Goal: Task Accomplishment & Management: Complete application form

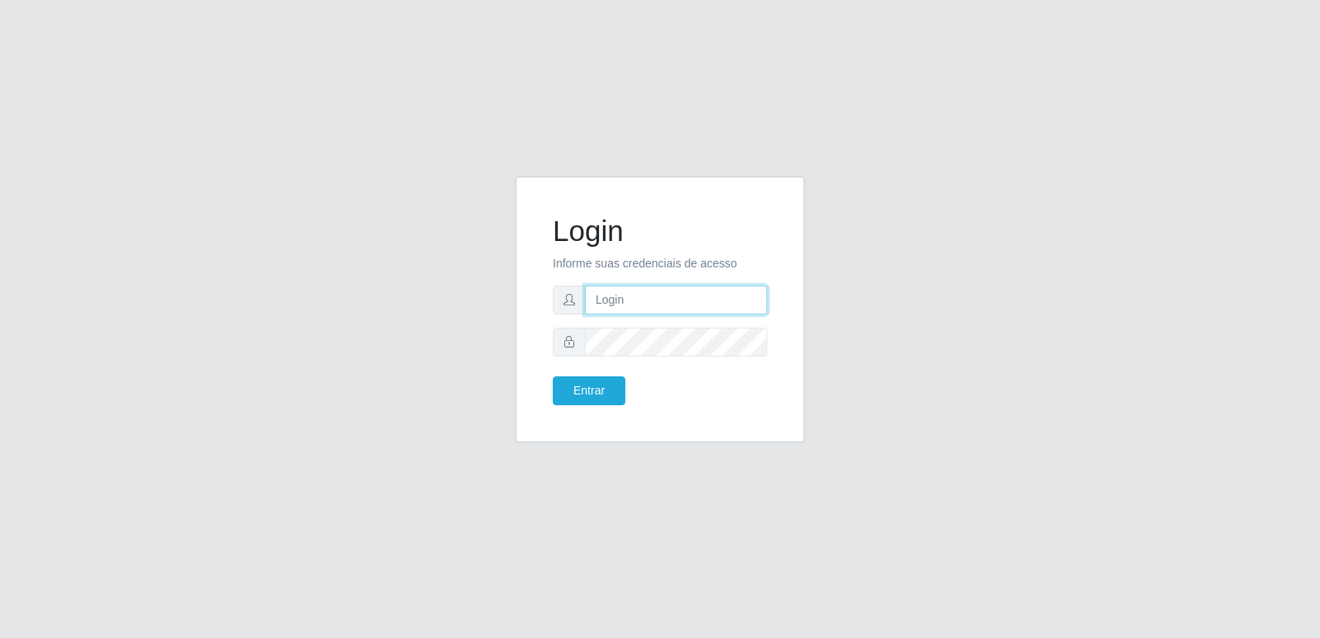
click at [623, 305] on input "text" at bounding box center [676, 300] width 182 height 29
type input "livia.trevizani@carone.com.br"
click at [579, 390] on button "Entrar" at bounding box center [589, 390] width 73 height 29
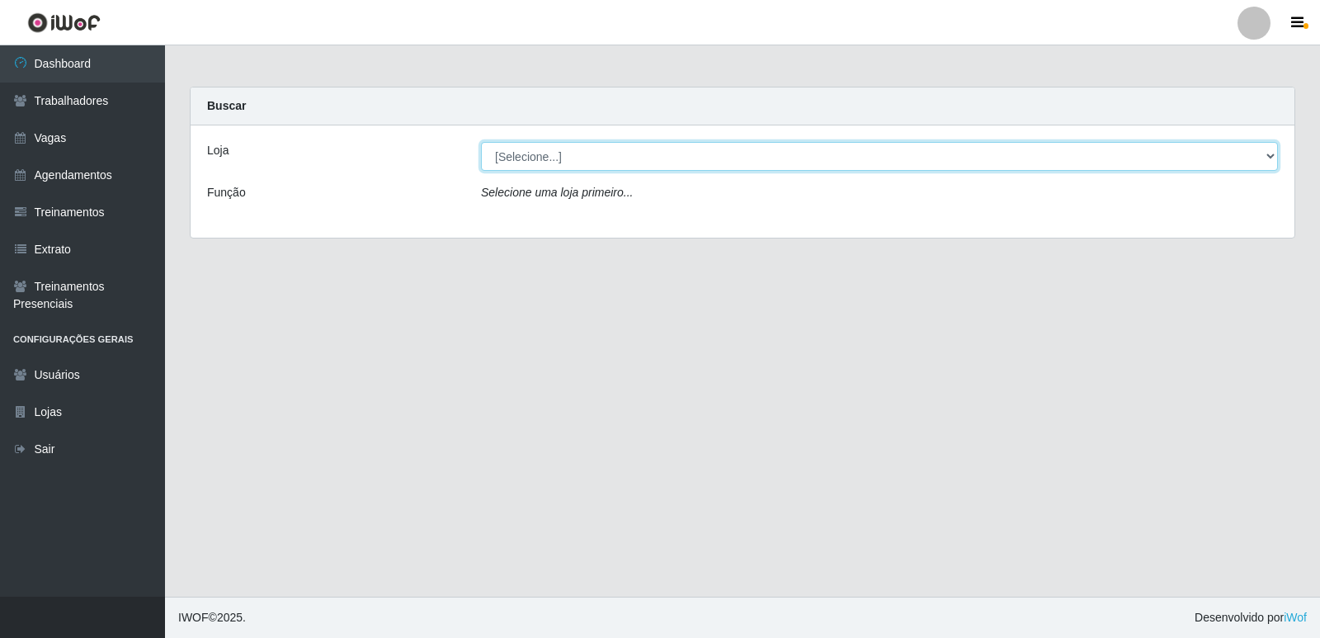
click at [527, 160] on select "[Selecione...] Carone - Itapoa Carone - Praia da Costa Sempre Tem - Jardim Camb…" at bounding box center [879, 156] width 797 height 29
click at [546, 153] on select "[Selecione...] Carone - Itapoa Carone - Praia da Costa Sempre Tem - Jardim Camb…" at bounding box center [879, 156] width 797 height 29
select select "506"
click at [481, 142] on select "[Selecione...] Carone - Itapoa Carone - Praia da Costa Sempre Tem - Jardim Camb…" at bounding box center [879, 156] width 797 height 29
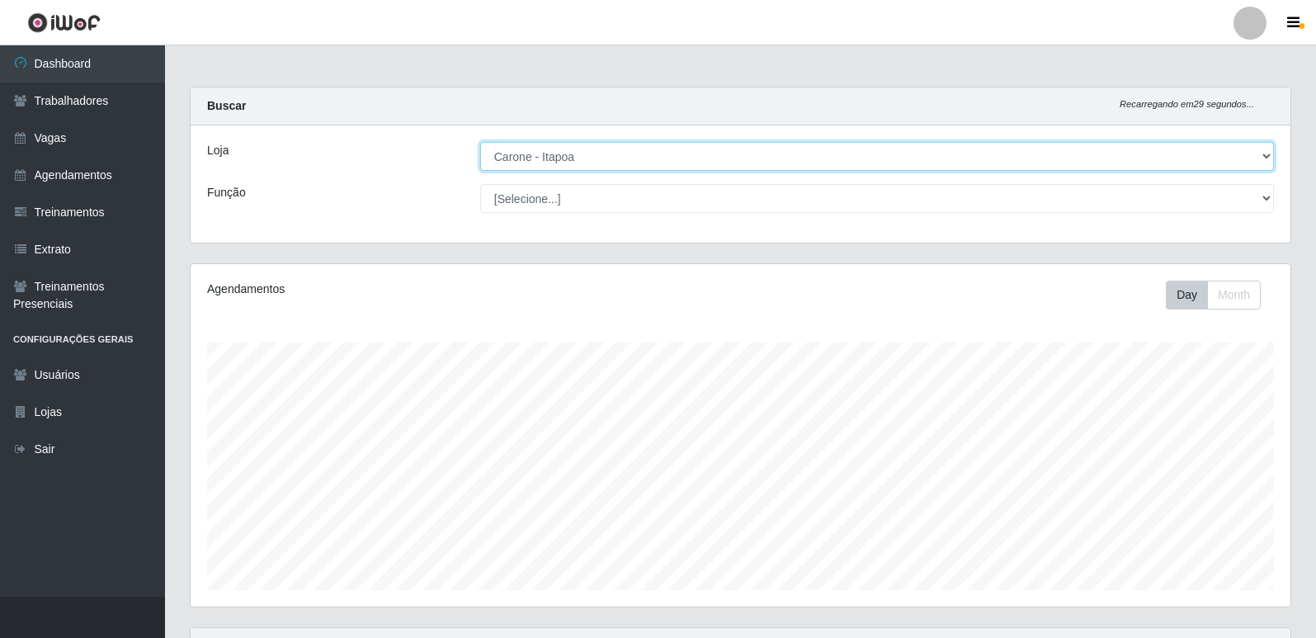
scroll to position [342, 1100]
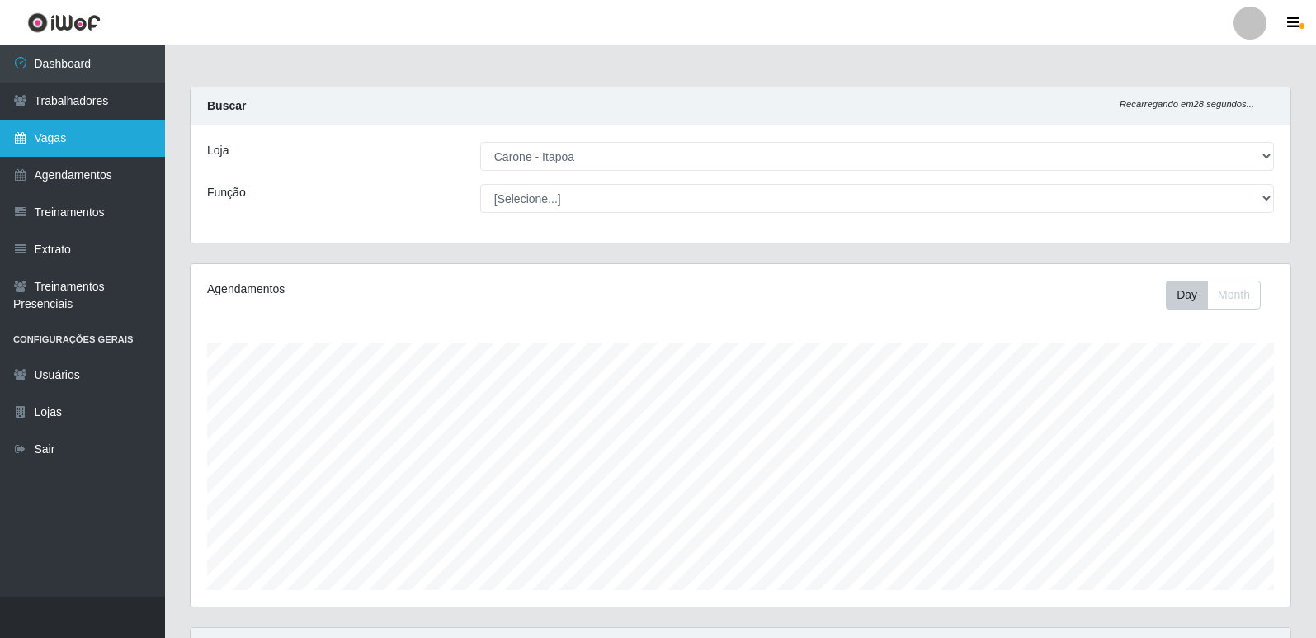
click at [73, 141] on link "Vagas" at bounding box center [82, 138] width 165 height 37
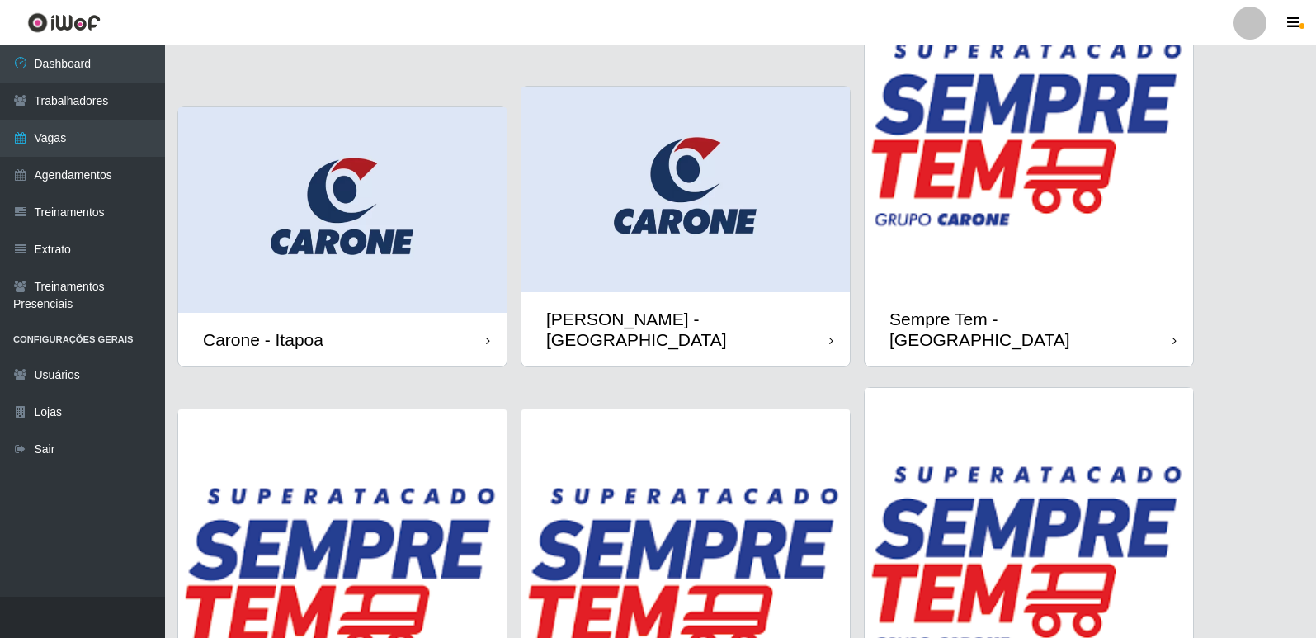
scroll to position [165, 0]
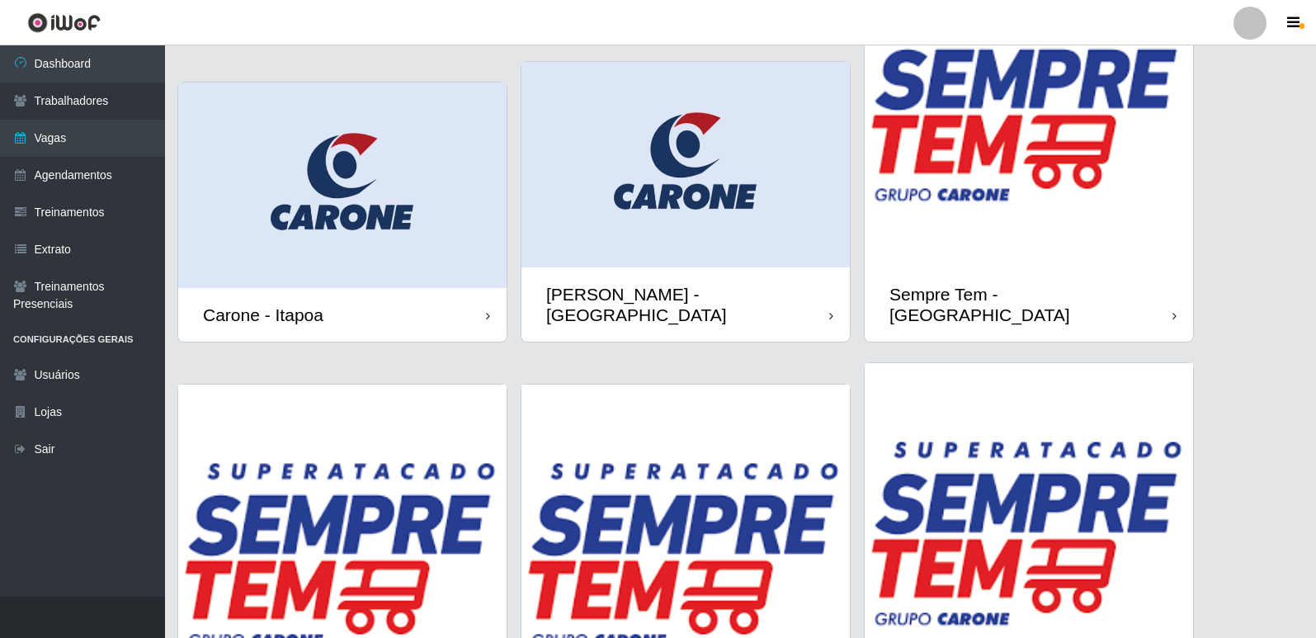
click at [305, 205] on img at bounding box center [342, 185] width 328 height 205
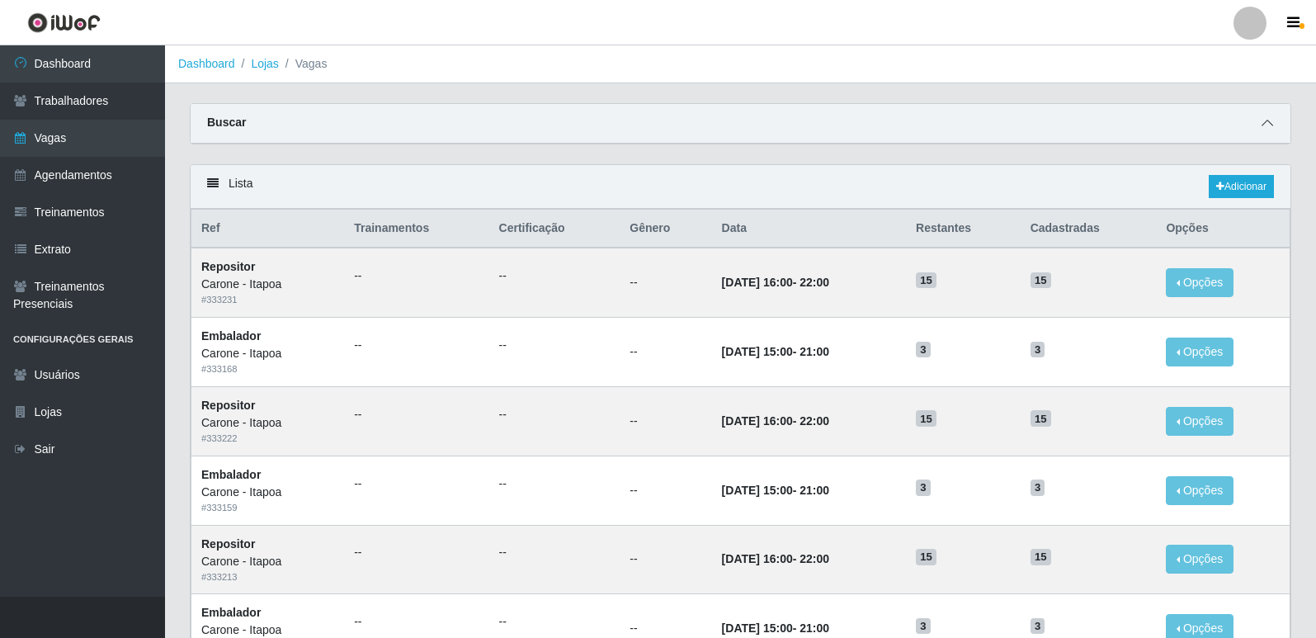
click at [1267, 120] on icon at bounding box center [1268, 123] width 12 height 12
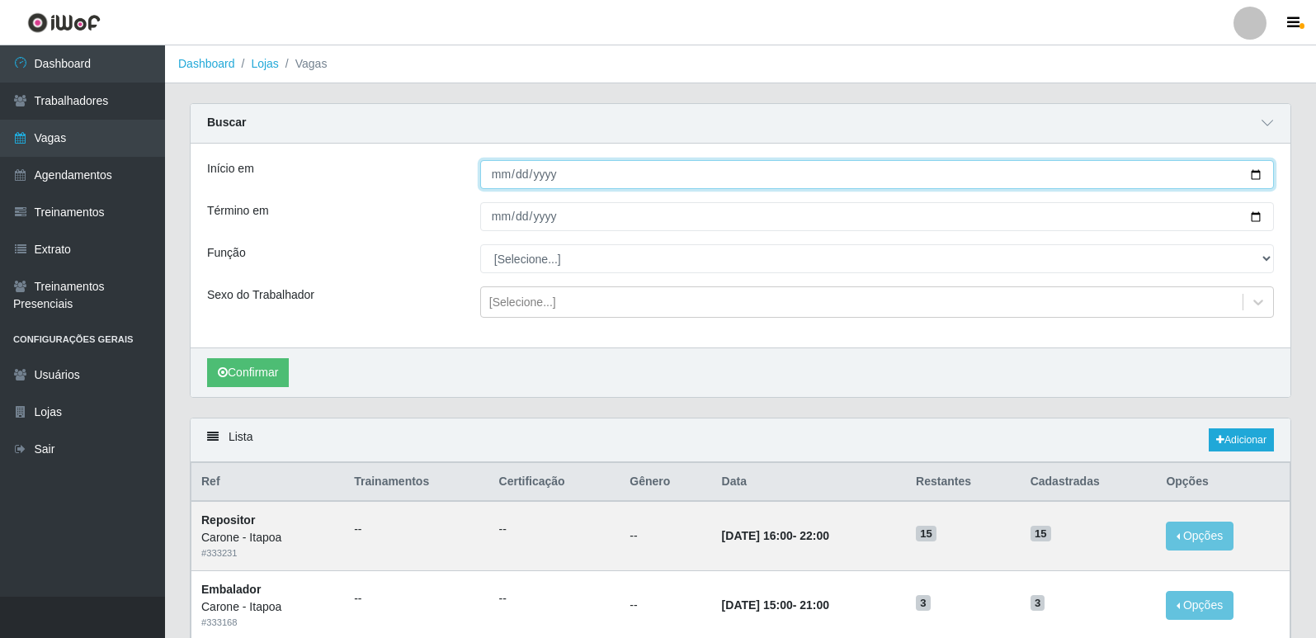
click at [1257, 180] on input "Início em" at bounding box center [877, 174] width 794 height 29
type input "[DATE]"
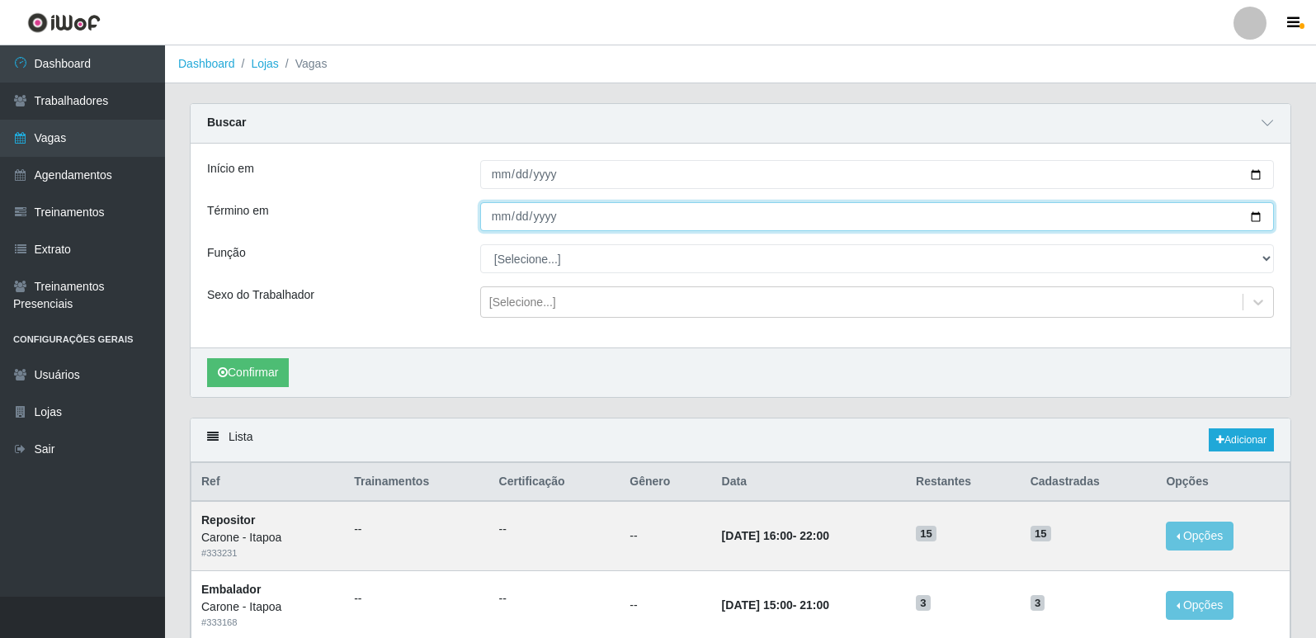
drag, startPoint x: 1257, startPoint y: 213, endPoint x: 1245, endPoint y: 215, distance: 12.6
click at [1257, 214] on input "Término em" at bounding box center [877, 216] width 794 height 29
type input "[DATE]"
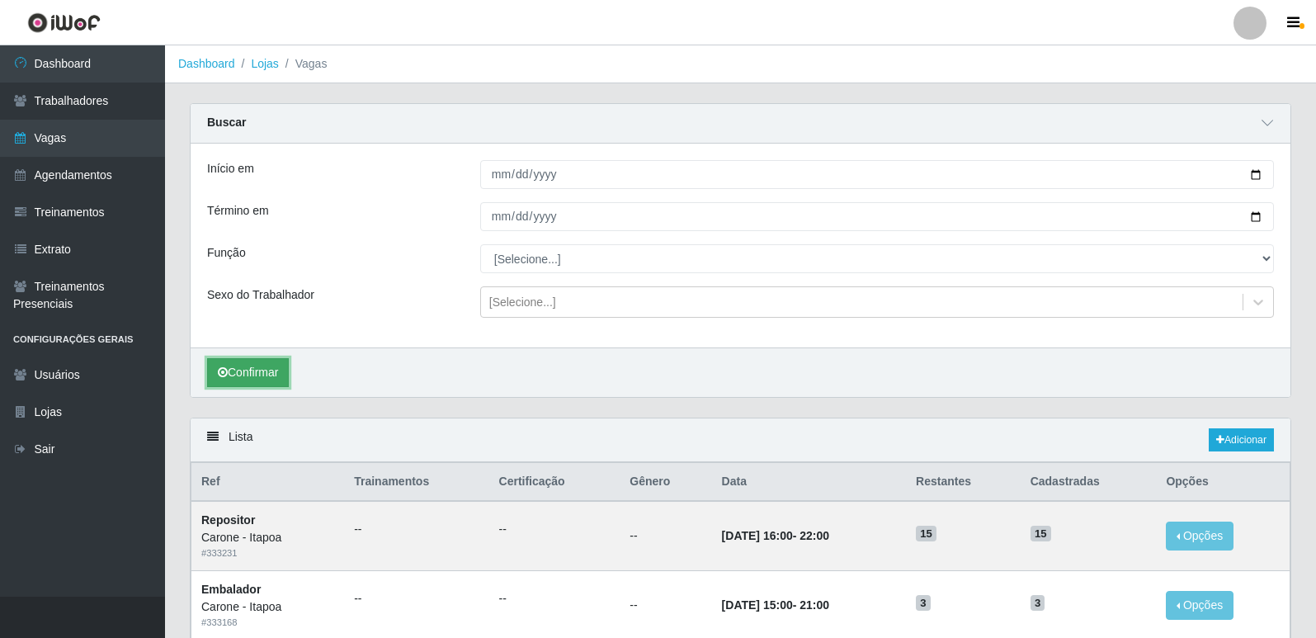
click at [256, 376] on button "Confirmar" at bounding box center [248, 372] width 82 height 29
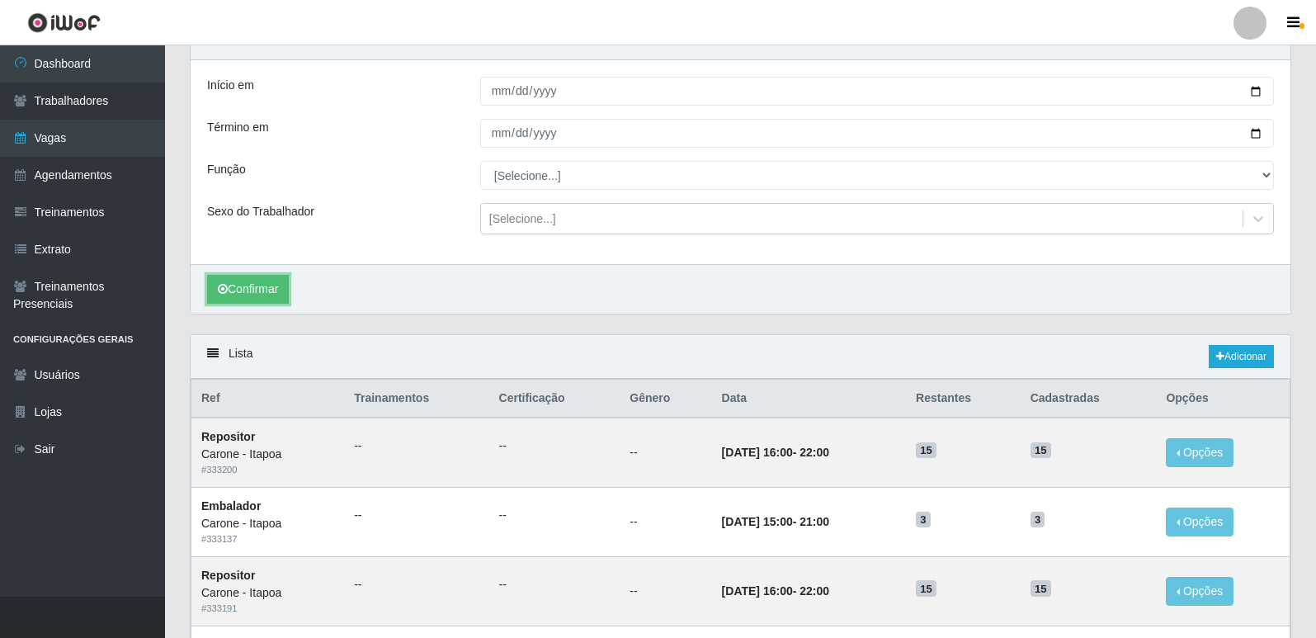
scroll to position [83, 0]
click at [544, 194] on div "Início em 2025-09-01 Término em 2025-09-30 Função [Selecione...] Embalador Emba…" at bounding box center [741, 163] width 1100 height 204
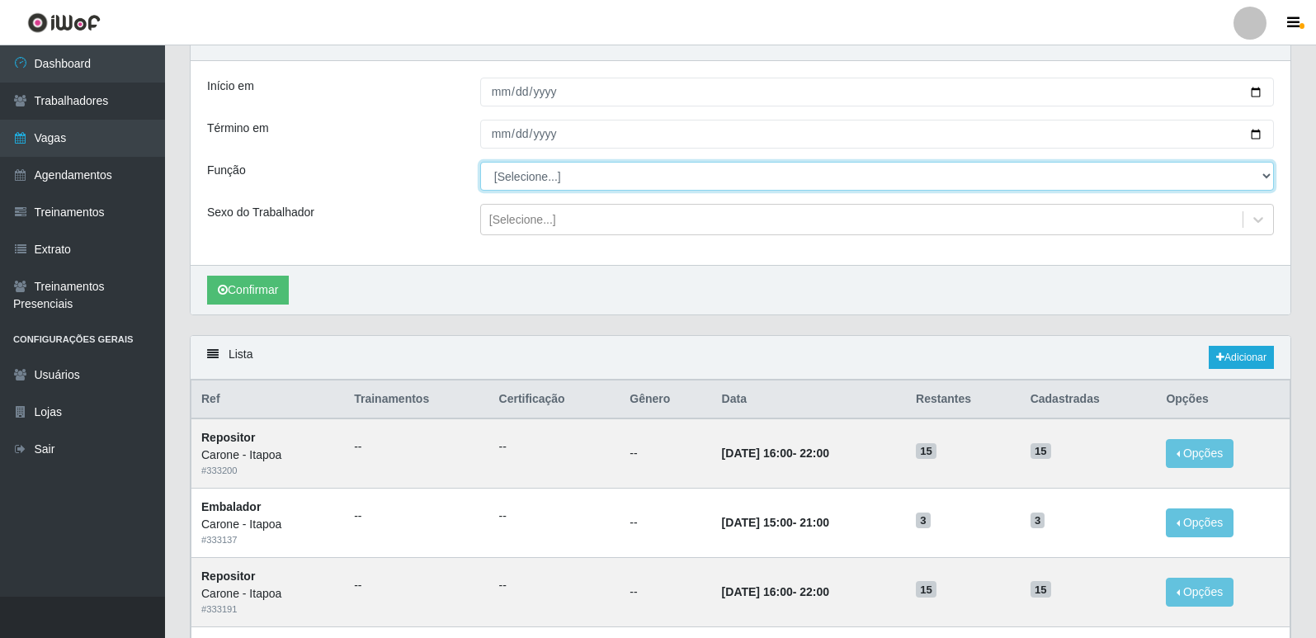
click at [547, 180] on select "[Selecione...] Embalador Embalador + Embalador ++ Repositor Repositor + Reposit…" at bounding box center [877, 176] width 794 height 29
select select "1"
click at [480, 163] on select "[Selecione...] Embalador Embalador + Embalador ++ Repositor Repositor + Reposit…" at bounding box center [877, 176] width 794 height 29
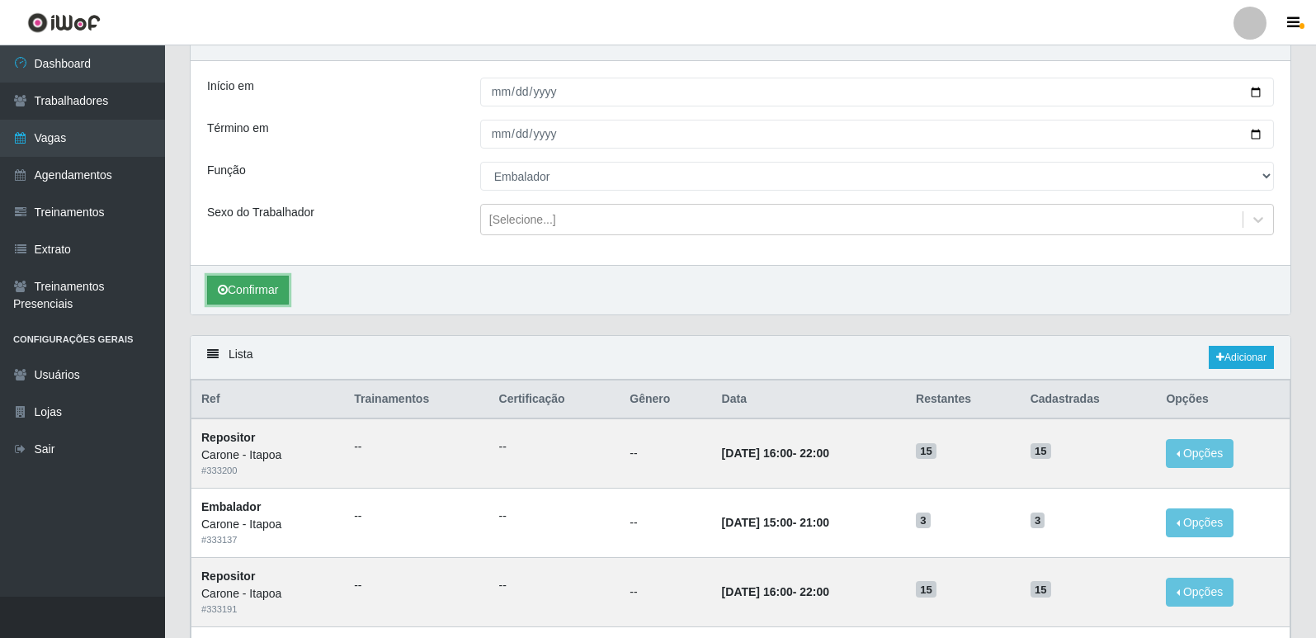
click at [267, 300] on button "Confirmar" at bounding box center [248, 290] width 82 height 29
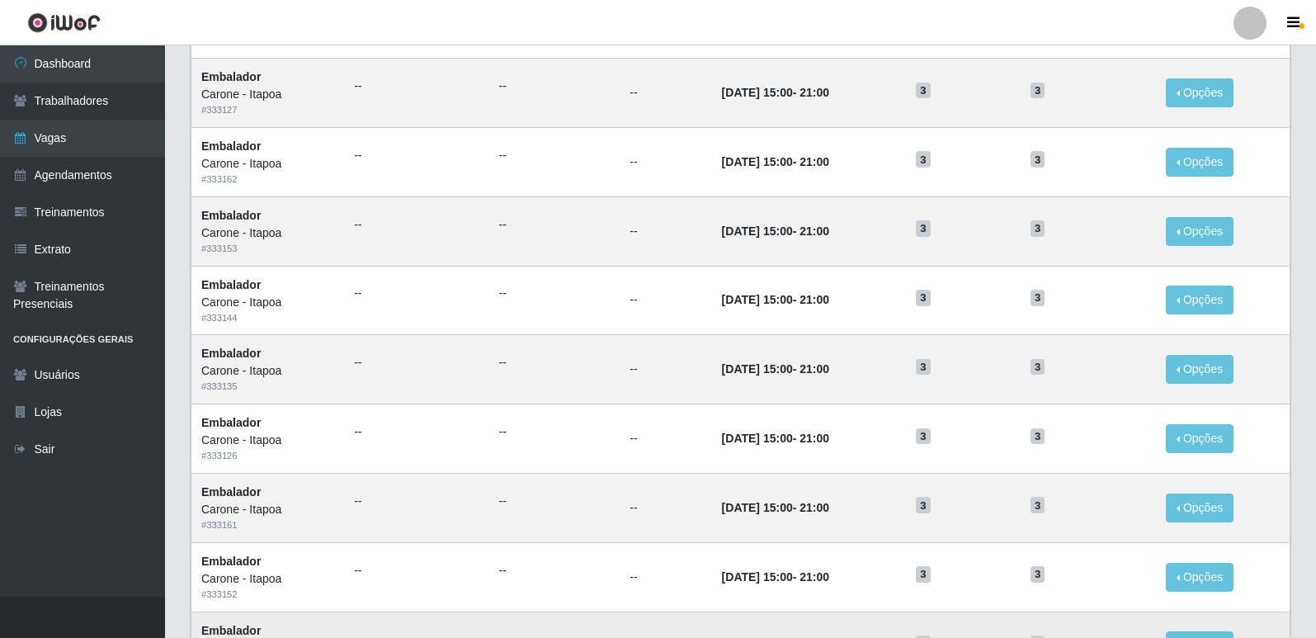
scroll to position [1014, 0]
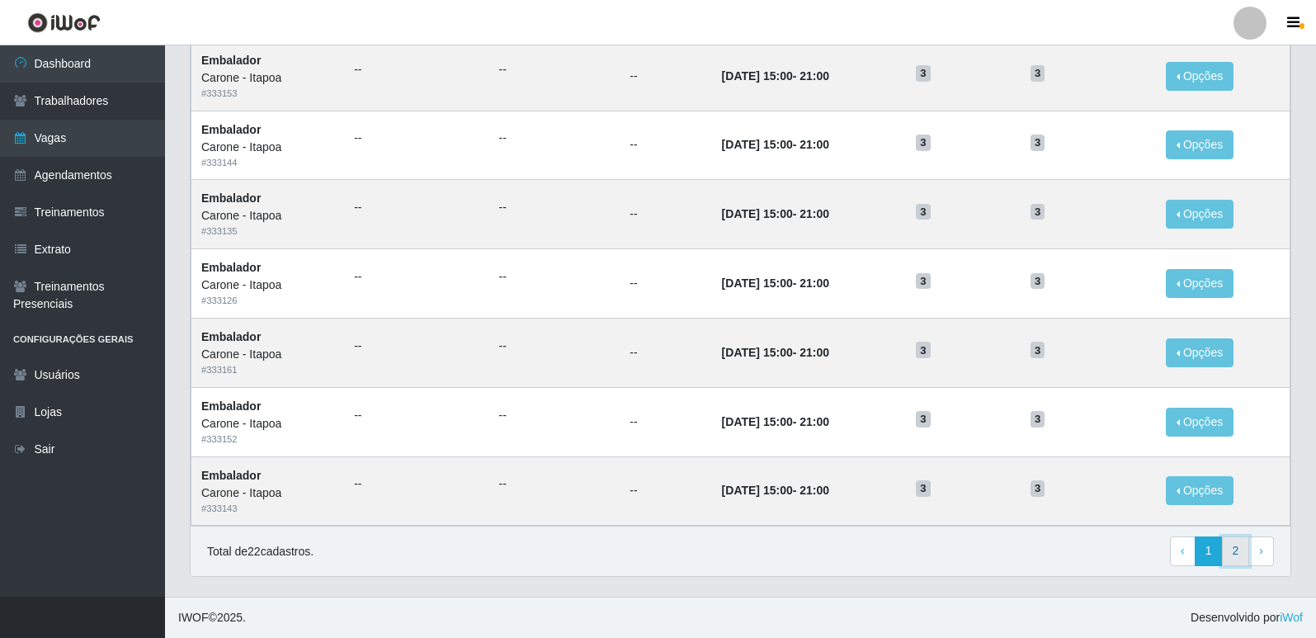
click at [1244, 554] on link "2" at bounding box center [1236, 551] width 28 height 30
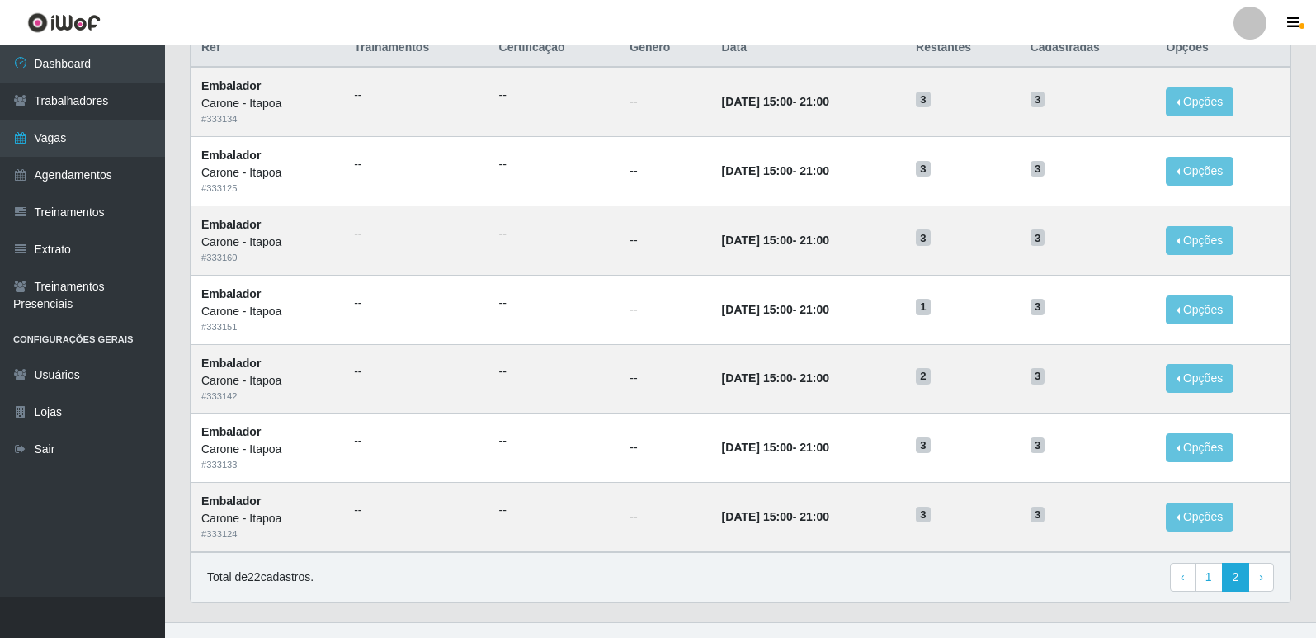
scroll to position [207, 0]
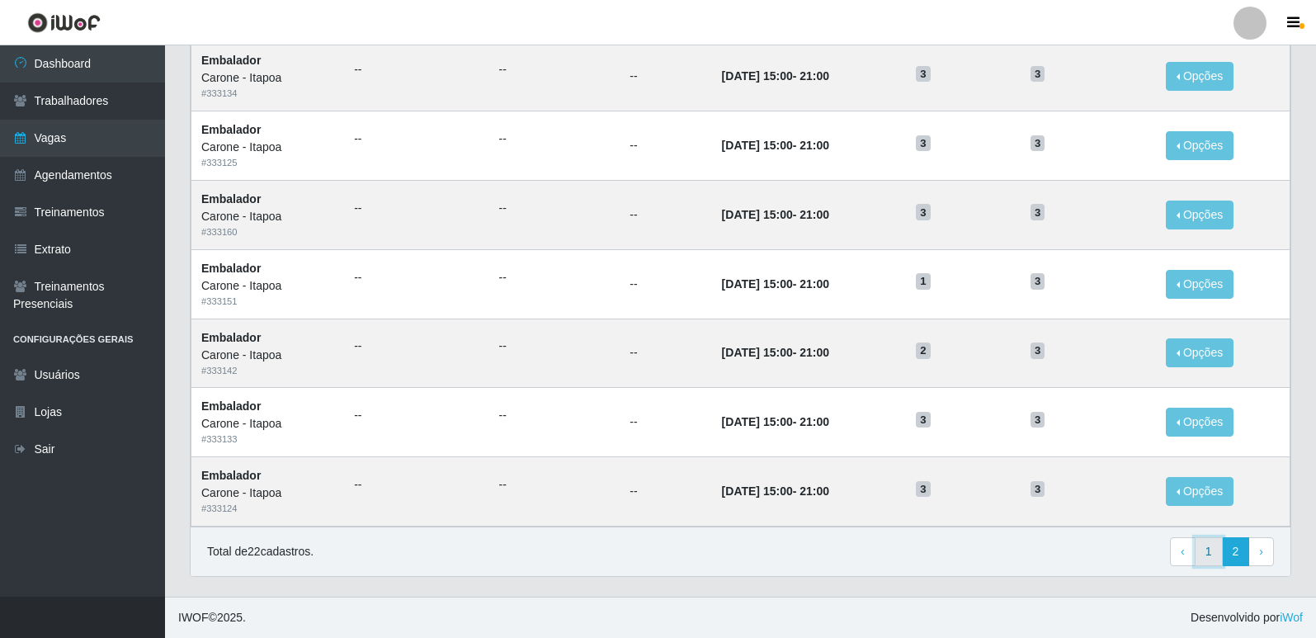
click at [1215, 552] on link "1" at bounding box center [1209, 552] width 28 height 30
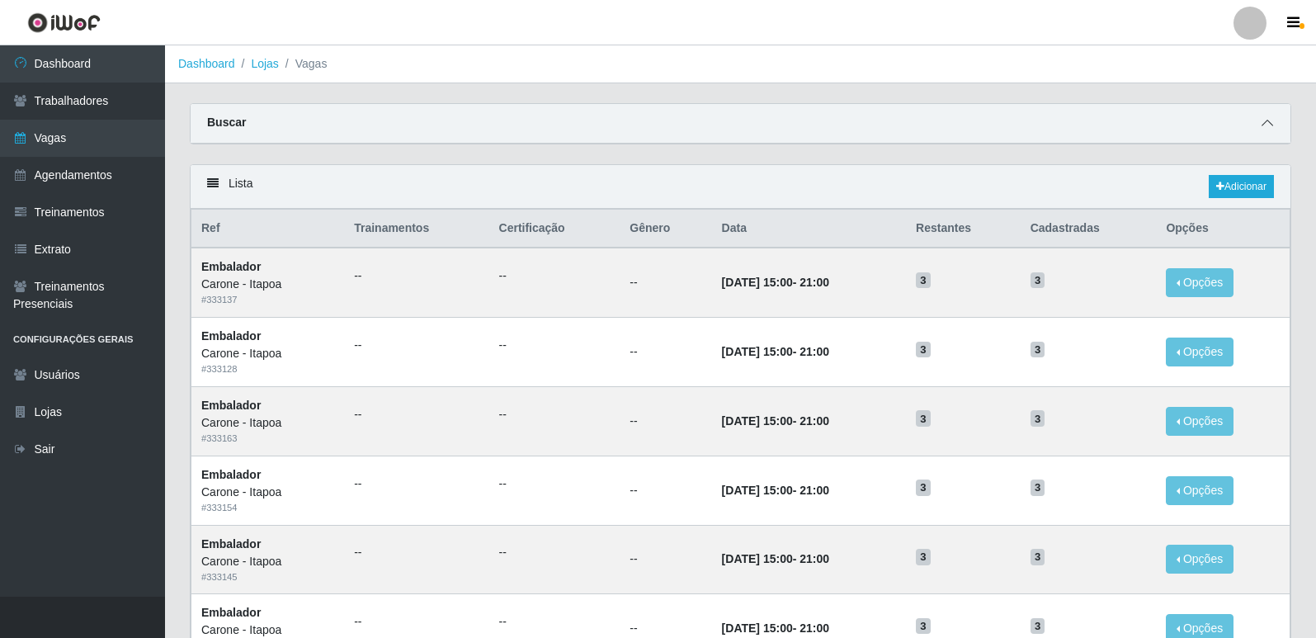
drag, startPoint x: 1264, startPoint y: 125, endPoint x: 1005, endPoint y: 178, distance: 264.6
click at [1264, 125] on icon at bounding box center [1268, 123] width 12 height 12
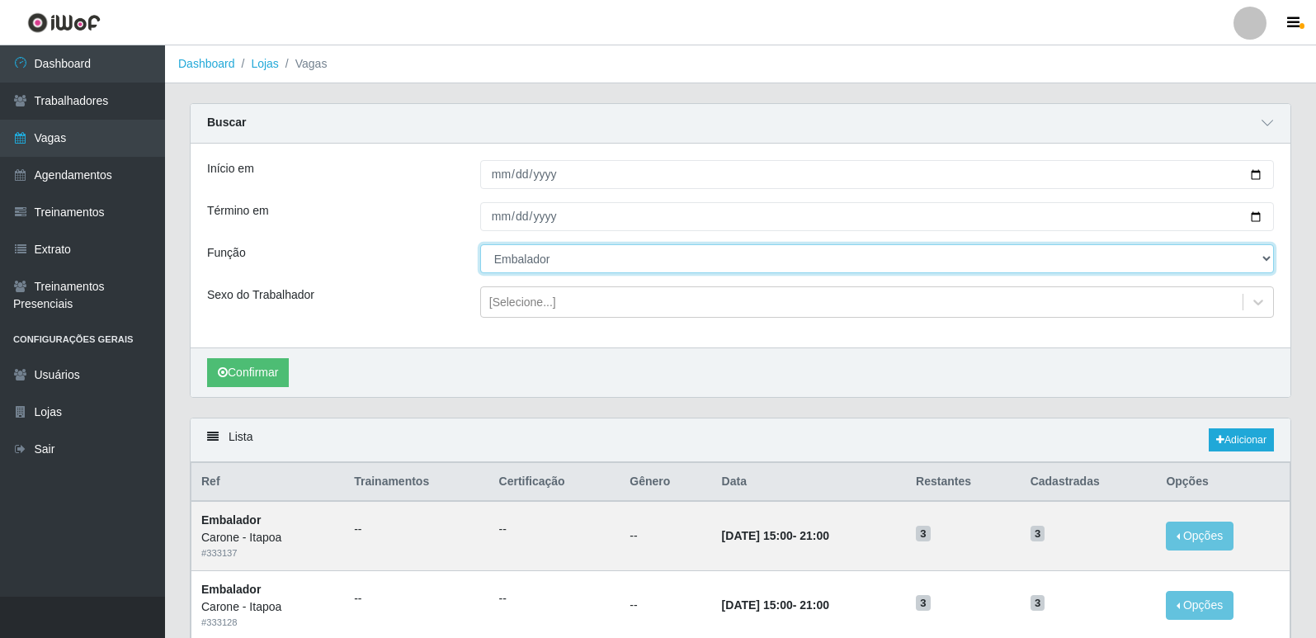
click at [531, 262] on select "[Selecione...] Embalador Embalador + Embalador ++ Repositor Repositor + Reposit…" at bounding box center [877, 258] width 794 height 29
click at [480, 245] on select "[Selecione...] Embalador Embalador + Embalador ++ Repositor Repositor + Reposit…" at bounding box center [877, 258] width 794 height 29
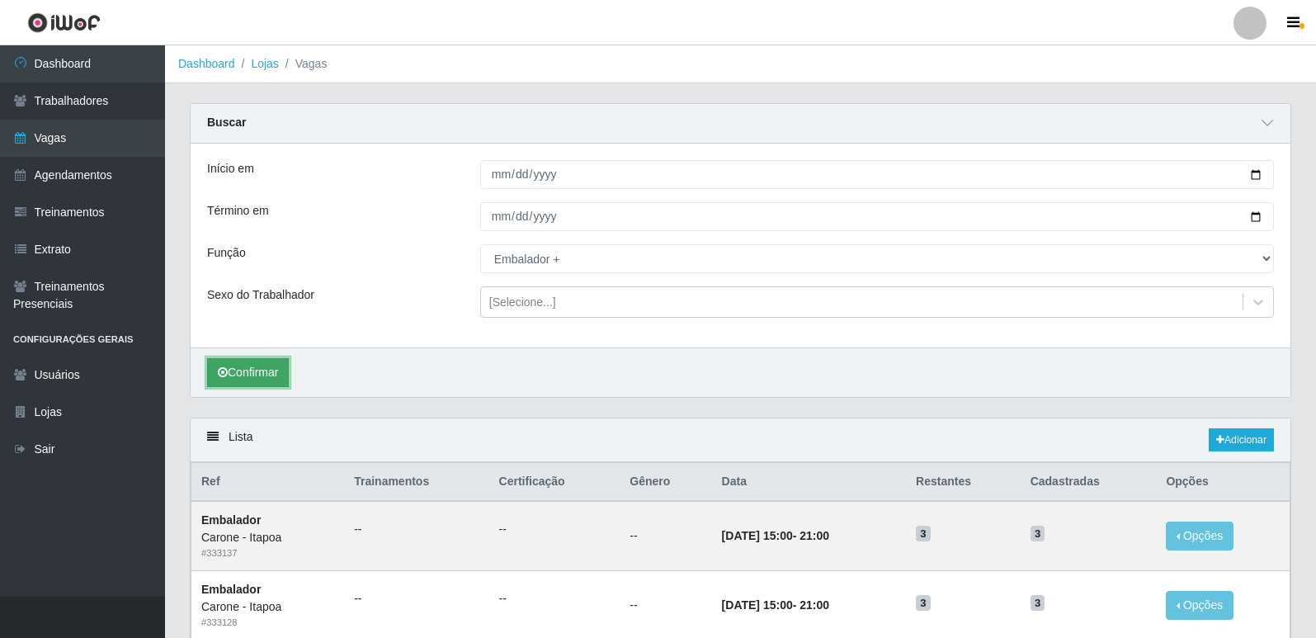
click at [239, 372] on button "Confirmar" at bounding box center [248, 372] width 82 height 29
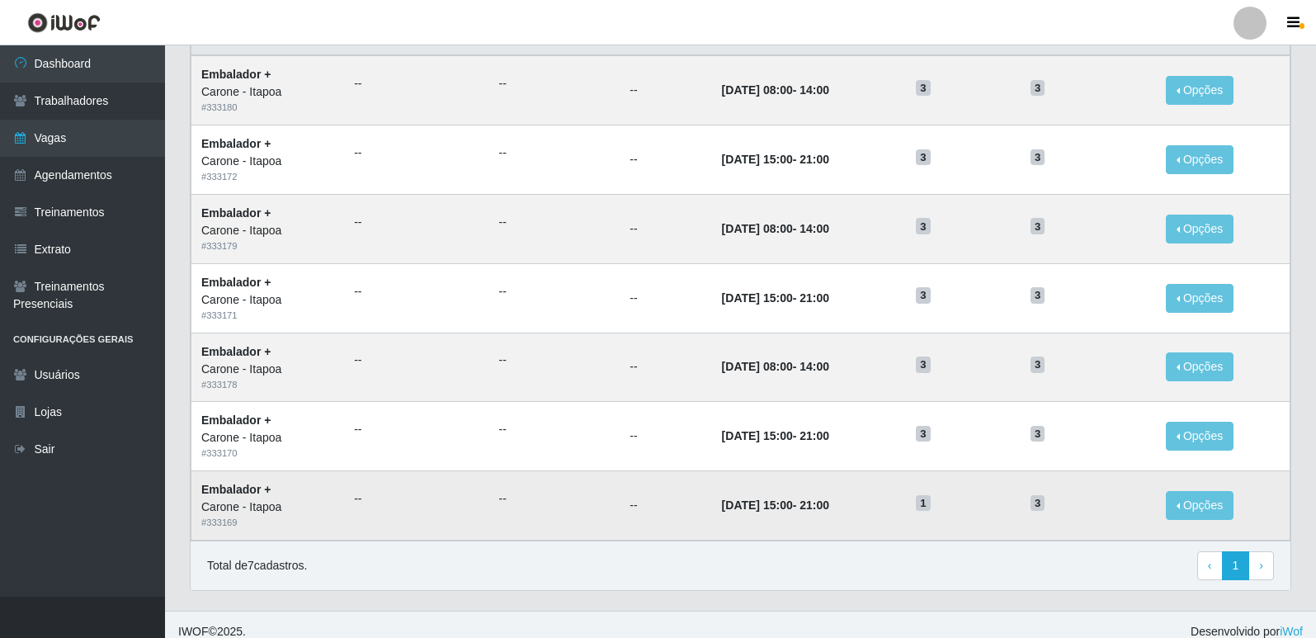
scroll to position [460, 0]
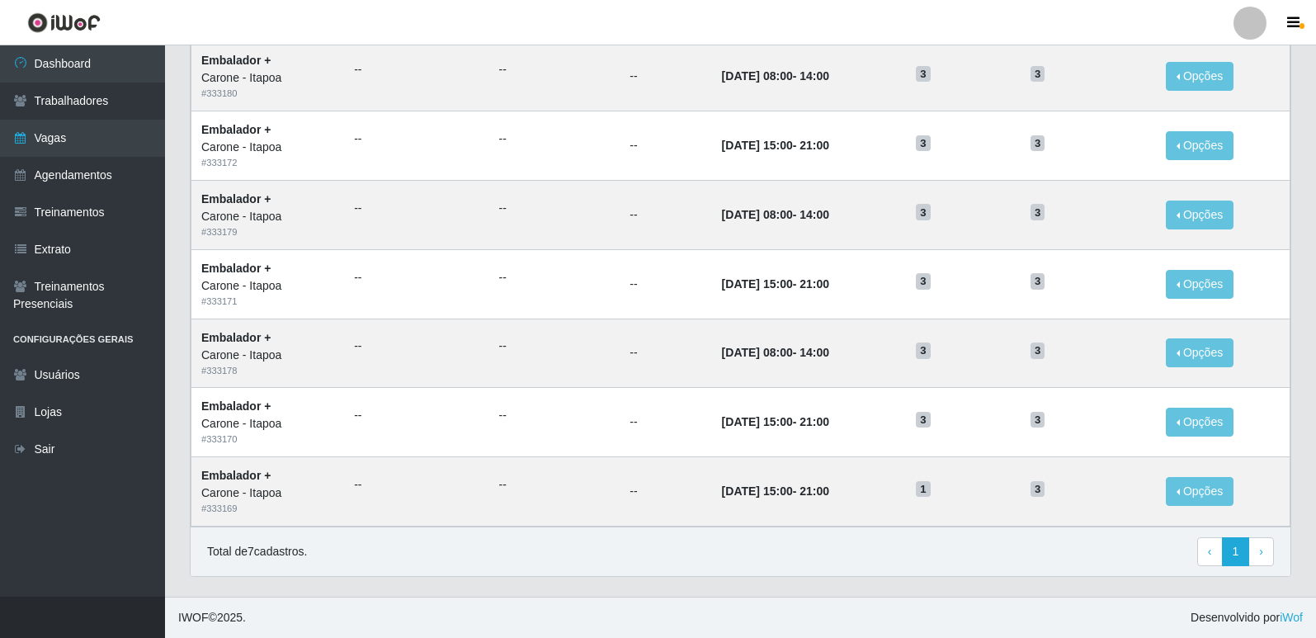
click at [717, 621] on footer "IWOF © 2025 . Desenvolvido por iWof" at bounding box center [740, 617] width 1151 height 41
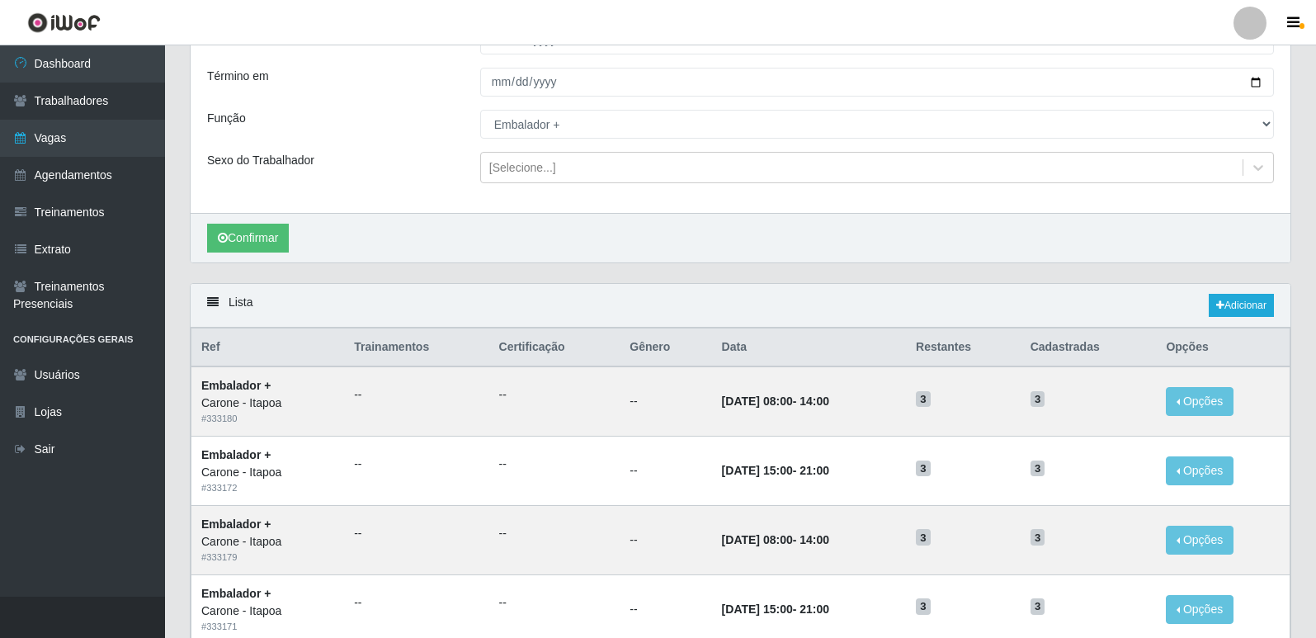
scroll to position [130, 0]
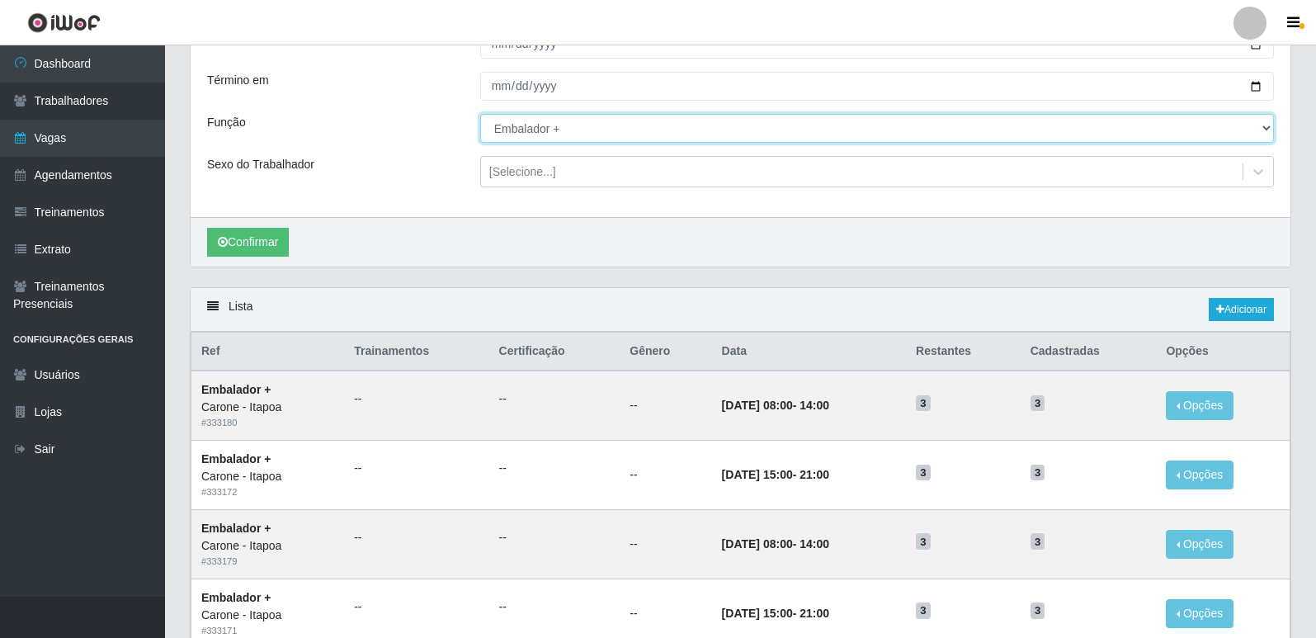
click at [536, 135] on select "[Selecione...] Embalador Embalador + Embalador ++ Repositor Repositor + Reposit…" at bounding box center [877, 128] width 794 height 29
select select "24"
click at [480, 115] on select "[Selecione...] Embalador Embalador + Embalador ++ Repositor Repositor + Reposit…" at bounding box center [877, 128] width 794 height 29
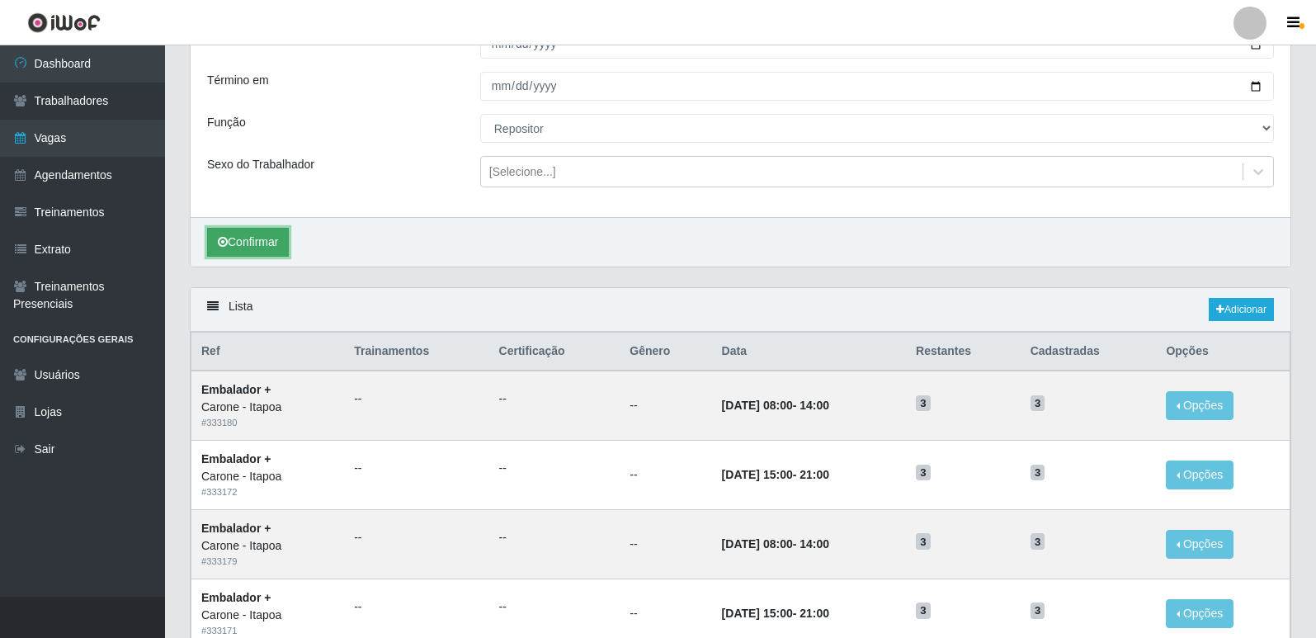
click at [243, 238] on button "Confirmar" at bounding box center [248, 242] width 82 height 29
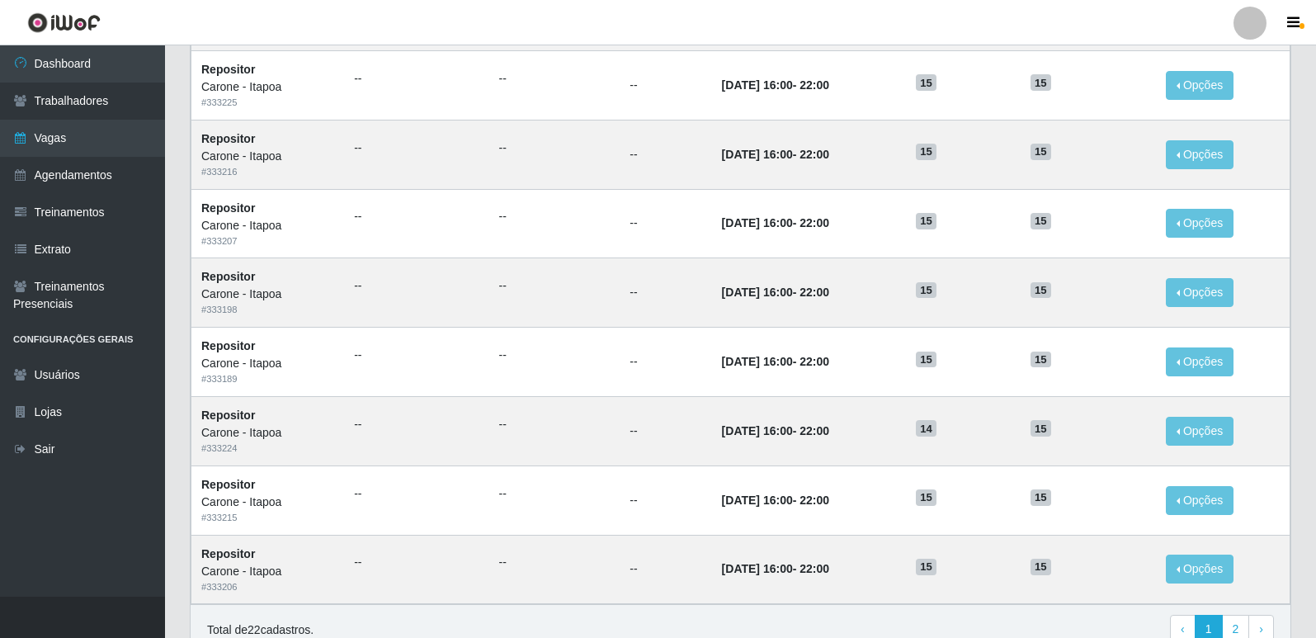
scroll to position [1014, 0]
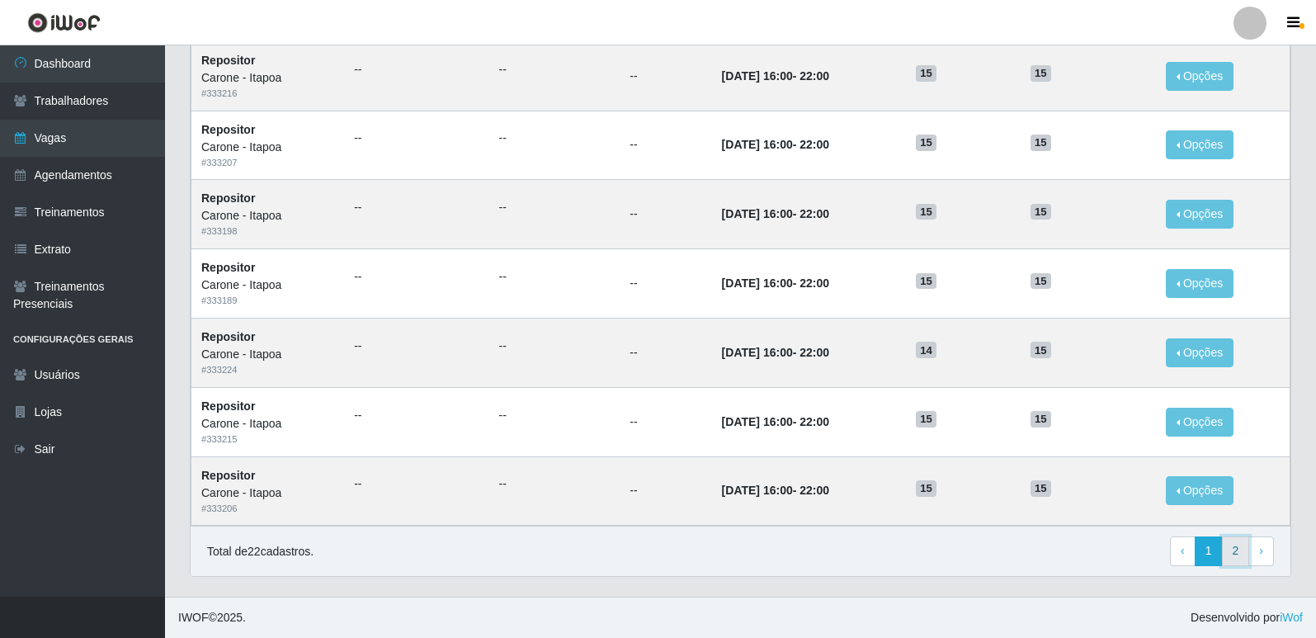
click at [1235, 552] on link "2" at bounding box center [1236, 551] width 28 height 30
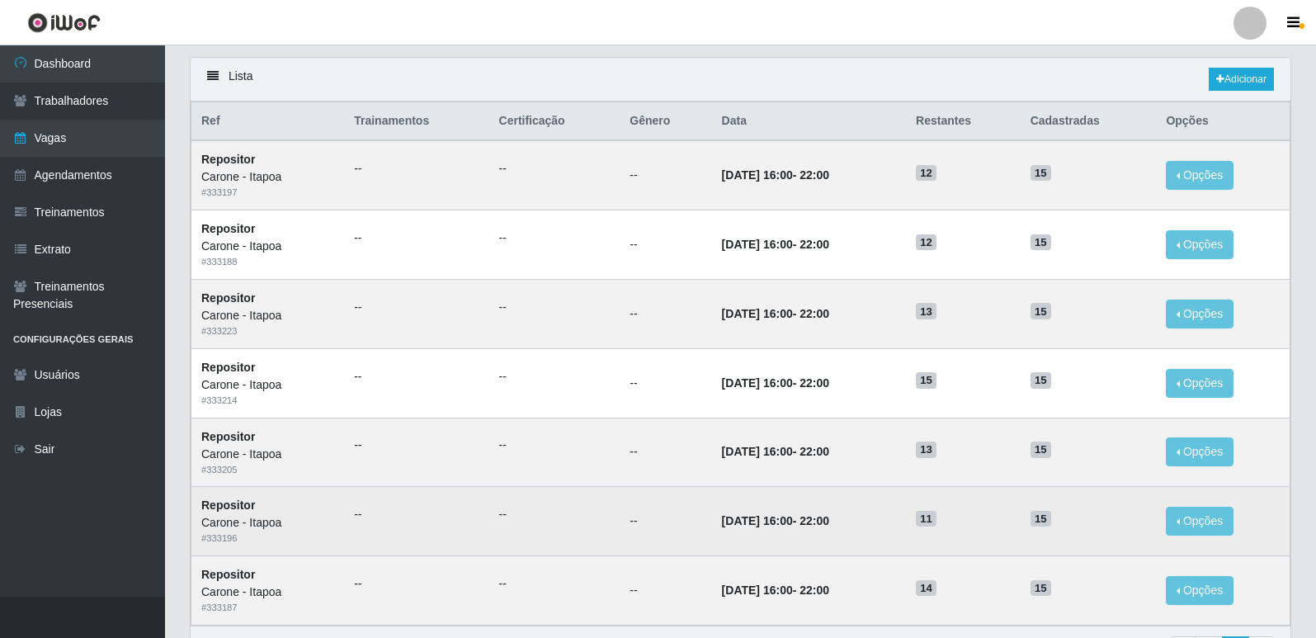
scroll to position [207, 0]
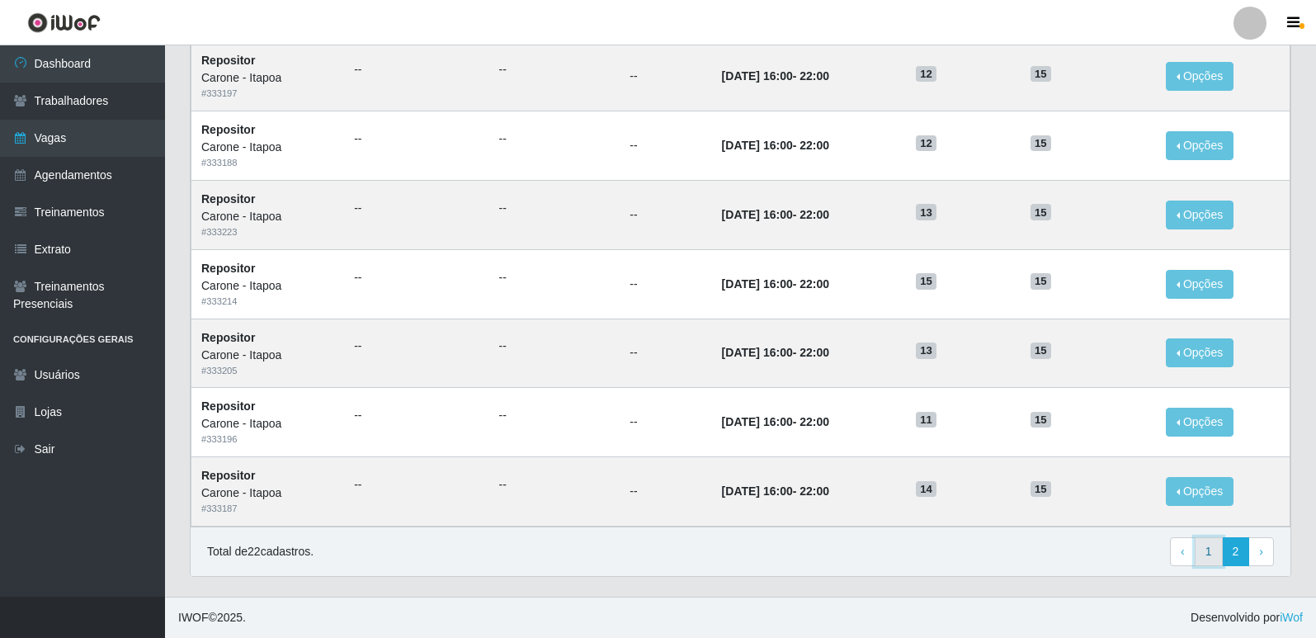
click at [1211, 551] on link "1" at bounding box center [1209, 552] width 28 height 30
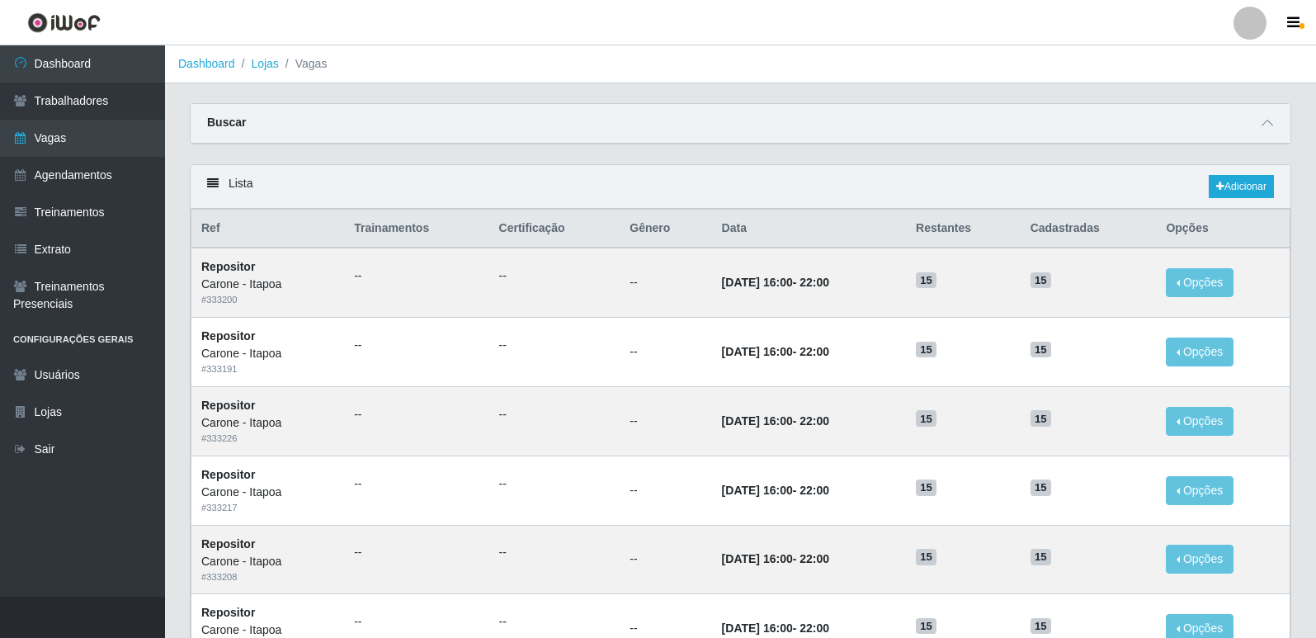
click at [506, 125] on div "Buscar" at bounding box center [741, 124] width 1100 height 40
click at [1268, 125] on icon at bounding box center [1268, 123] width 12 height 12
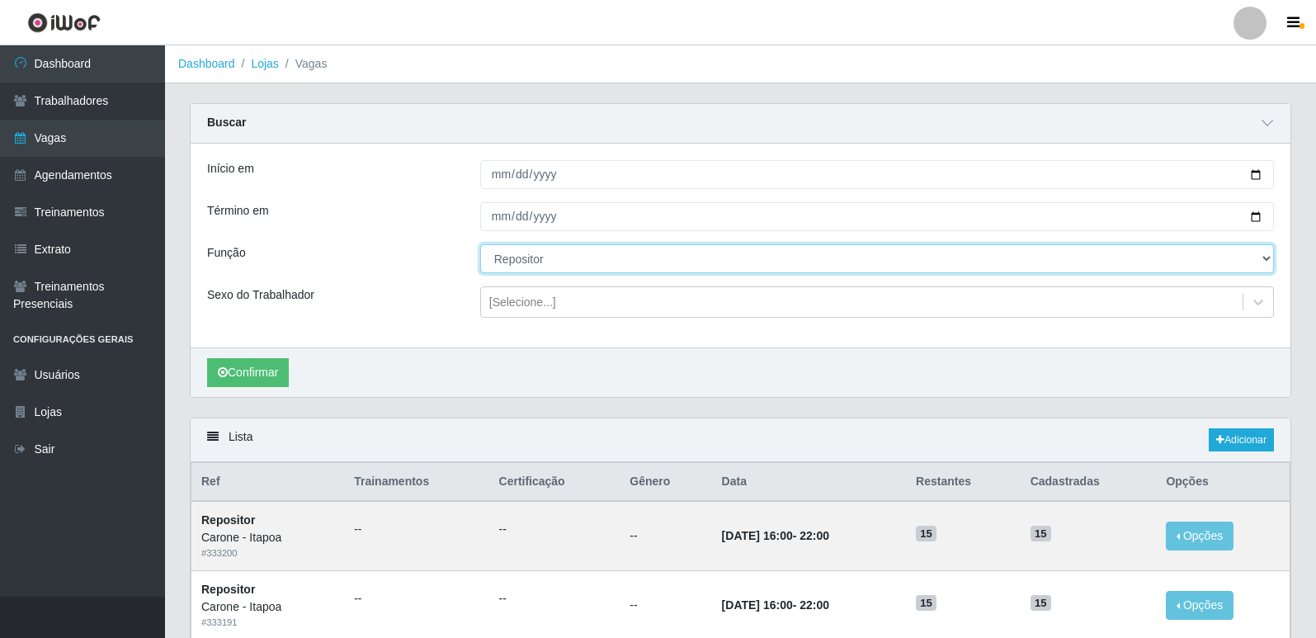
click at [556, 268] on select "[Selecione...] Embalador Embalador + Embalador ++ Repositor Repositor + Reposit…" at bounding box center [877, 258] width 794 height 29
select select "82"
click at [480, 245] on select "[Selecione...] Embalador Embalador + Embalador ++ Repositor Repositor + Reposit…" at bounding box center [877, 258] width 794 height 29
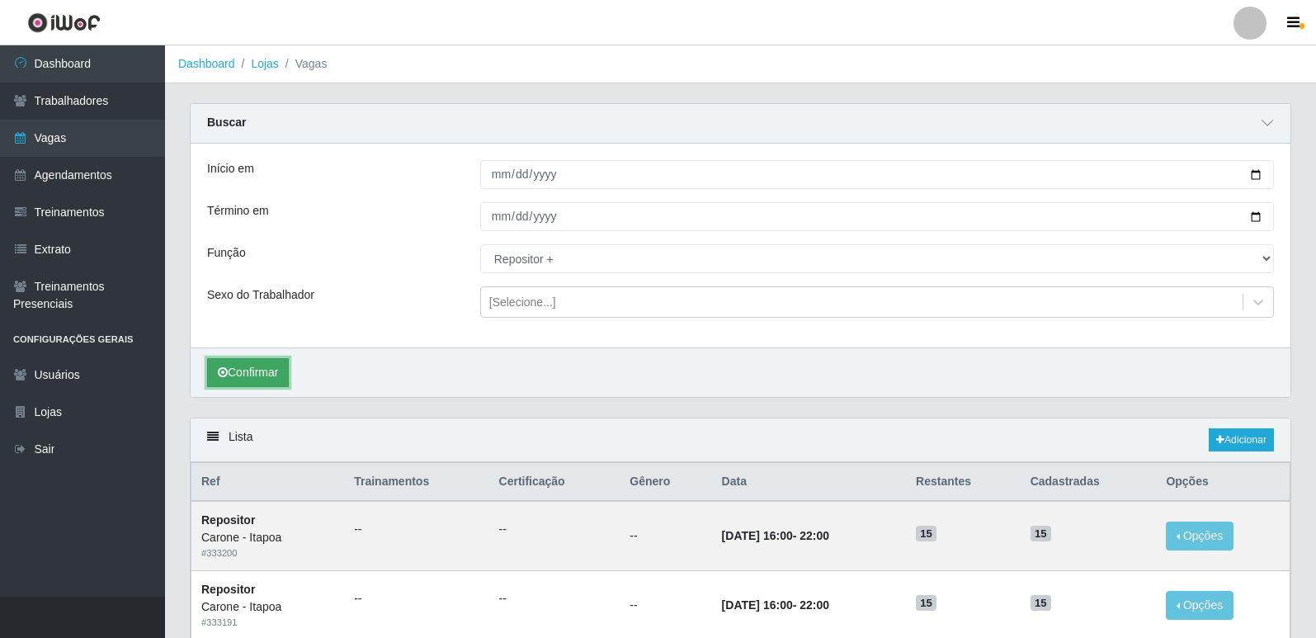
click at [263, 380] on button "Confirmar" at bounding box center [248, 372] width 82 height 29
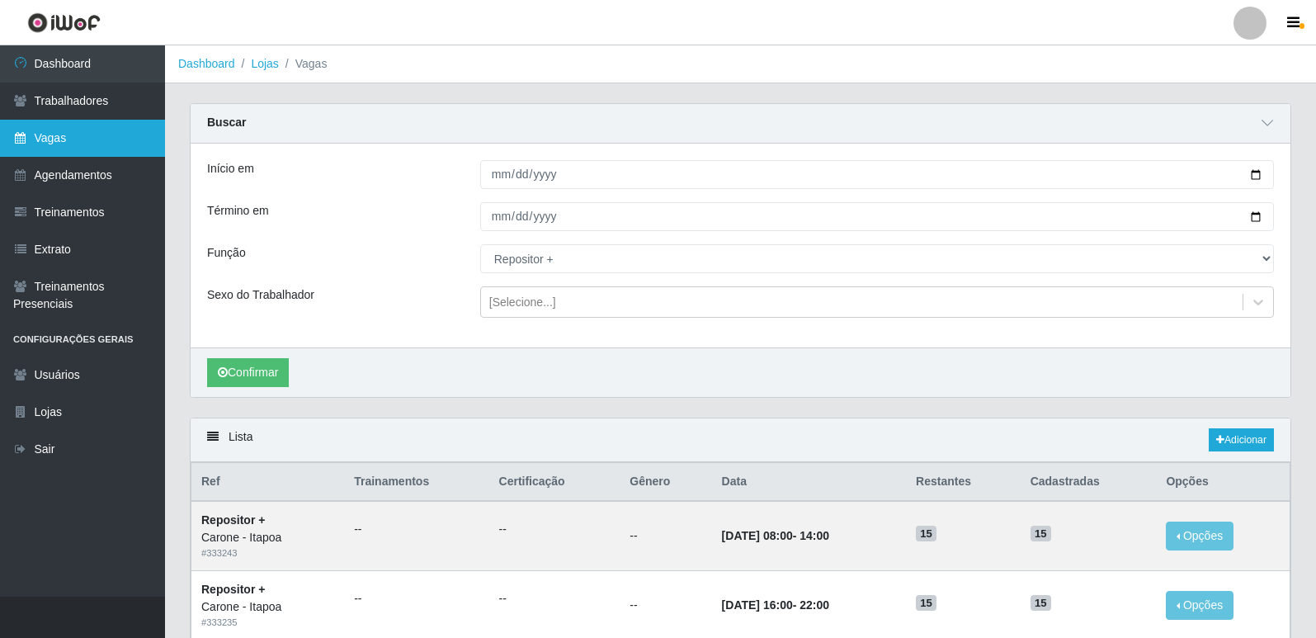
click at [70, 137] on link "Vagas" at bounding box center [82, 138] width 165 height 37
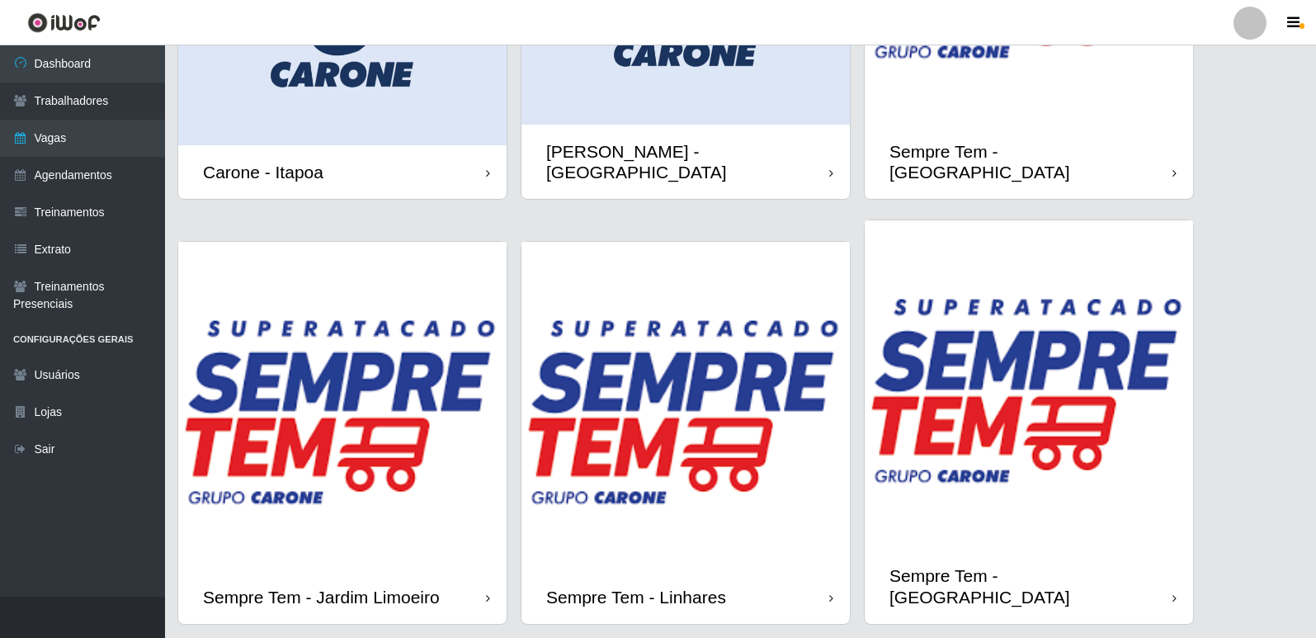
scroll to position [314, 0]
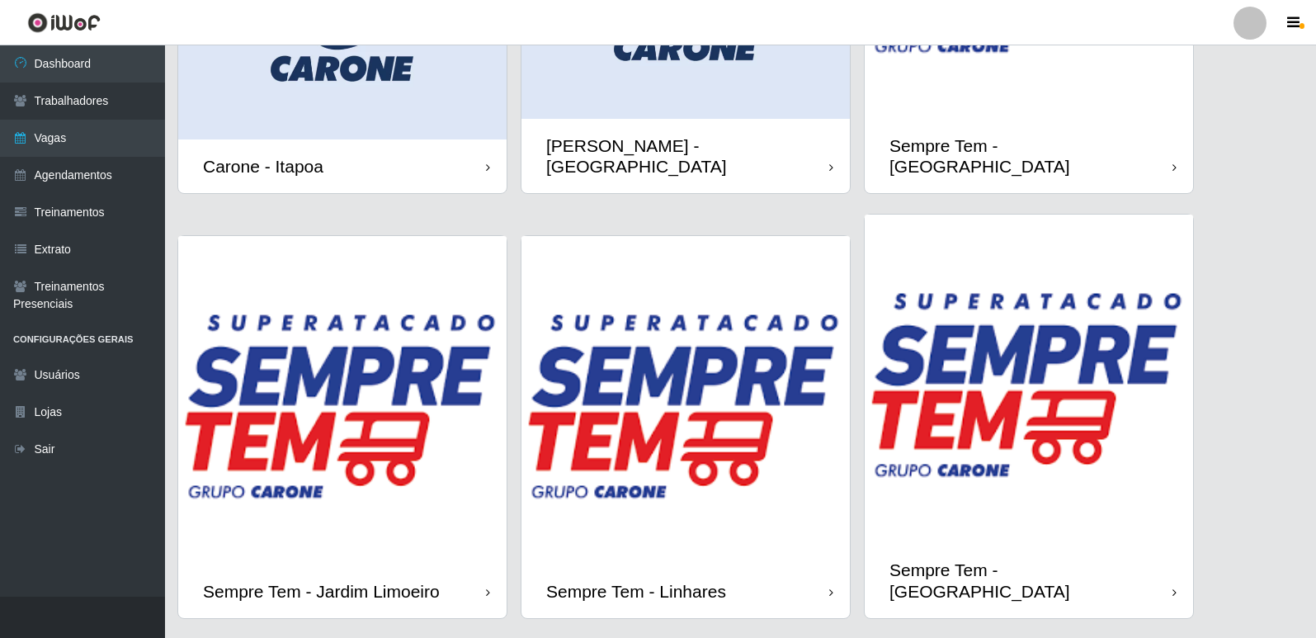
click at [1048, 411] on img at bounding box center [1029, 379] width 328 height 328
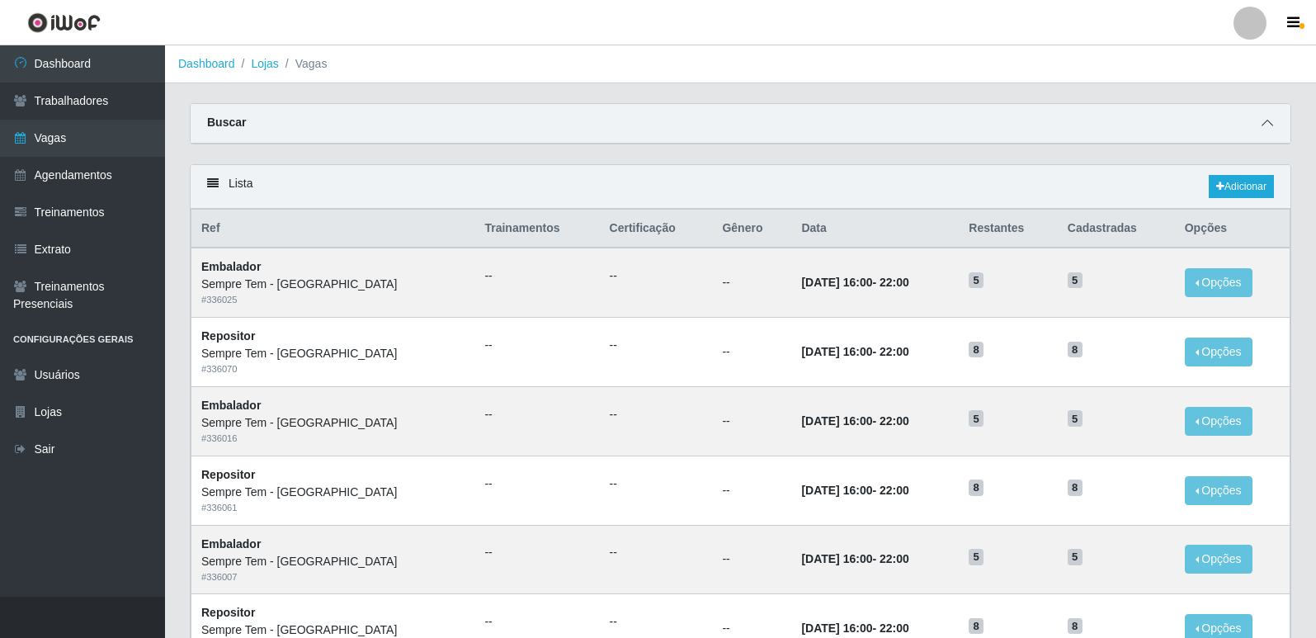
click at [1265, 119] on span at bounding box center [1268, 123] width 20 height 19
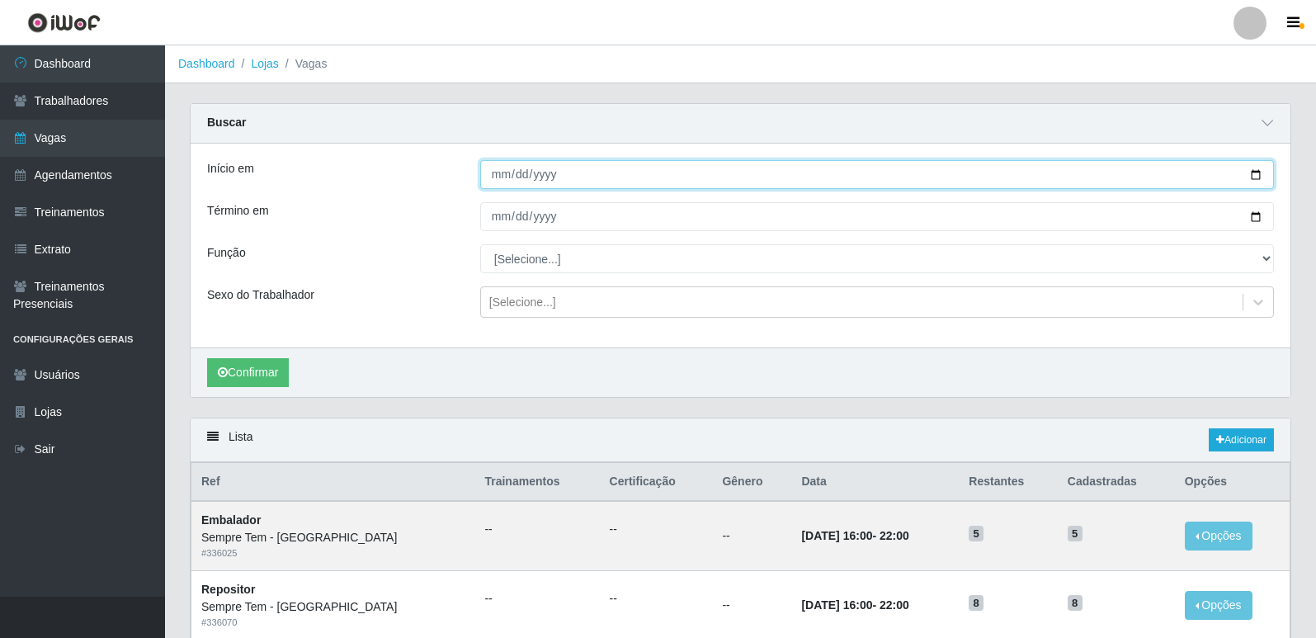
click at [1257, 177] on input "Início em" at bounding box center [877, 174] width 794 height 29
type input "[DATE]"
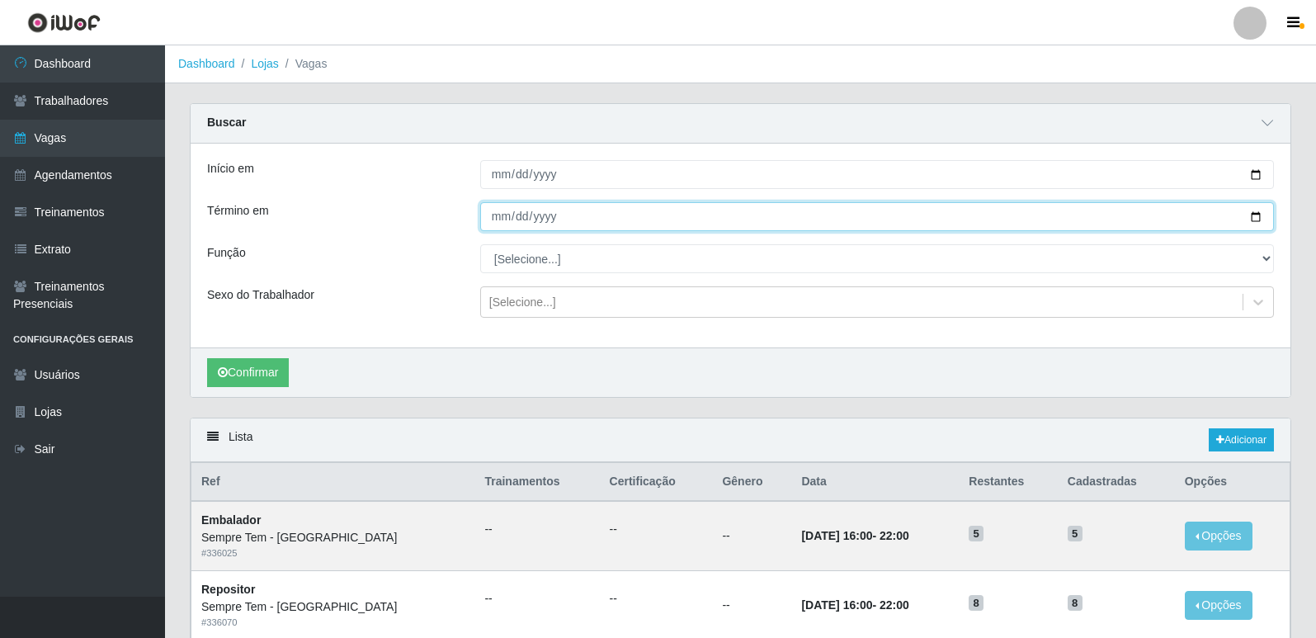
click at [1257, 220] on input "Término em" at bounding box center [877, 216] width 794 height 29
type input "[DATE]"
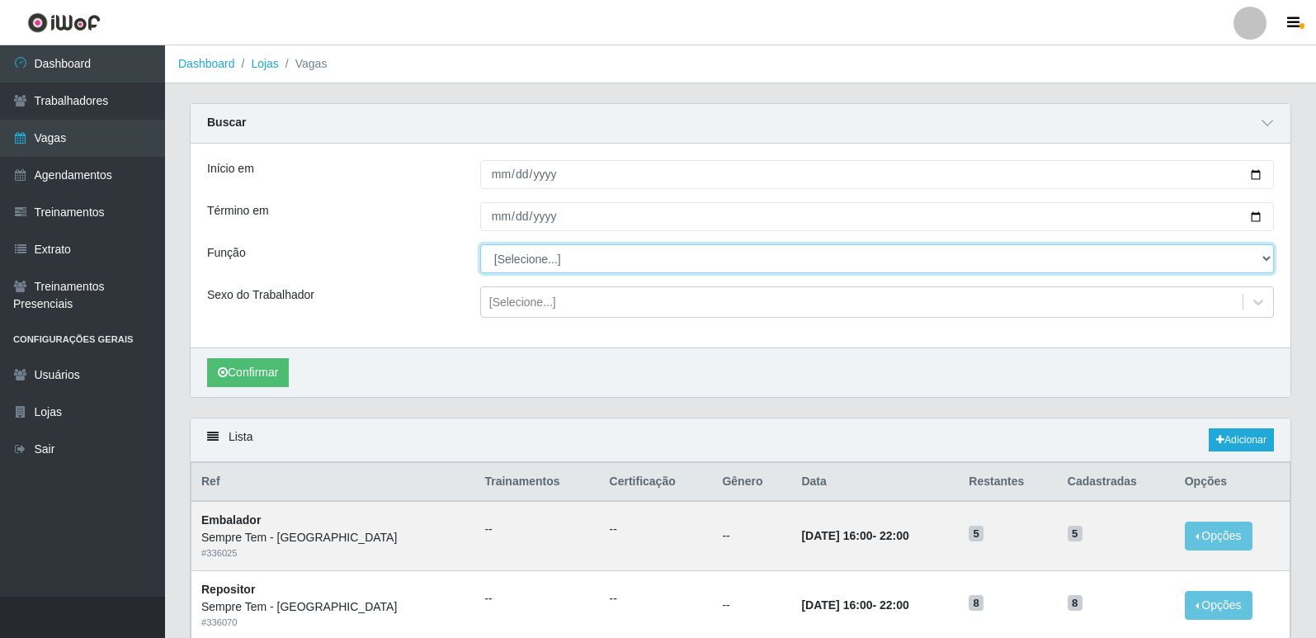
click at [574, 254] on select "[Selecione...] Embalador Embalador + Embalador ++ Repositor Repositor + Reposit…" at bounding box center [877, 258] width 794 height 29
select select "1"
click at [480, 245] on select "[Selecione...] Embalador Embalador + Embalador ++ Repositor Repositor + Reposit…" at bounding box center [877, 258] width 794 height 29
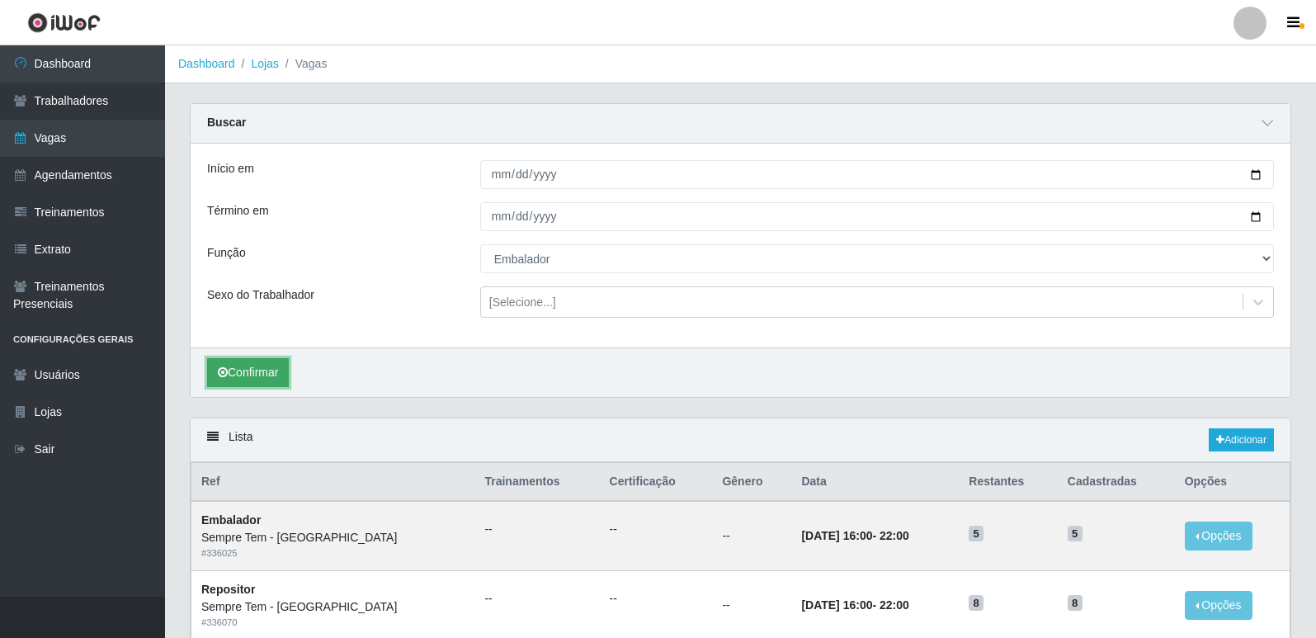
click at [238, 375] on button "Confirmar" at bounding box center [248, 372] width 82 height 29
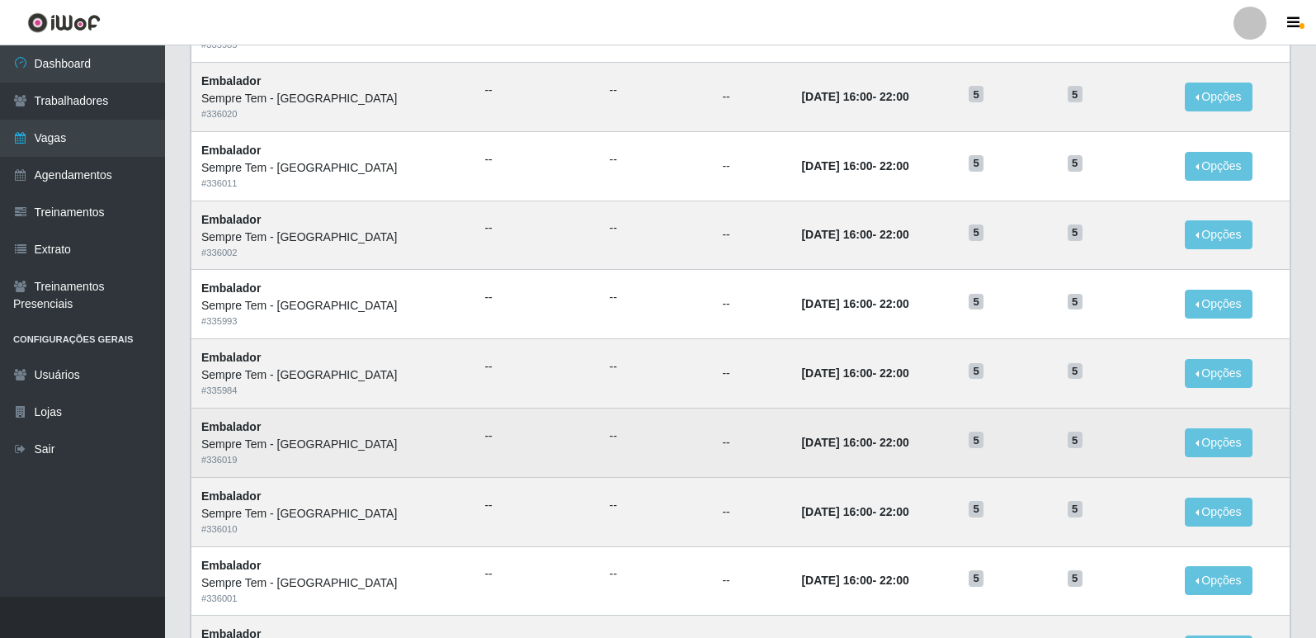
scroll to position [1014, 0]
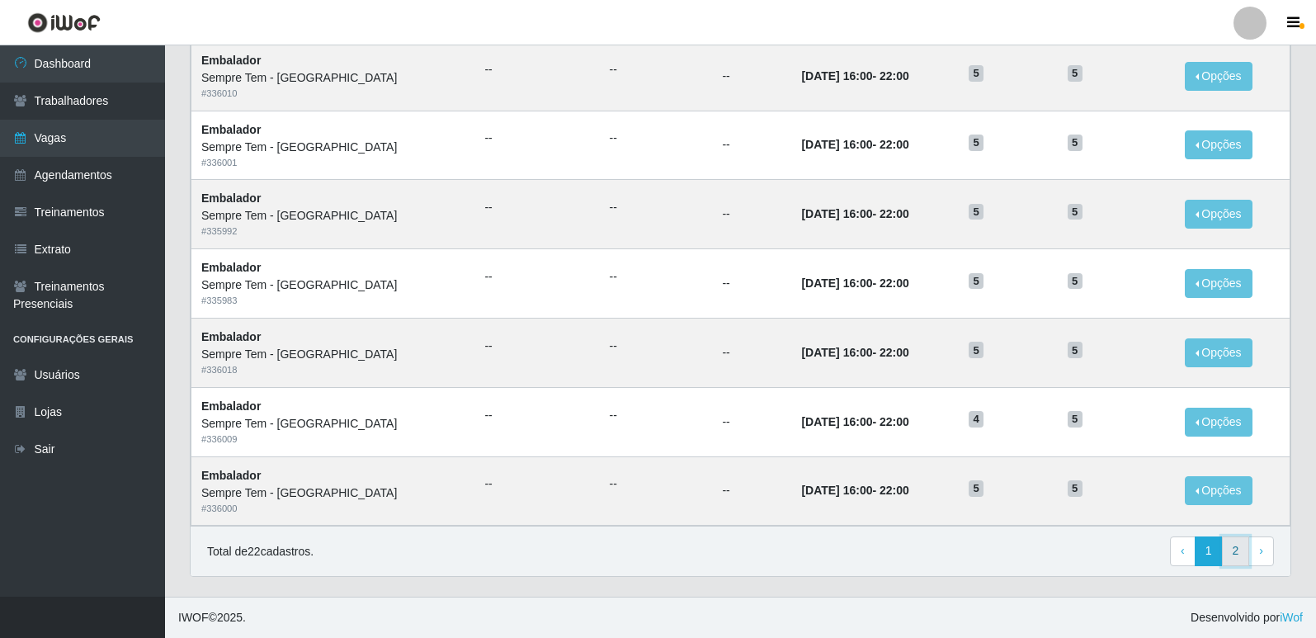
click at [1226, 545] on link "2" at bounding box center [1236, 551] width 28 height 30
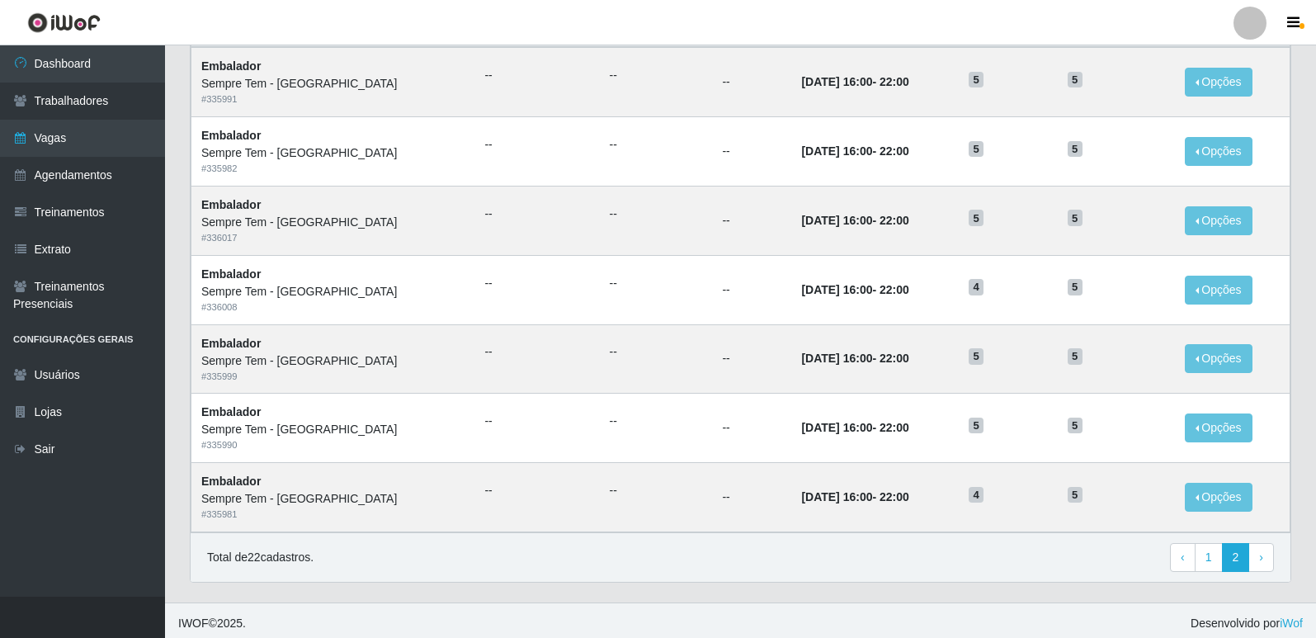
scroll to position [207, 0]
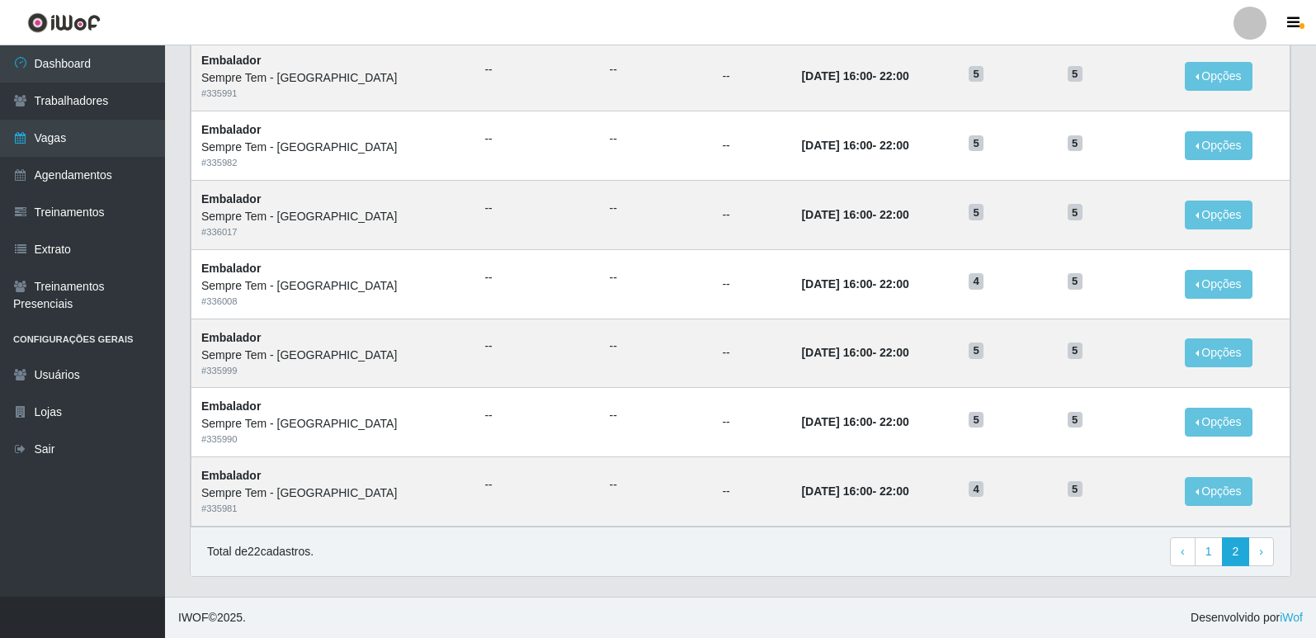
click at [823, 590] on div "Lista Adicionar Ref Trainamentos Certificação Gênero Data Restantes Cadastradas…" at bounding box center [740, 277] width 1126 height 639
click at [961, 579] on div "Lista Adicionar Ref Trainamentos Certificação Gênero Data Restantes Cadastradas…" at bounding box center [740, 277] width 1126 height 639
click at [1212, 555] on link "1" at bounding box center [1209, 552] width 28 height 30
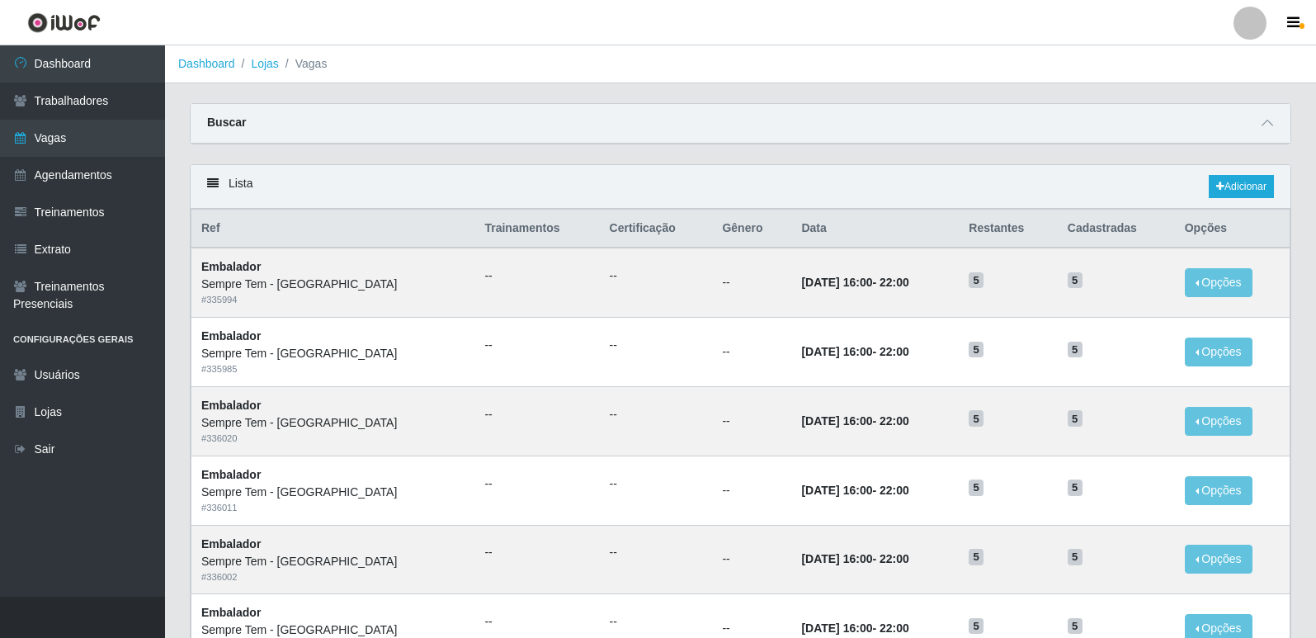
click at [618, 120] on div "Buscar" at bounding box center [741, 124] width 1100 height 40
click at [1273, 116] on span at bounding box center [1268, 123] width 20 height 19
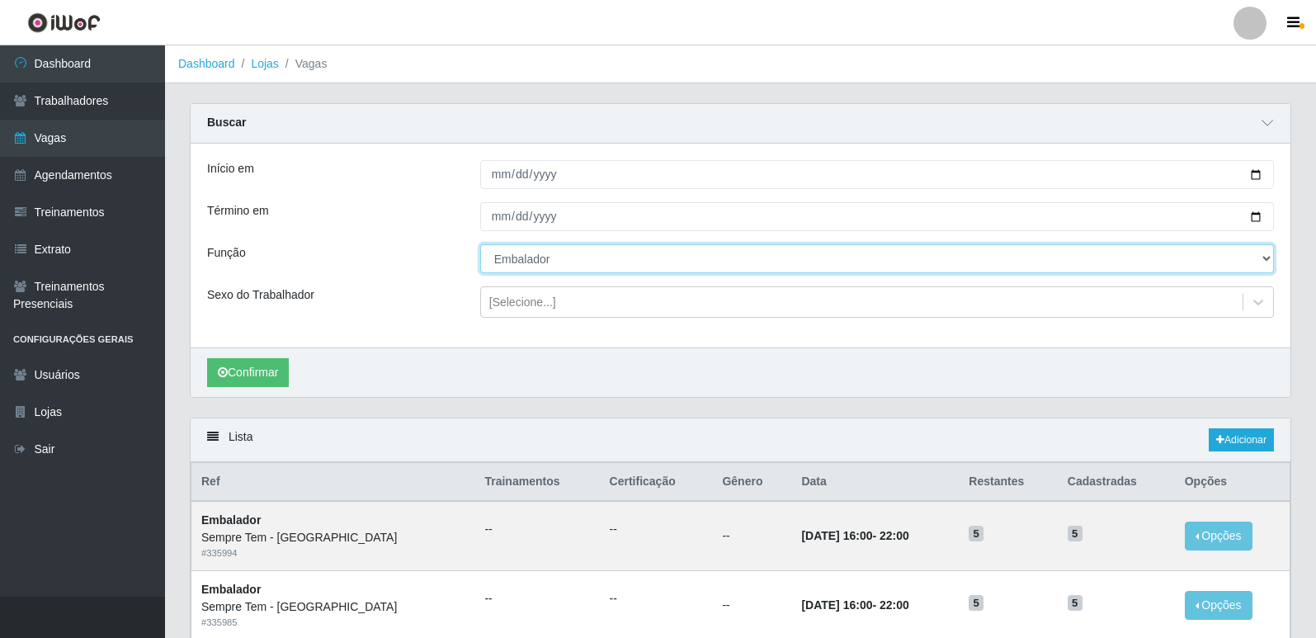
drag, startPoint x: 1263, startPoint y: 257, endPoint x: 948, endPoint y: 242, distance: 314.8
click at [1263, 257] on select "[Selecione...] Embalador Embalador + Embalador ++ Repositor Repositor + Reposit…" at bounding box center [877, 258] width 794 height 29
click at [480, 245] on select "[Selecione...] Embalador Embalador + Embalador ++ Repositor Repositor + Reposit…" at bounding box center [877, 258] width 794 height 29
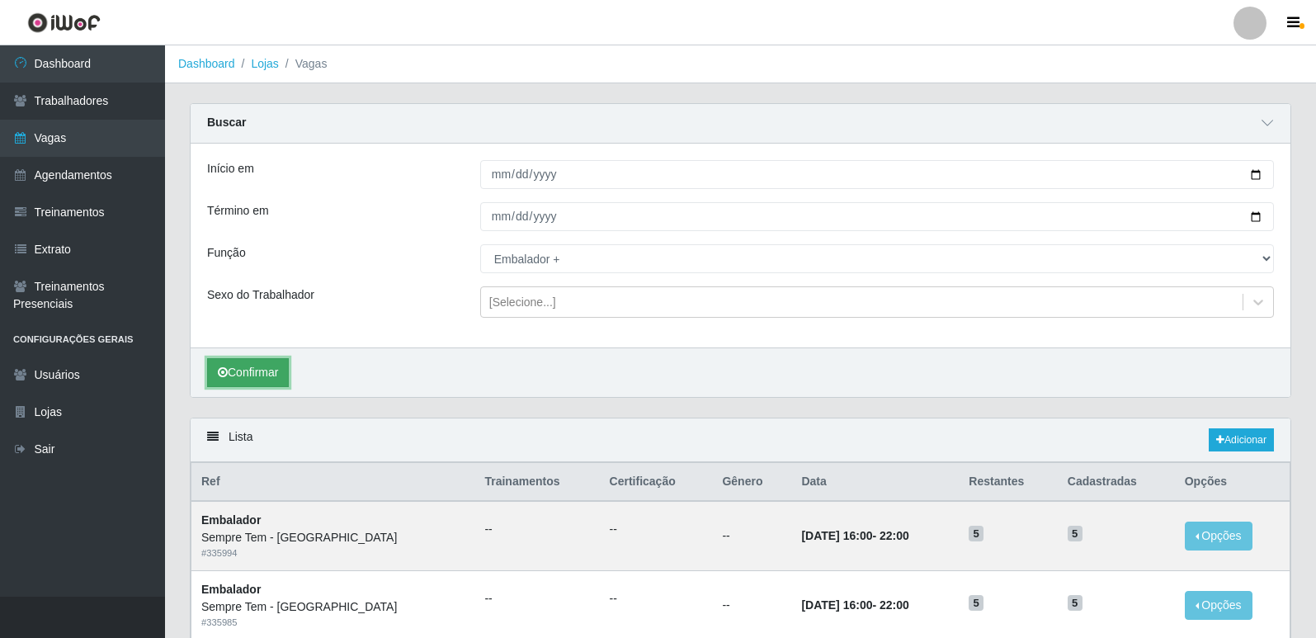
click at [273, 368] on button "Confirmar" at bounding box center [248, 372] width 82 height 29
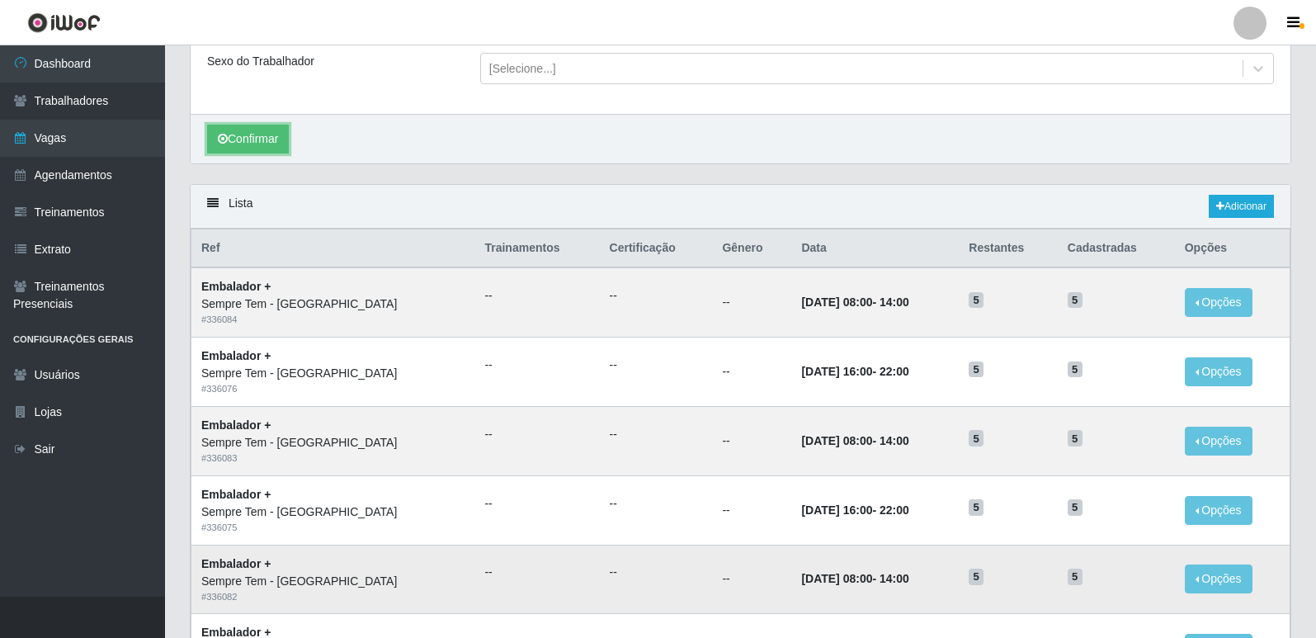
scroll to position [413, 0]
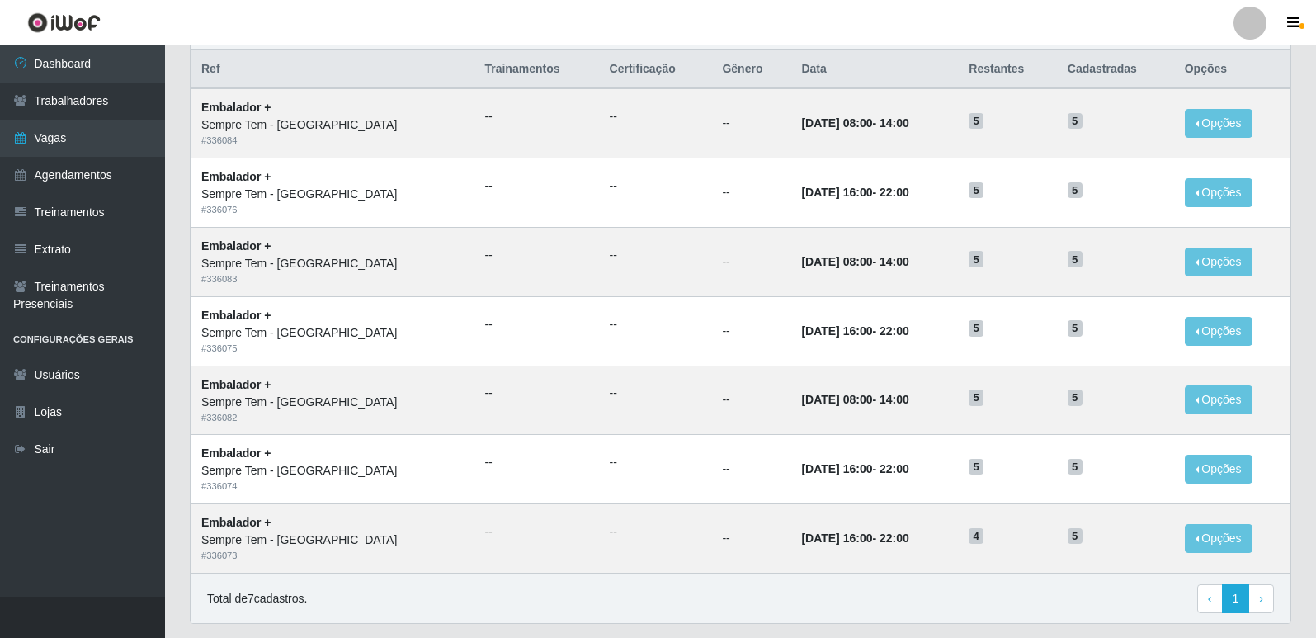
click at [692, 623] on div "Total de 7 cadastros. ‹ Previous 1 › Next" at bounding box center [741, 599] width 1100 height 50
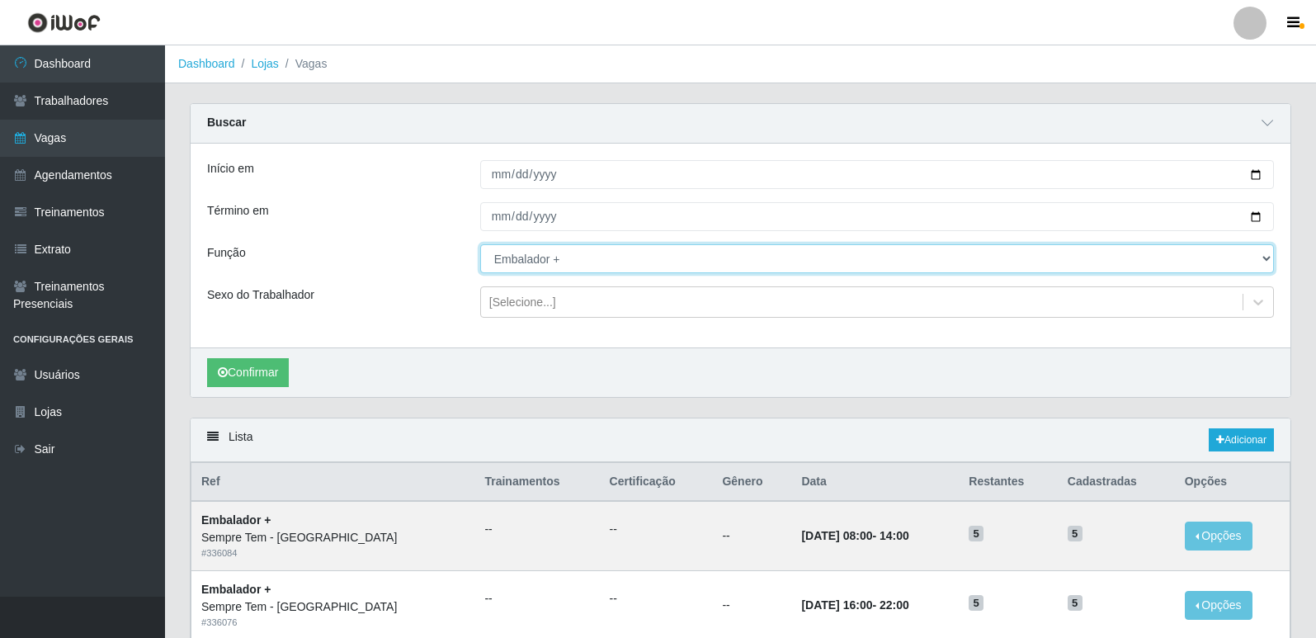
drag, startPoint x: 566, startPoint y: 263, endPoint x: 565, endPoint y: 273, distance: 9.9
click at [566, 263] on select "[Selecione...] Embalador Embalador + Embalador ++ Repositor Repositor + Reposit…" at bounding box center [877, 258] width 794 height 29
select select "24"
click at [480, 245] on select "[Selecione...] Embalador Embalador + Embalador ++ Repositor Repositor + Reposit…" at bounding box center [877, 258] width 794 height 29
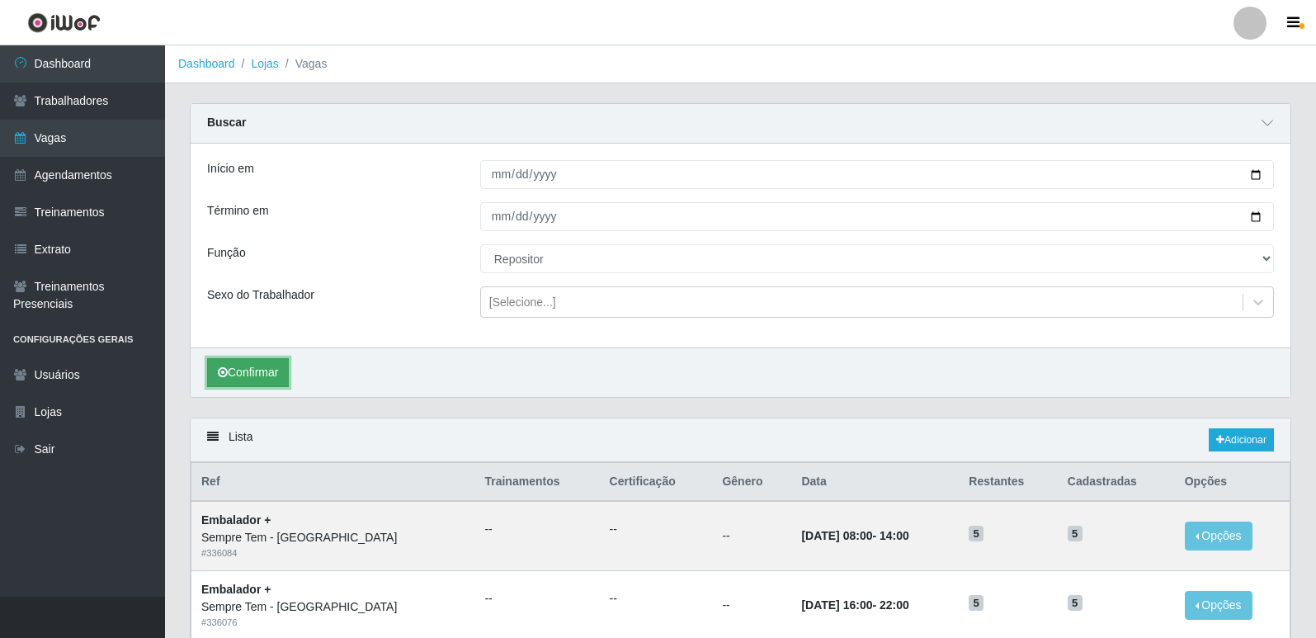
click at [276, 378] on button "Confirmar" at bounding box center [248, 372] width 82 height 29
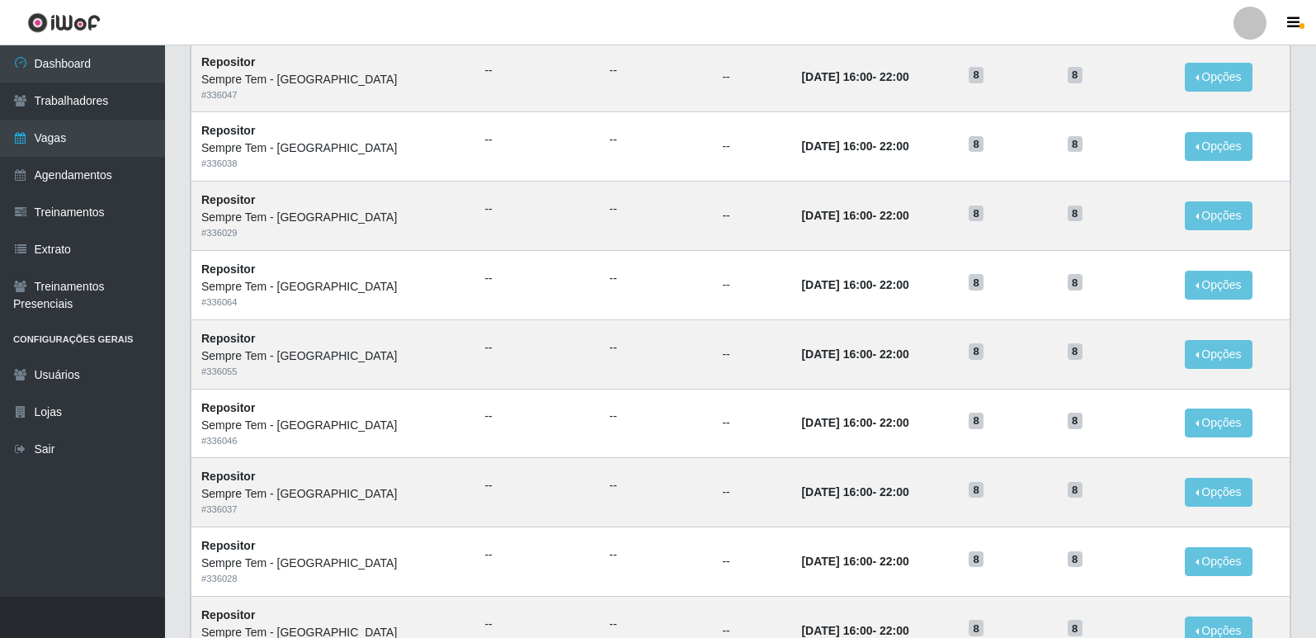
scroll to position [1014, 0]
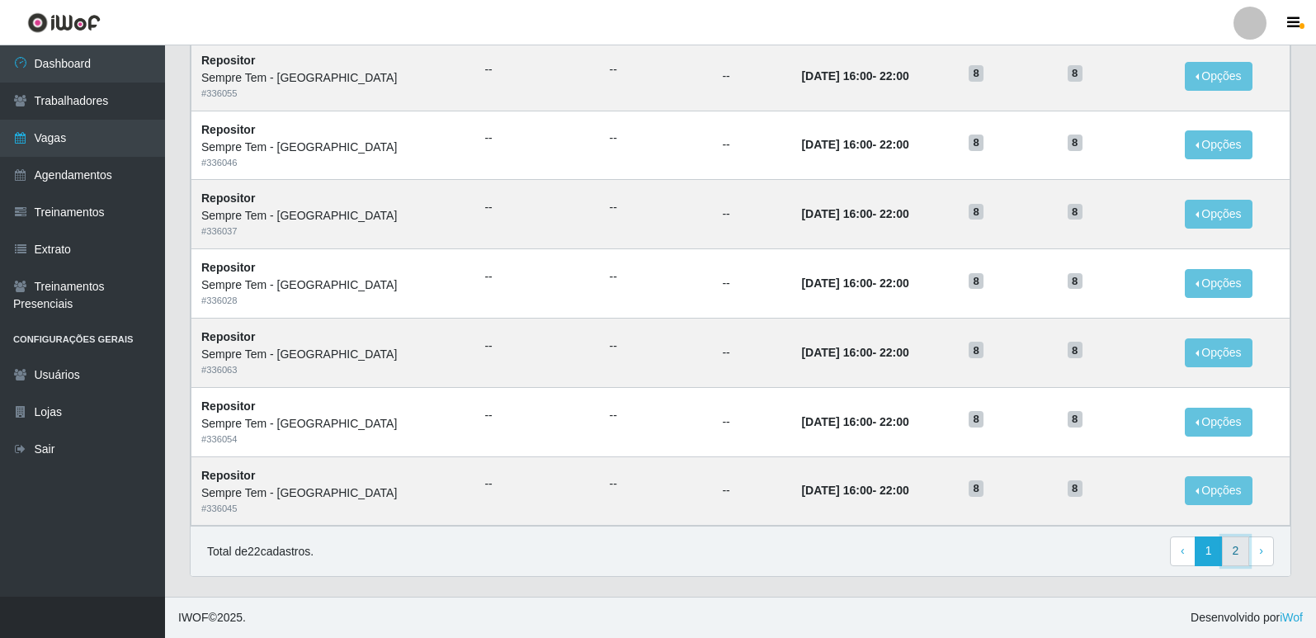
click at [1240, 555] on link "2" at bounding box center [1236, 551] width 28 height 30
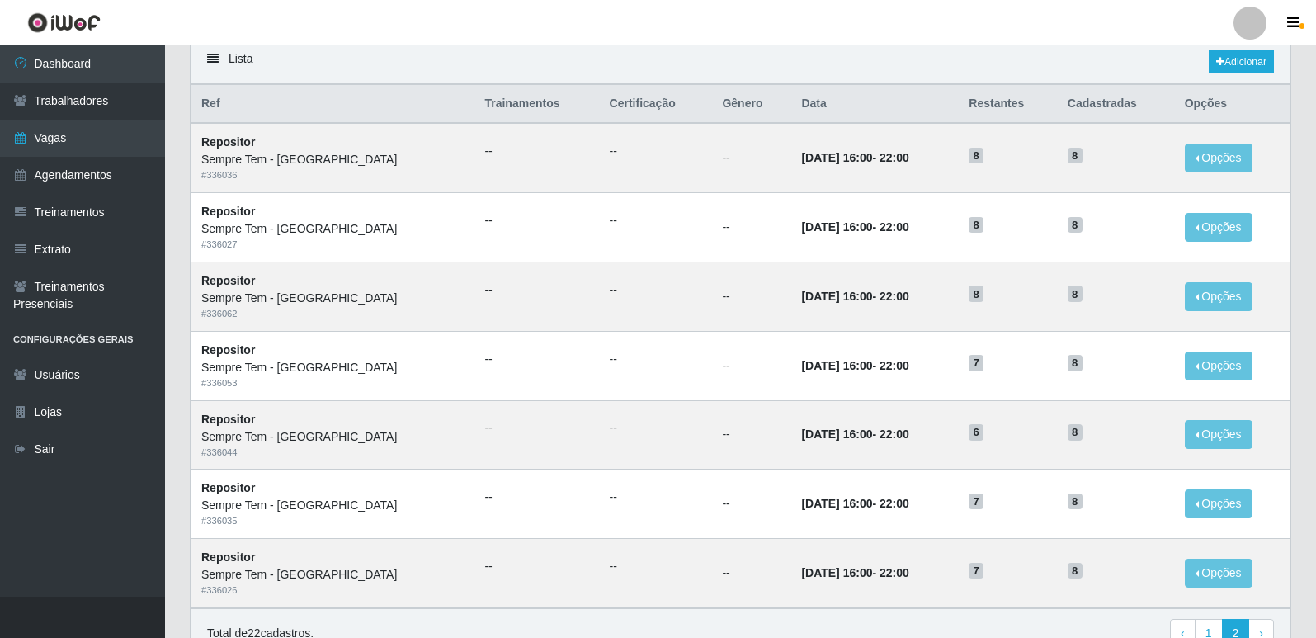
scroll to position [207, 0]
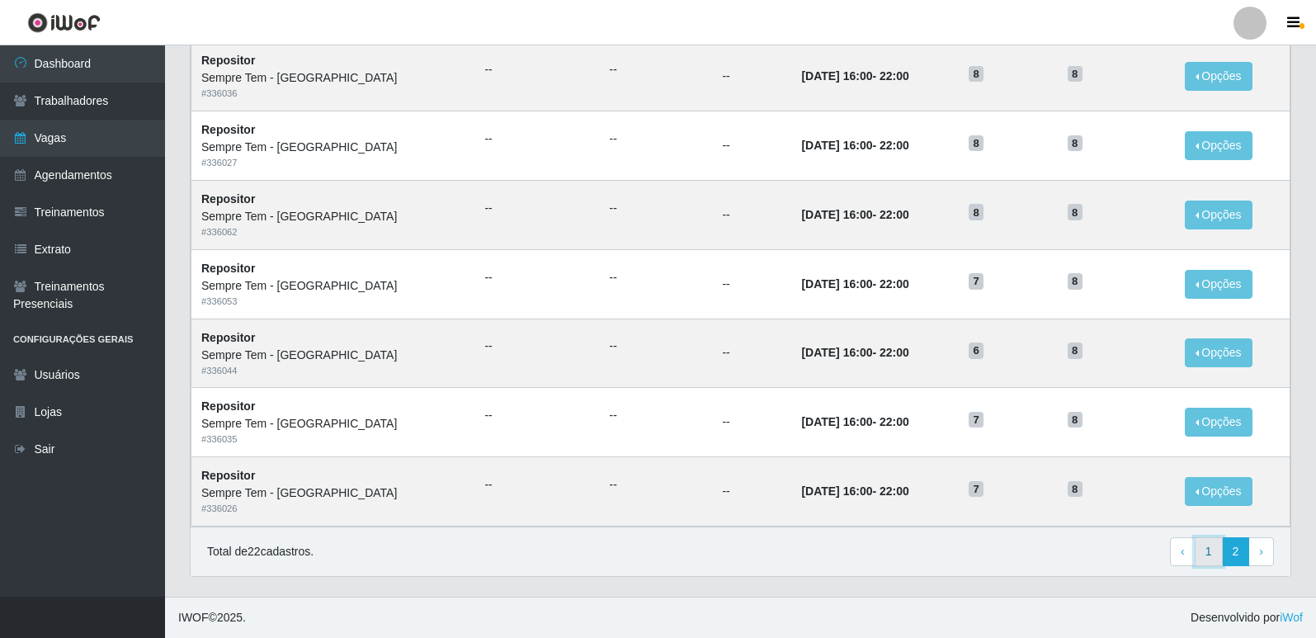
click at [1210, 564] on link "1" at bounding box center [1209, 552] width 28 height 30
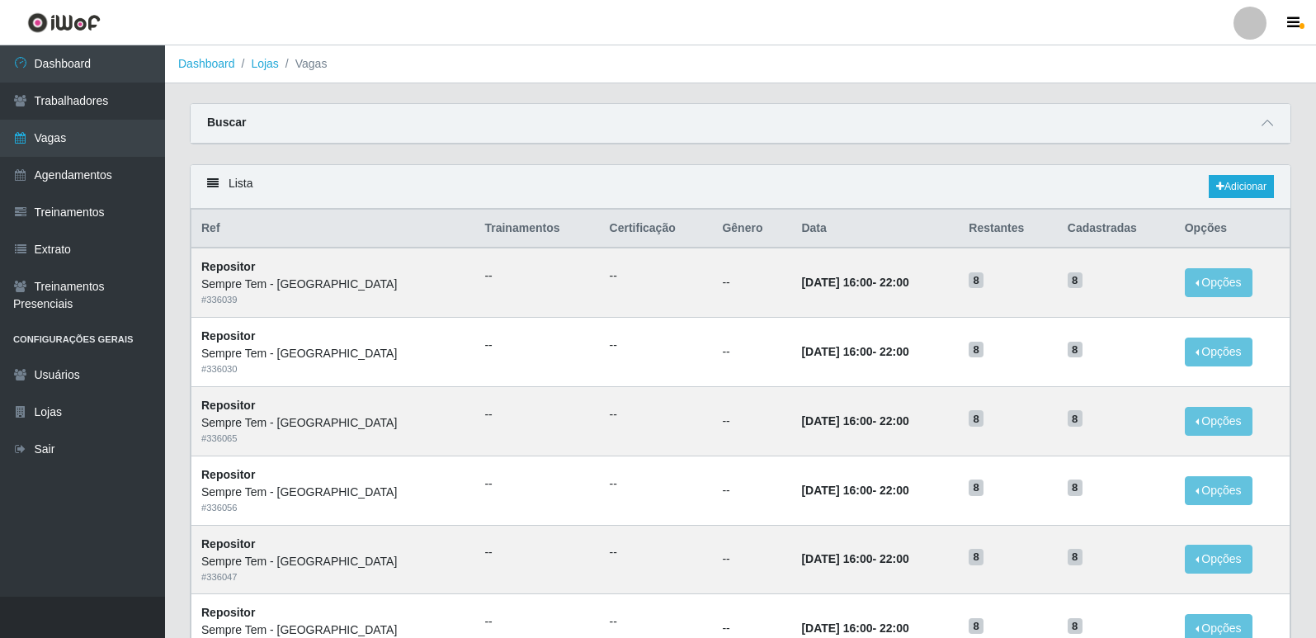
click at [352, 127] on div "Buscar" at bounding box center [741, 124] width 1100 height 40
click at [1262, 126] on icon at bounding box center [1268, 123] width 12 height 12
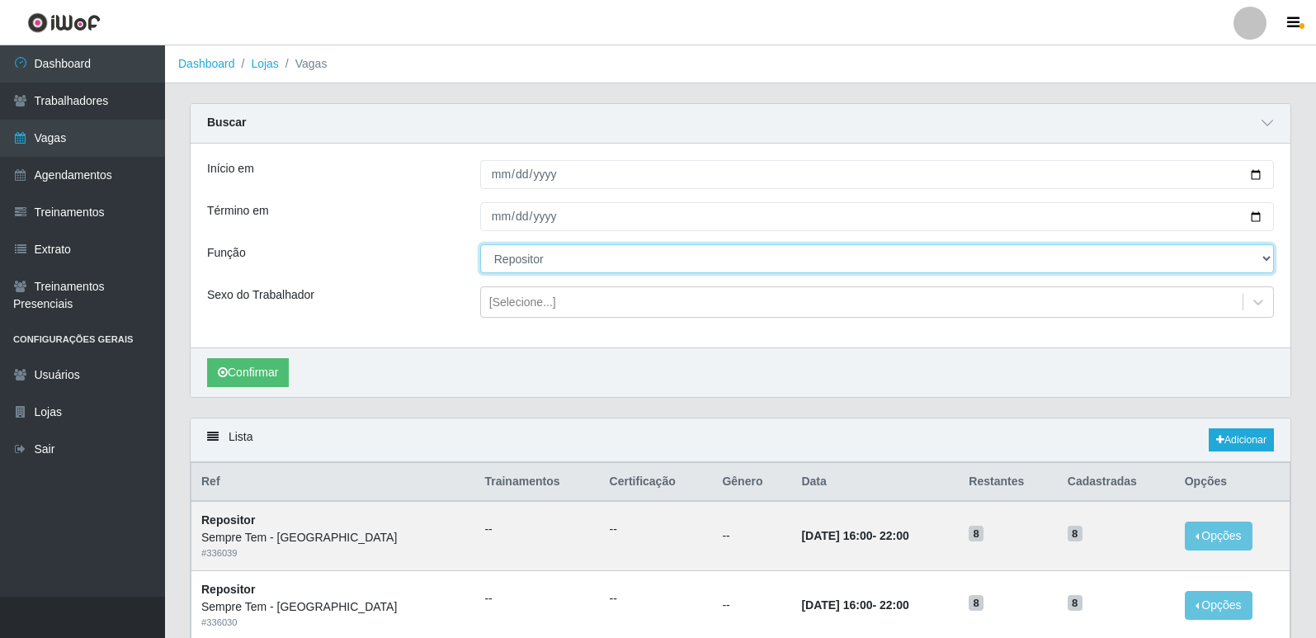
click at [522, 257] on select "[Selecione...] Embalador Embalador + Embalador ++ Repositor Repositor + Reposit…" at bounding box center [877, 258] width 794 height 29
select select "82"
click at [480, 245] on select "[Selecione...] Embalador Embalador + Embalador ++ Repositor Repositor + Reposit…" at bounding box center [877, 258] width 794 height 29
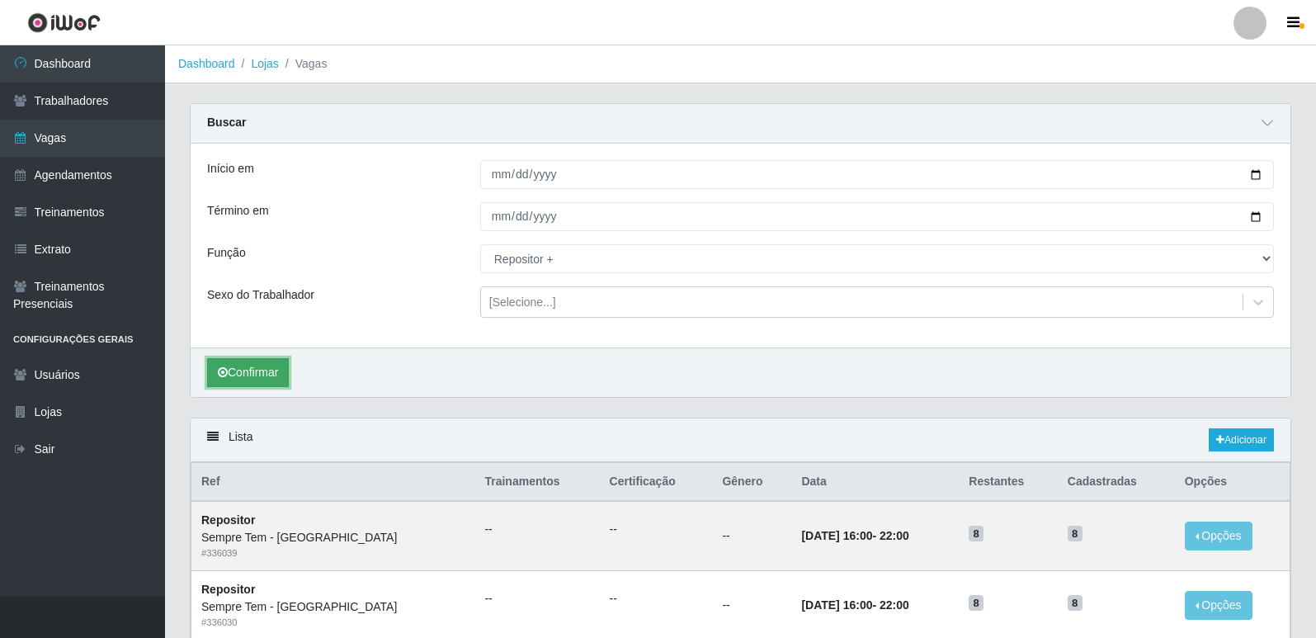
click at [276, 374] on button "Confirmar" at bounding box center [248, 372] width 82 height 29
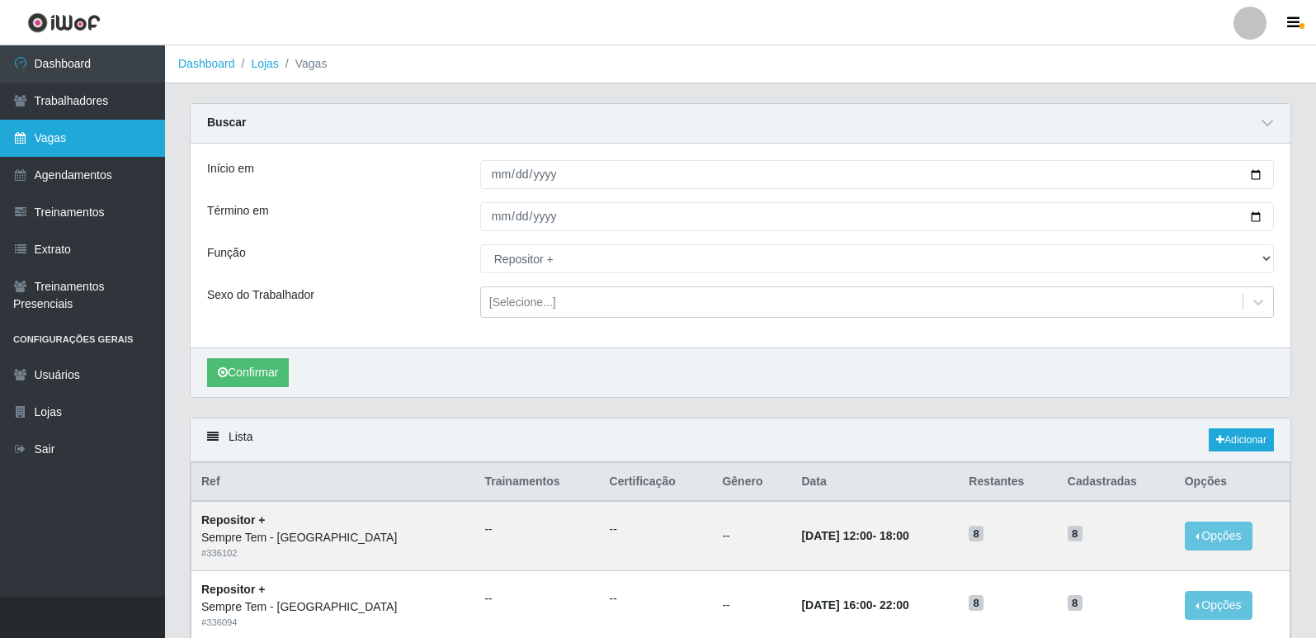
click at [70, 132] on link "Vagas" at bounding box center [82, 138] width 165 height 37
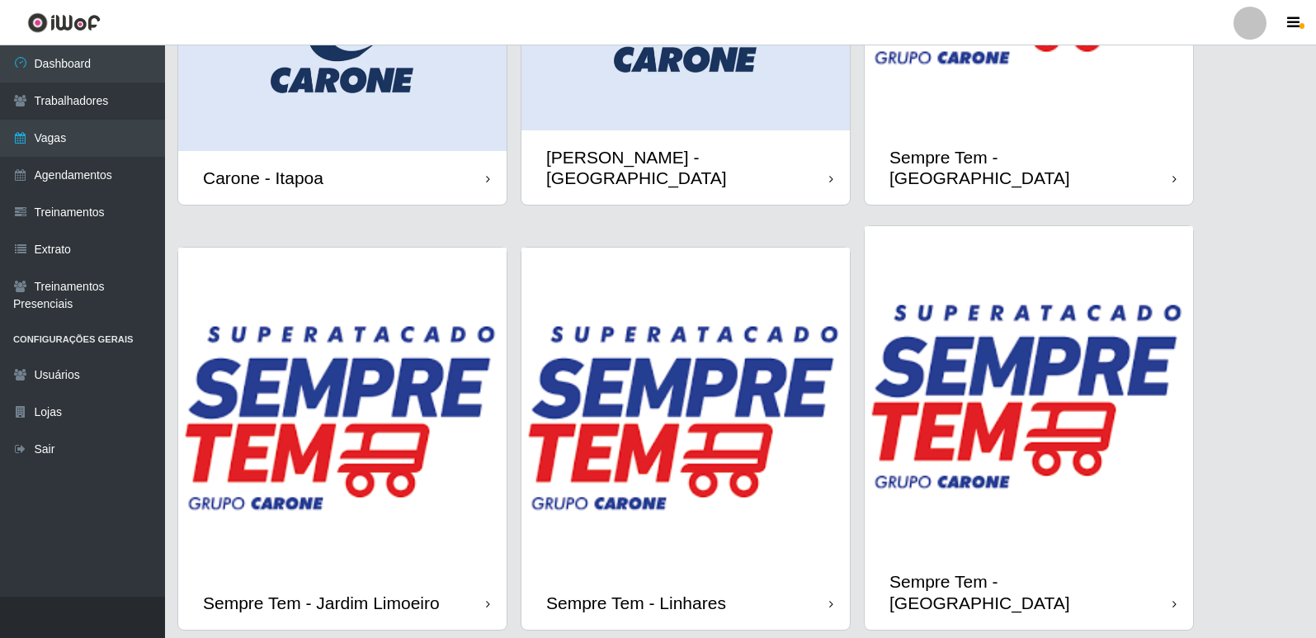
scroll to position [314, 0]
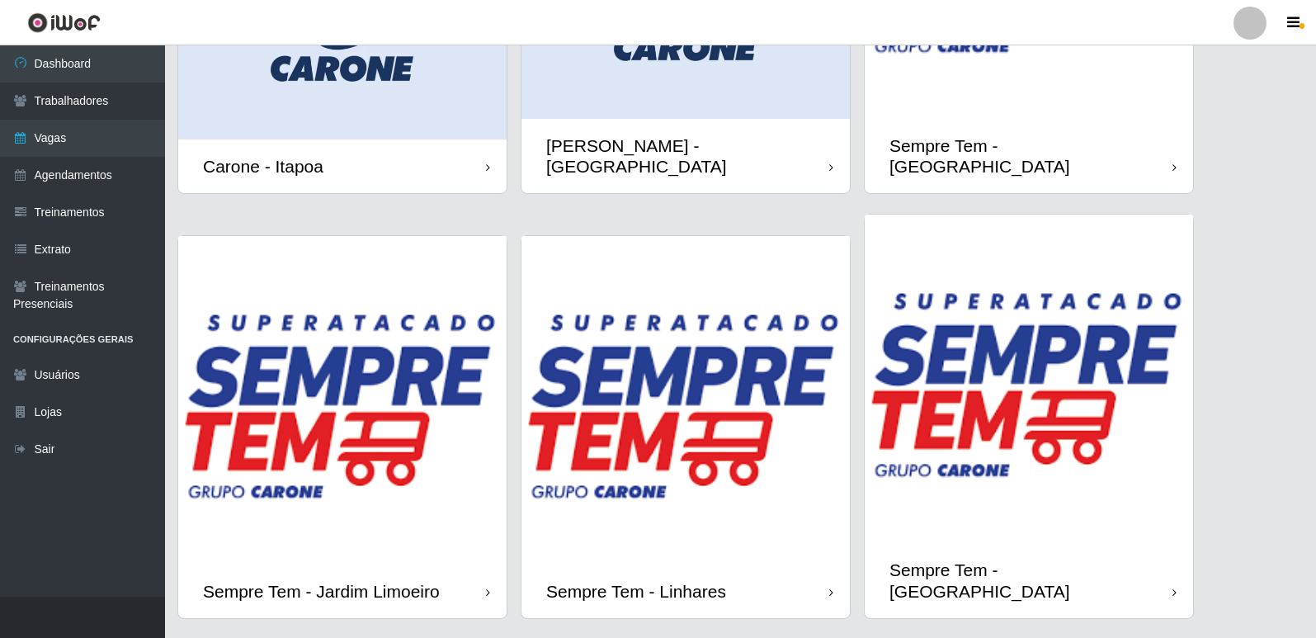
click at [368, 418] on img at bounding box center [342, 400] width 328 height 328
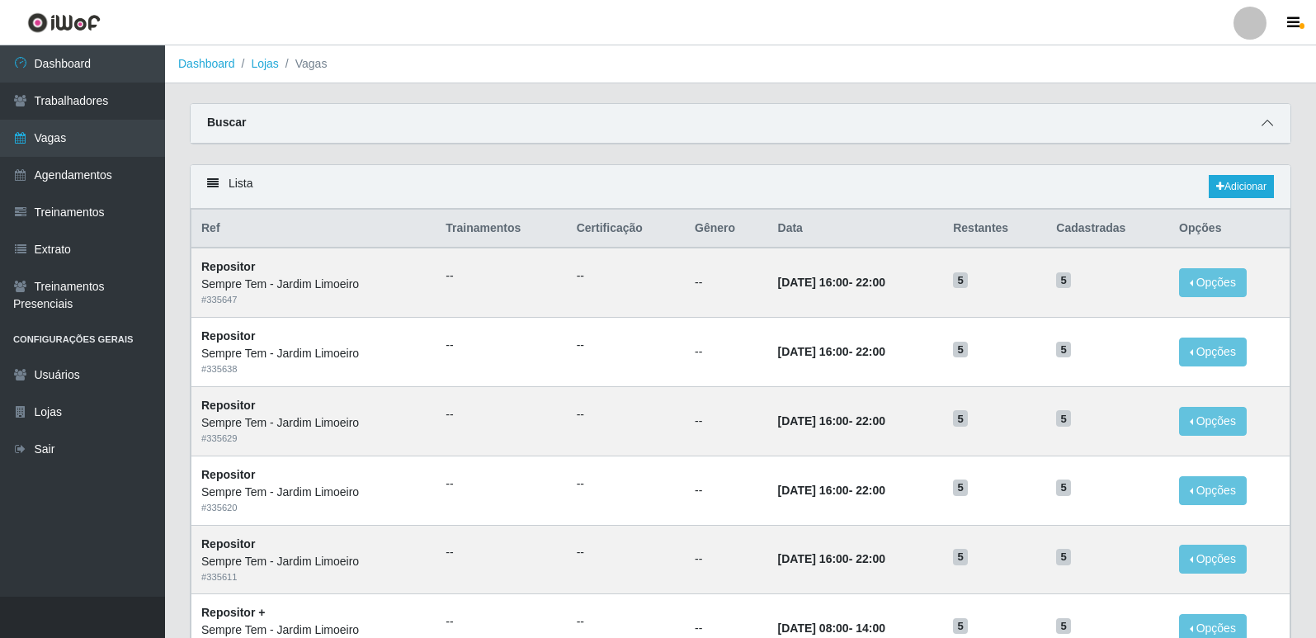
click at [1272, 127] on icon at bounding box center [1268, 123] width 12 height 12
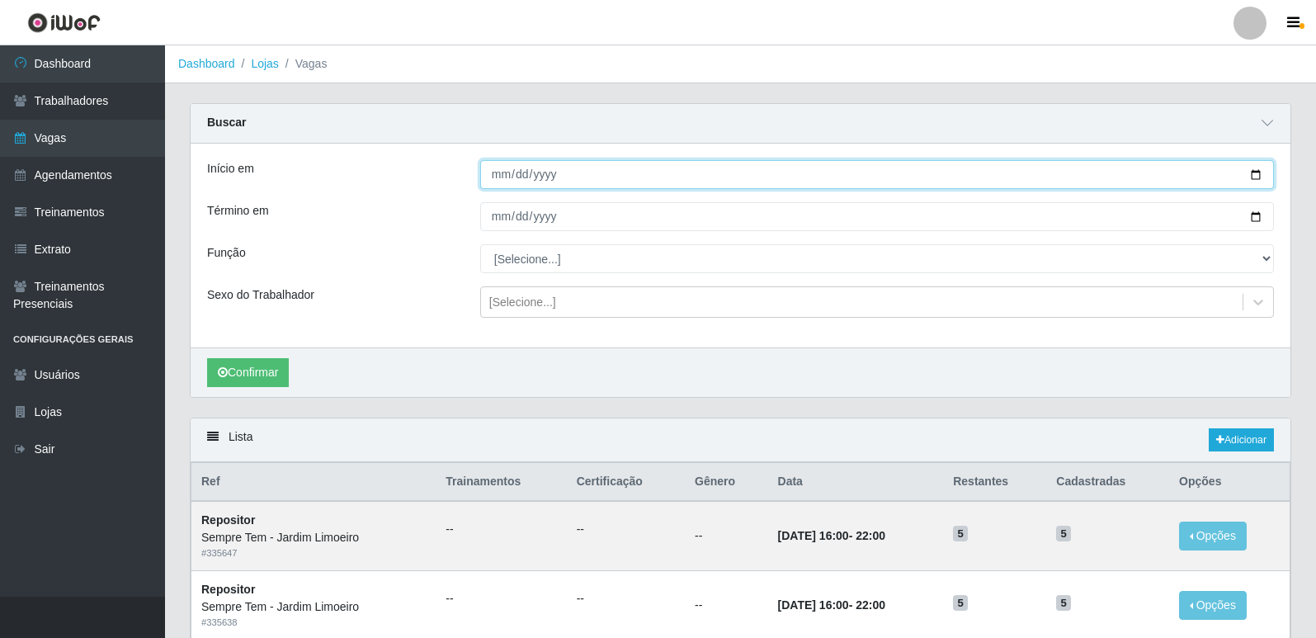
click at [1256, 172] on input "Início em" at bounding box center [877, 174] width 794 height 29
type input "[DATE]"
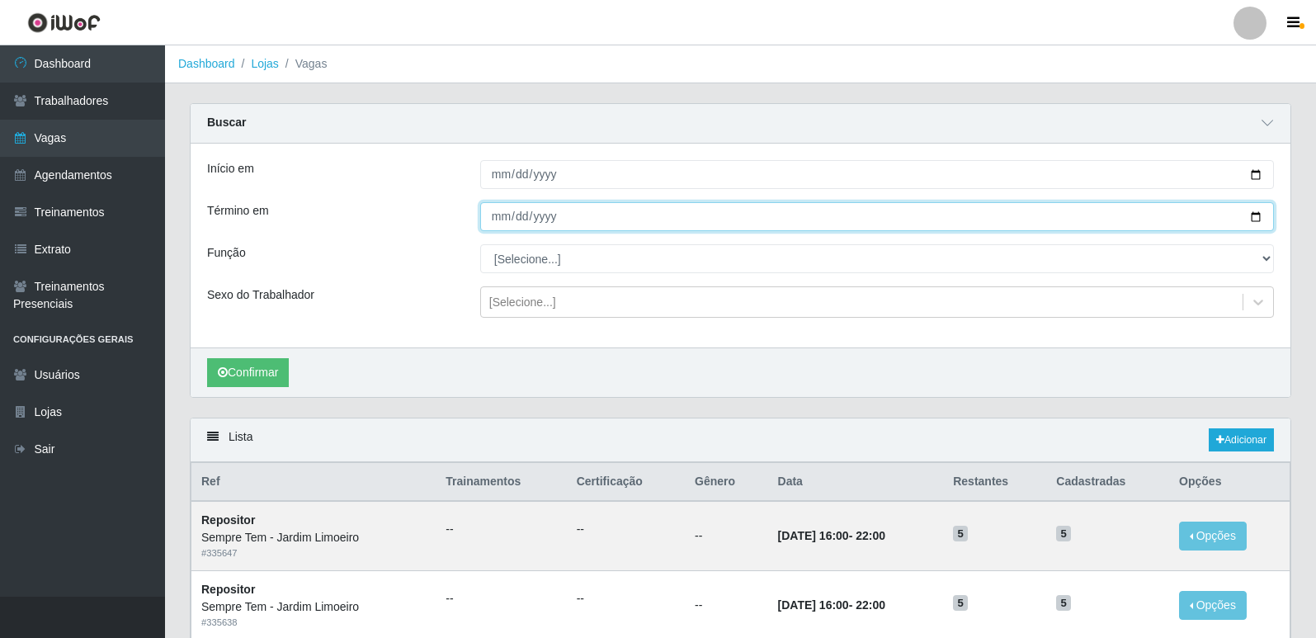
click at [1259, 215] on input "Término em" at bounding box center [877, 216] width 794 height 29
type input "[DATE]"
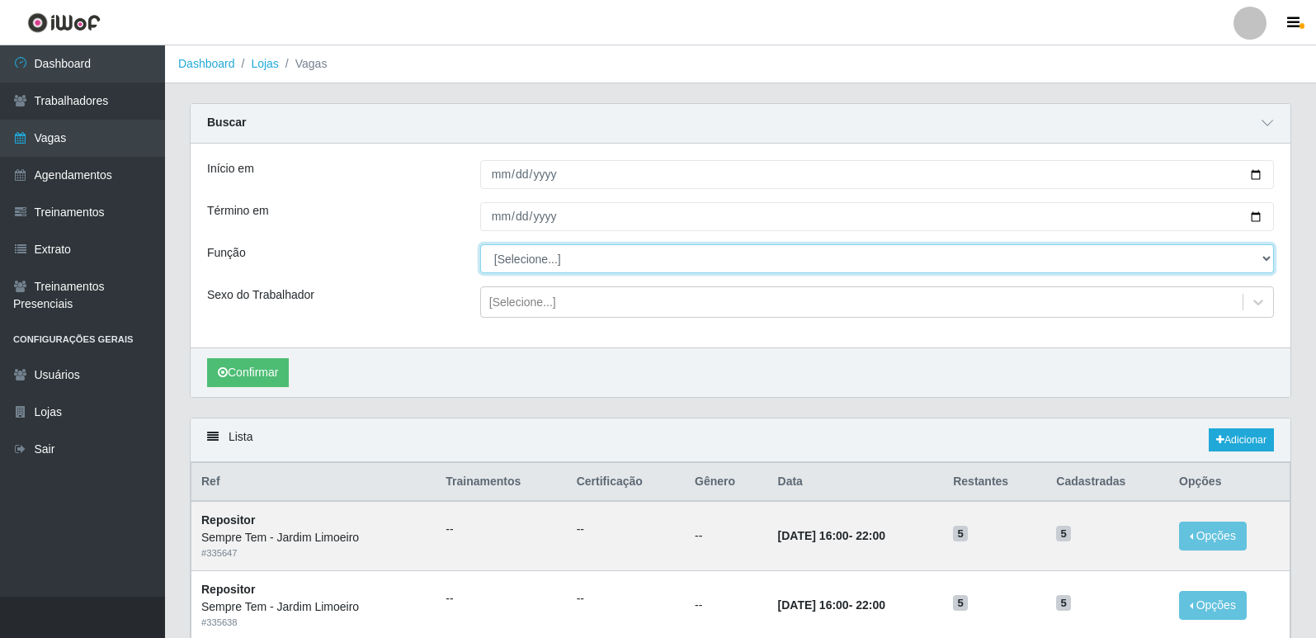
drag, startPoint x: 1263, startPoint y: 258, endPoint x: 1033, endPoint y: 243, distance: 230.8
click at [1263, 258] on select "[Selecione...] Embalador Embalador + Embalador ++ Repositor Repositor + Reposit…" at bounding box center [877, 258] width 794 height 29
click at [480, 245] on select "[Selecione...] Embalador Embalador + Embalador ++ Repositor Repositor + Reposit…" at bounding box center [877, 258] width 794 height 29
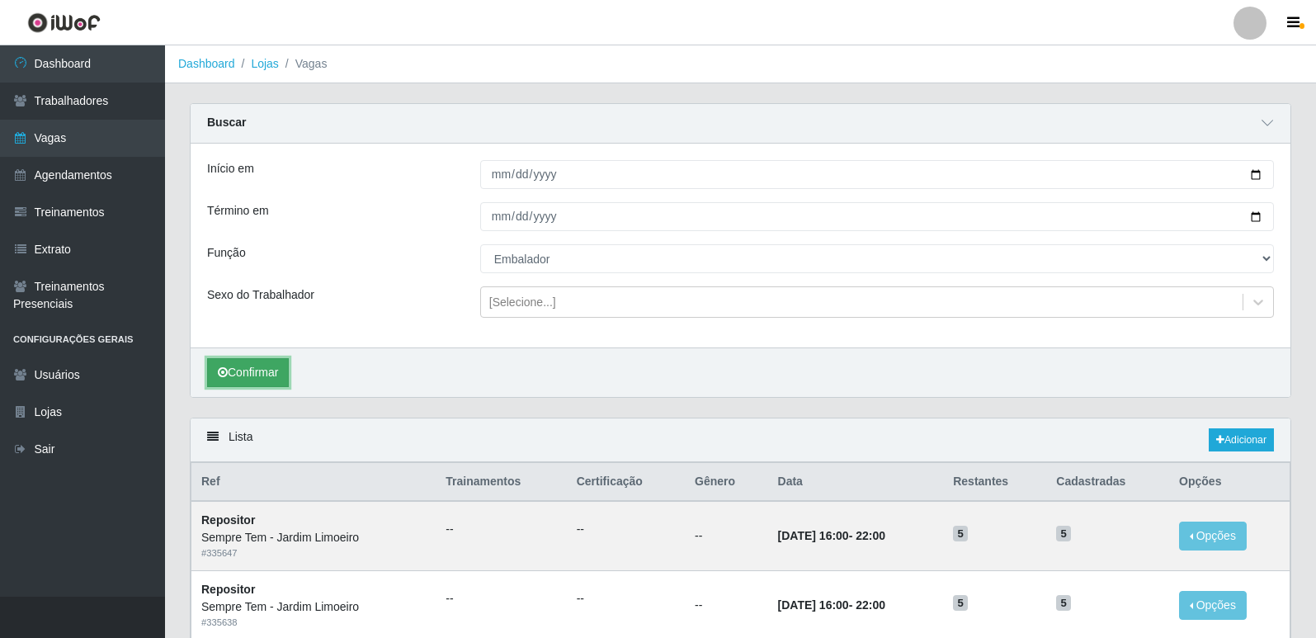
click at [252, 385] on button "Confirmar" at bounding box center [248, 372] width 82 height 29
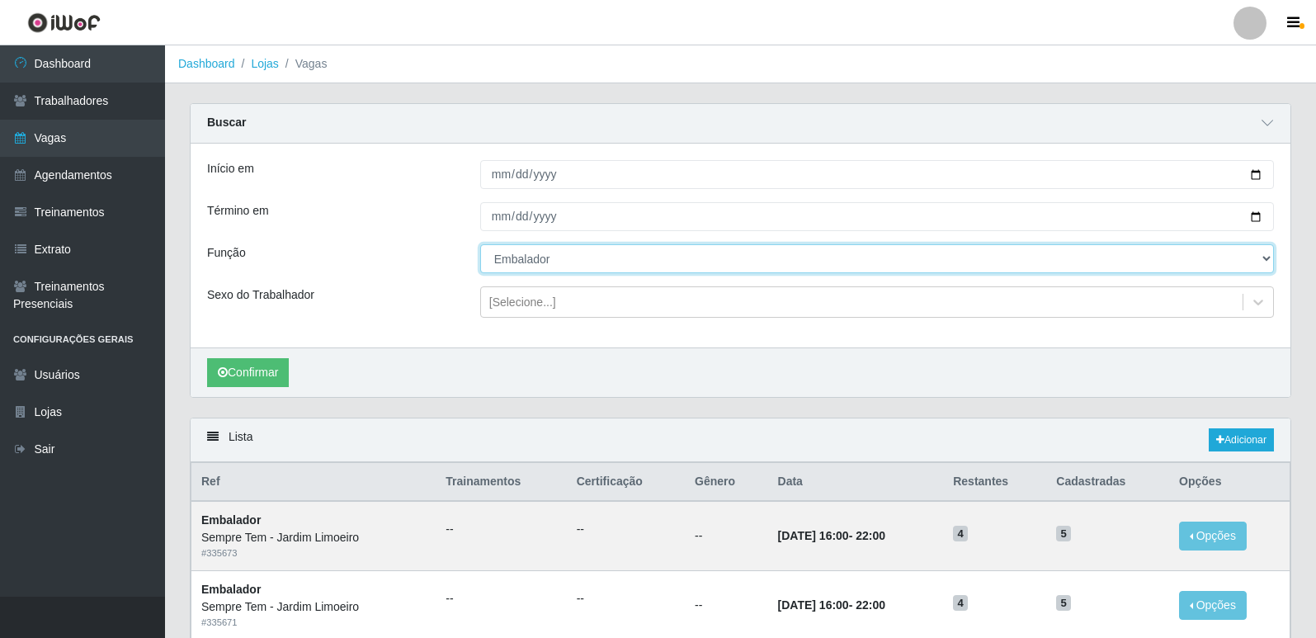
click at [579, 263] on select "[Selecione...] Embalador Embalador + Embalador ++ Repositor Repositor + Reposit…" at bounding box center [877, 258] width 794 height 29
click at [480, 245] on select "[Selecione...] Embalador Embalador + Embalador ++ Repositor Repositor + Reposit…" at bounding box center [877, 258] width 794 height 29
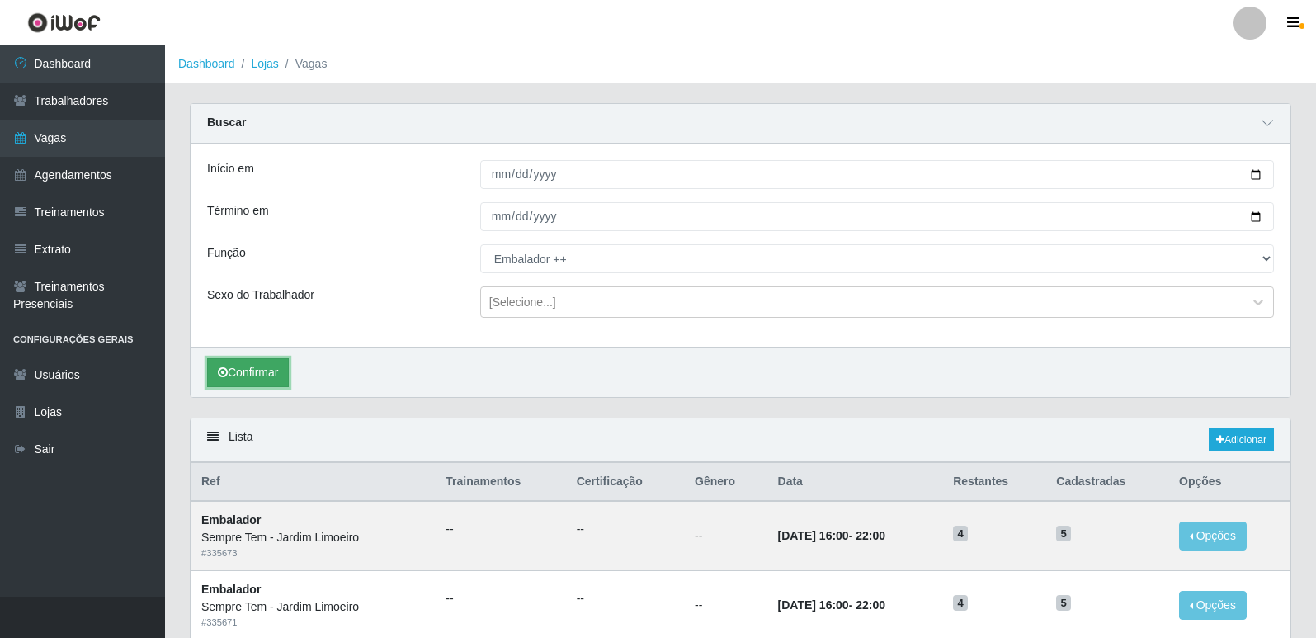
click at [284, 361] on button "Confirmar" at bounding box center [248, 372] width 82 height 29
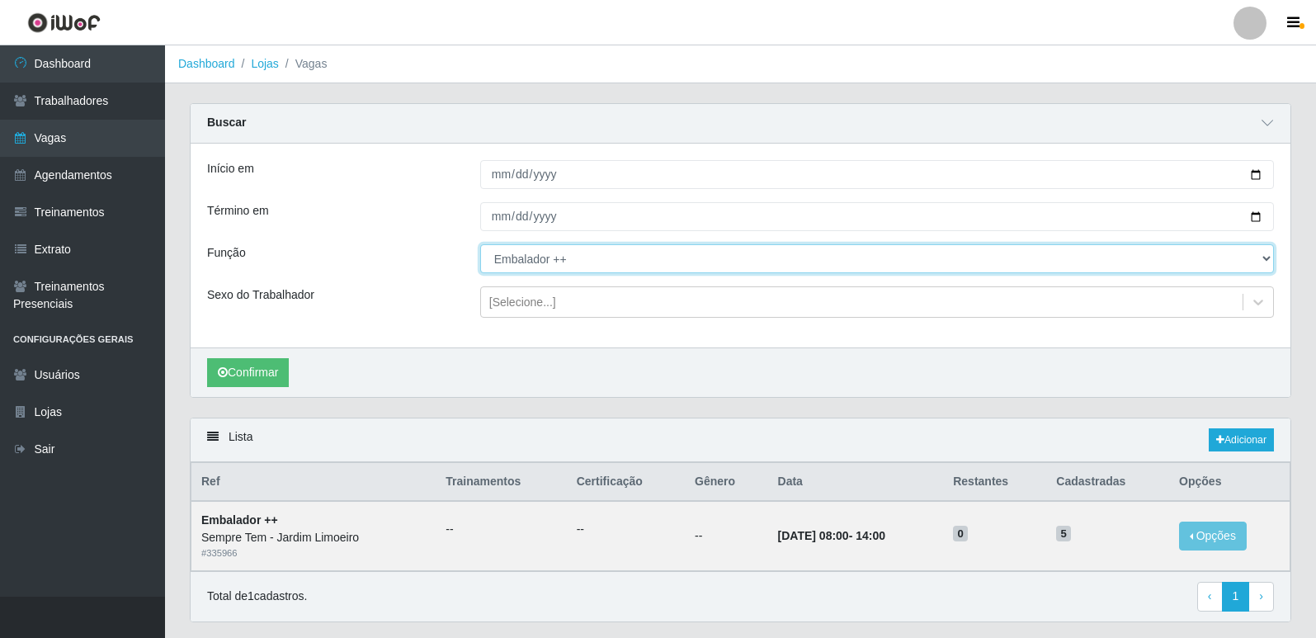
click at [557, 255] on select "[Selecione...] Embalador Embalador + Embalador ++ Repositor Repositor + Reposit…" at bounding box center [877, 258] width 794 height 29
click at [480, 245] on select "[Selecione...] Embalador Embalador + Embalador ++ Repositor Repositor + Reposit…" at bounding box center [877, 258] width 794 height 29
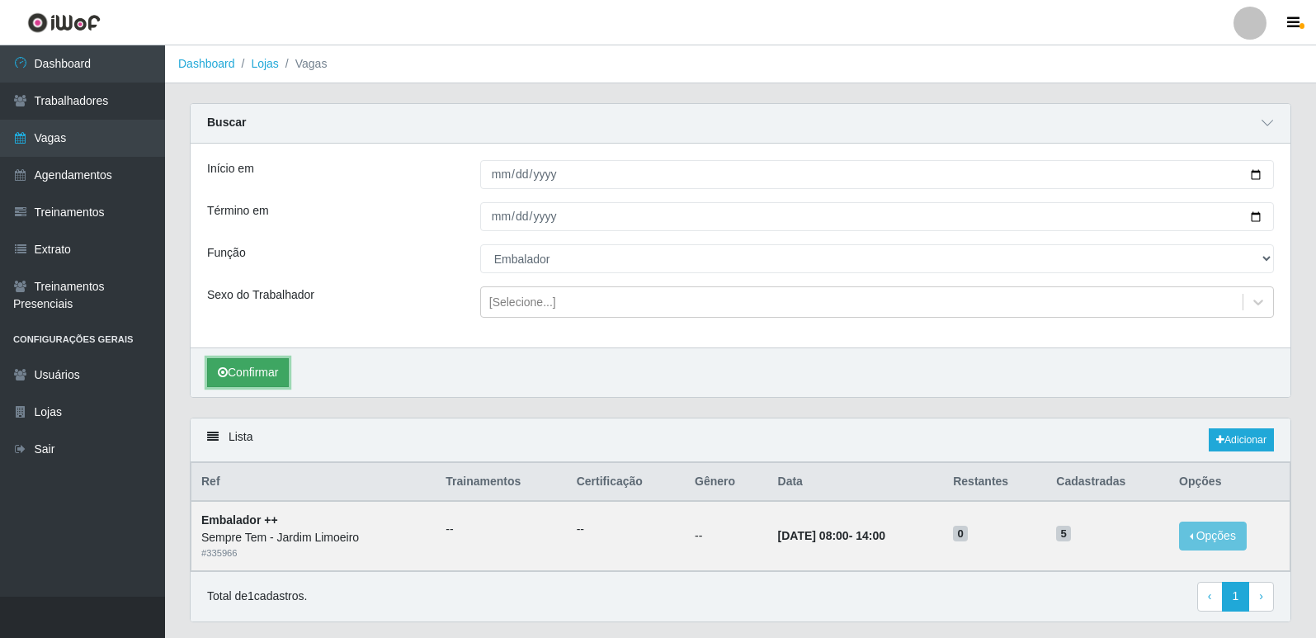
click at [264, 369] on button "Confirmar" at bounding box center [248, 372] width 82 height 29
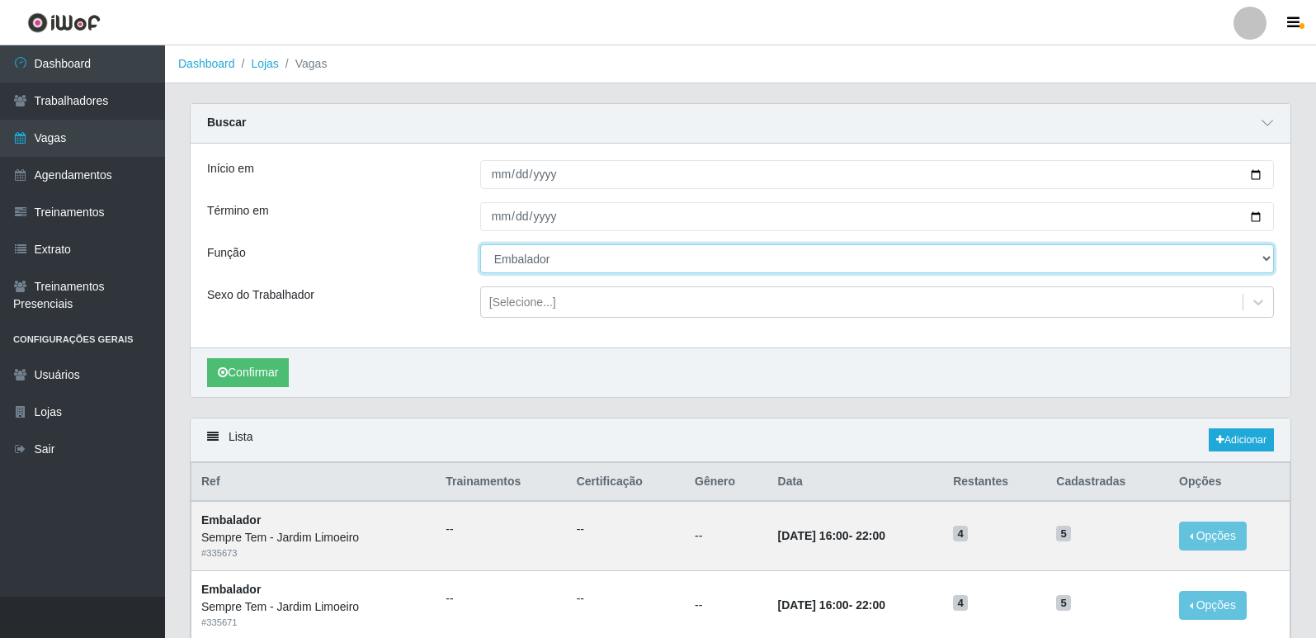
click at [619, 267] on select "[Selecione...] Embalador Embalador + Embalador ++ Repositor Repositor + Reposit…" at bounding box center [877, 258] width 794 height 29
click at [480, 245] on select "[Selecione...] Embalador Embalador + Embalador ++ Repositor Repositor + Reposit…" at bounding box center [877, 258] width 794 height 29
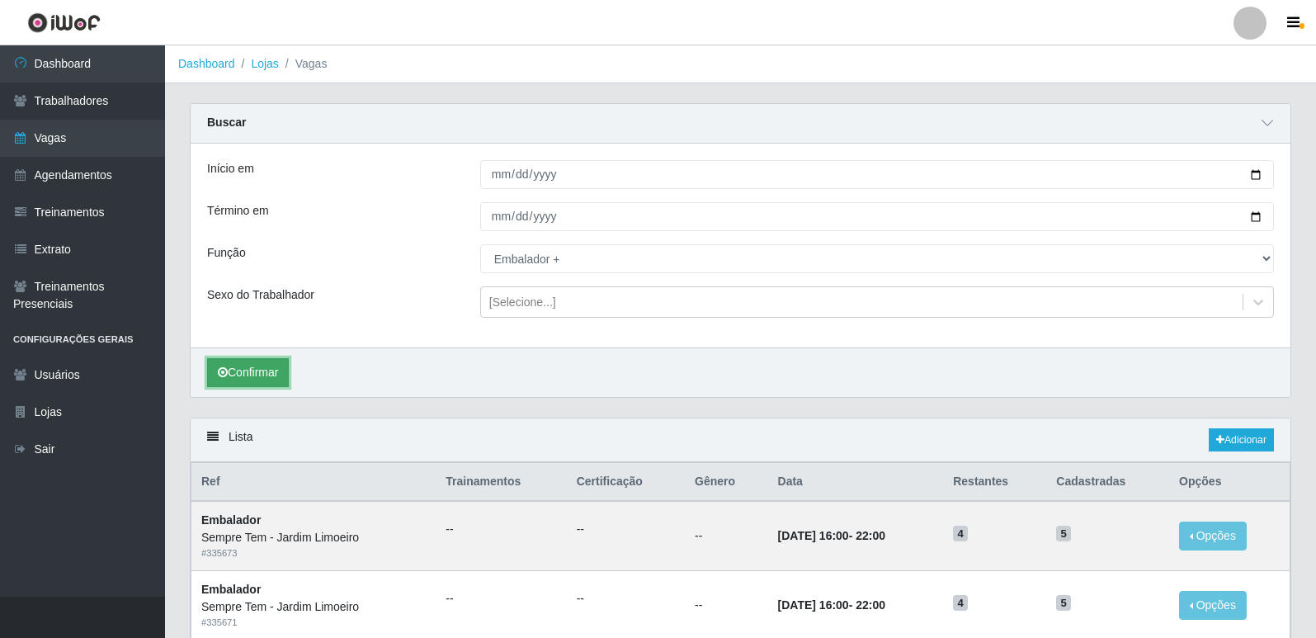
click at [244, 364] on button "Confirmar" at bounding box center [248, 372] width 82 height 29
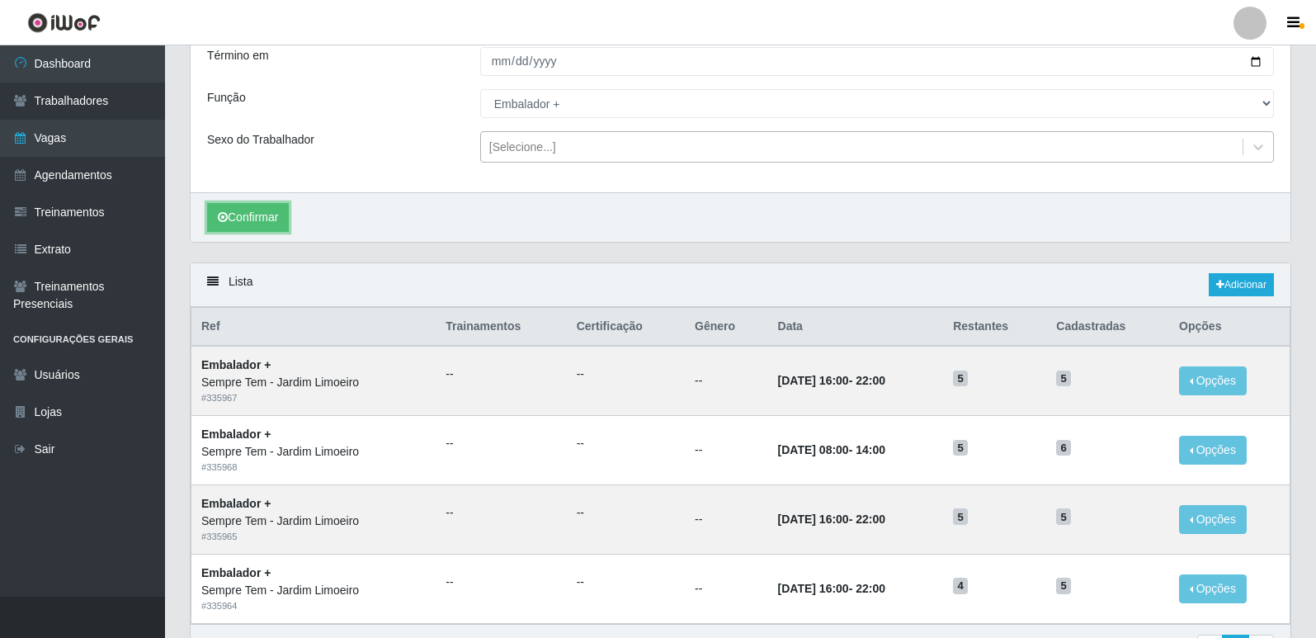
scroll to position [6, 0]
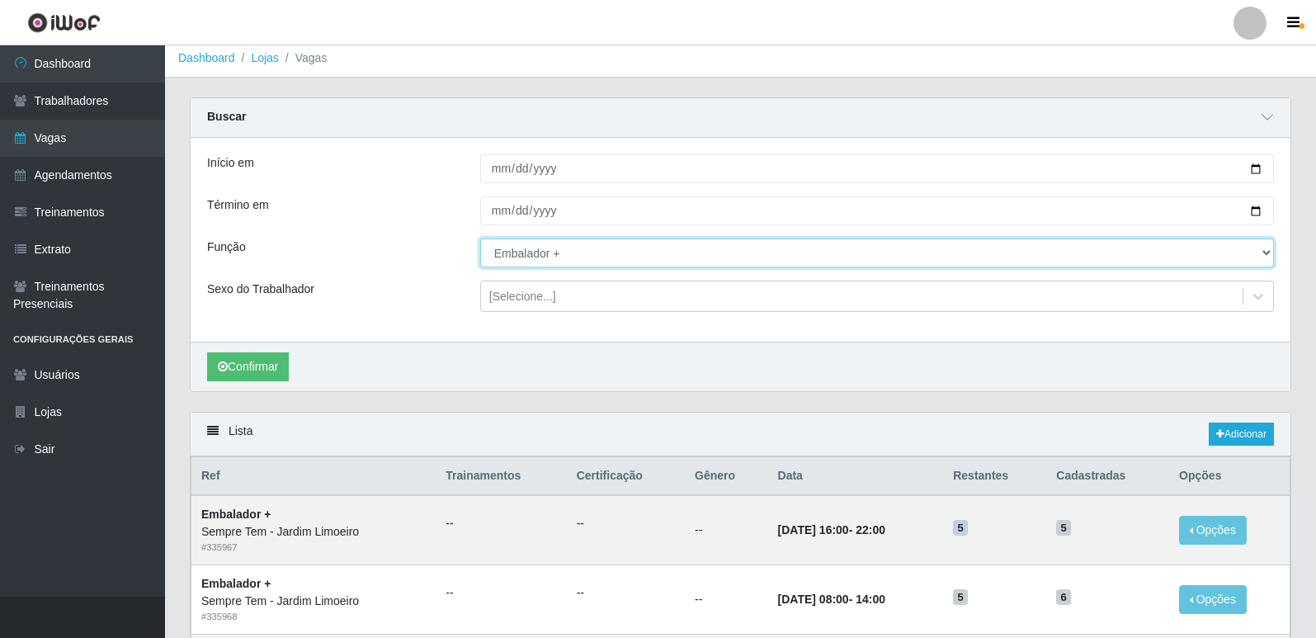
click at [584, 259] on select "[Selecione...] Embalador Embalador + Embalador ++ Repositor Repositor + Reposit…" at bounding box center [877, 253] width 794 height 29
click at [480, 239] on select "[Selecione...] Embalador Embalador + Embalador ++ Repositor Repositor + Reposit…" at bounding box center [877, 253] width 794 height 29
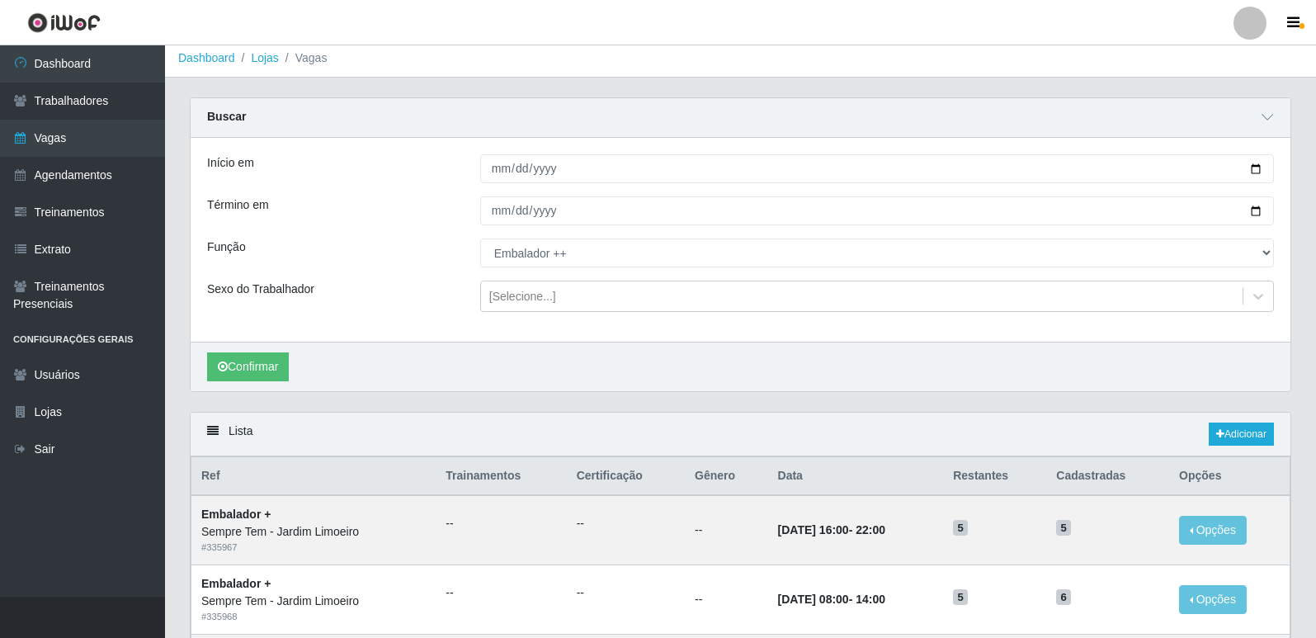
click at [250, 382] on div "Confirmar" at bounding box center [741, 367] width 1100 height 50
click at [264, 368] on button "Confirmar" at bounding box center [248, 366] width 82 height 29
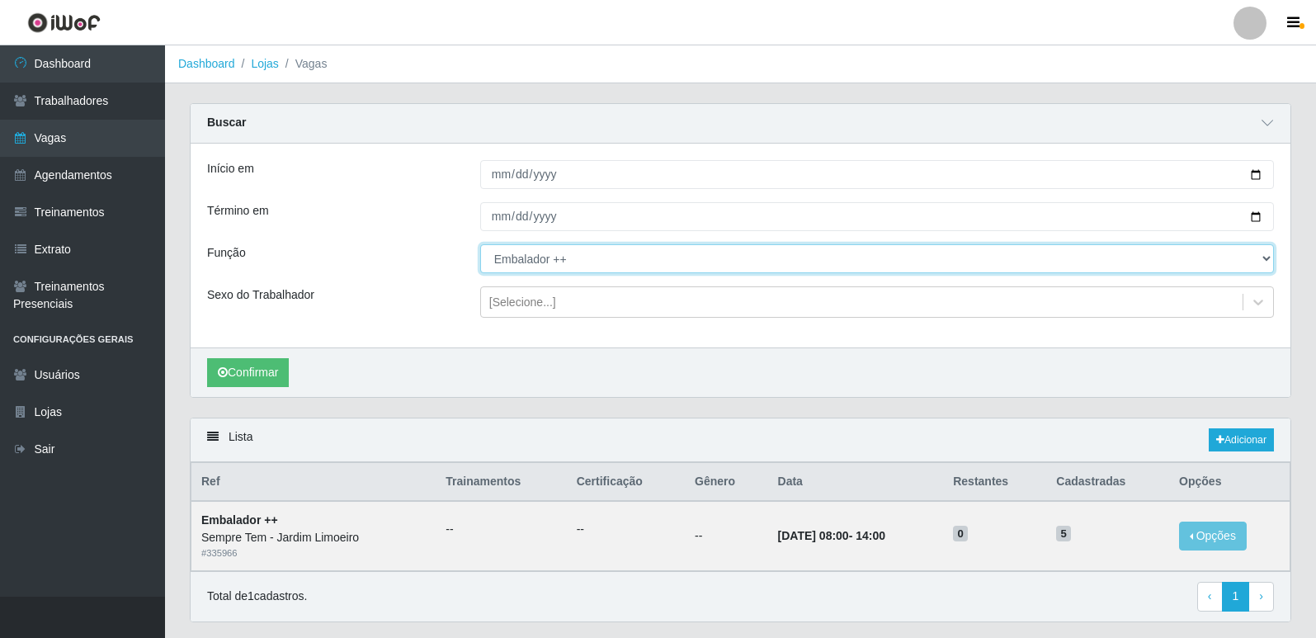
click at [562, 265] on select "[Selecione...] Embalador Embalador + Embalador ++ Repositor Repositor + Reposit…" at bounding box center [877, 258] width 794 height 29
select select "24"
click at [480, 245] on select "[Selecione...] Embalador Embalador + Embalador ++ Repositor Repositor + Reposit…" at bounding box center [877, 258] width 794 height 29
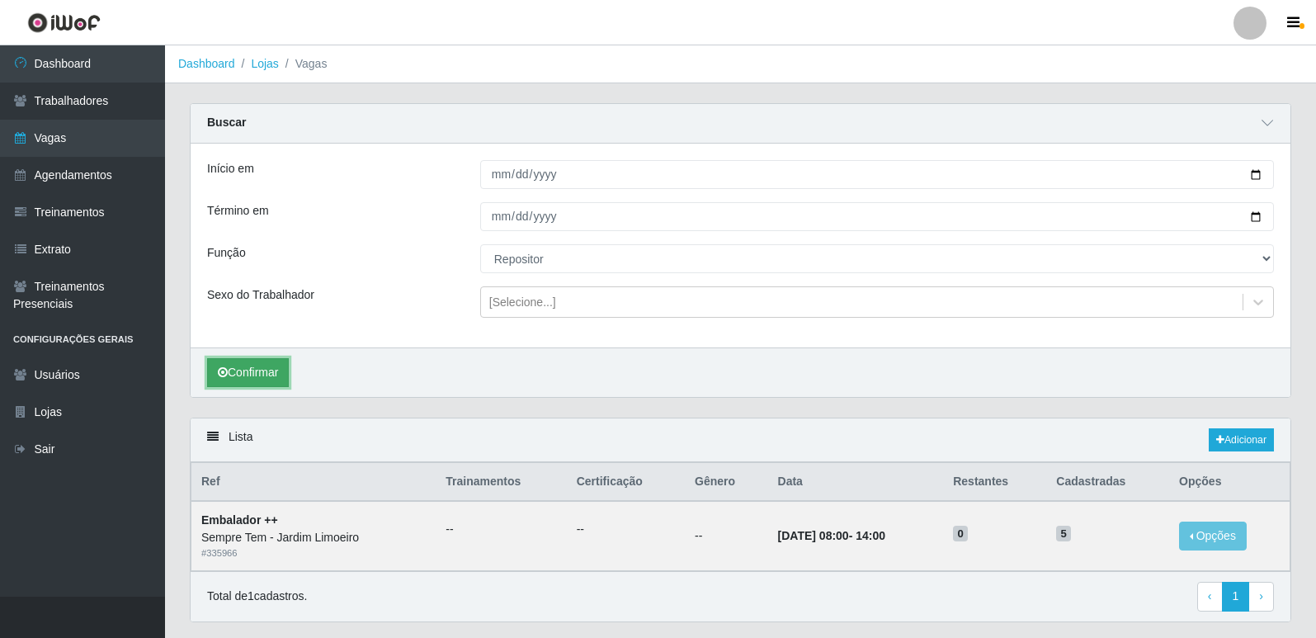
click at [230, 366] on button "Confirmar" at bounding box center [248, 372] width 82 height 29
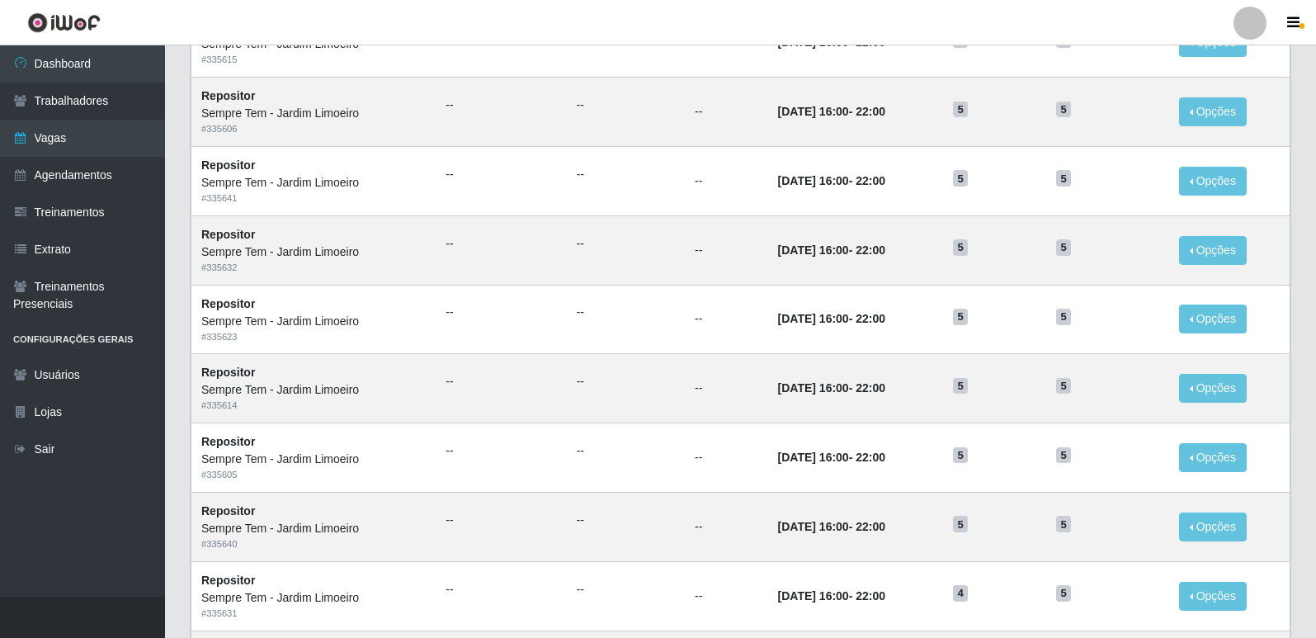
scroll to position [1014, 0]
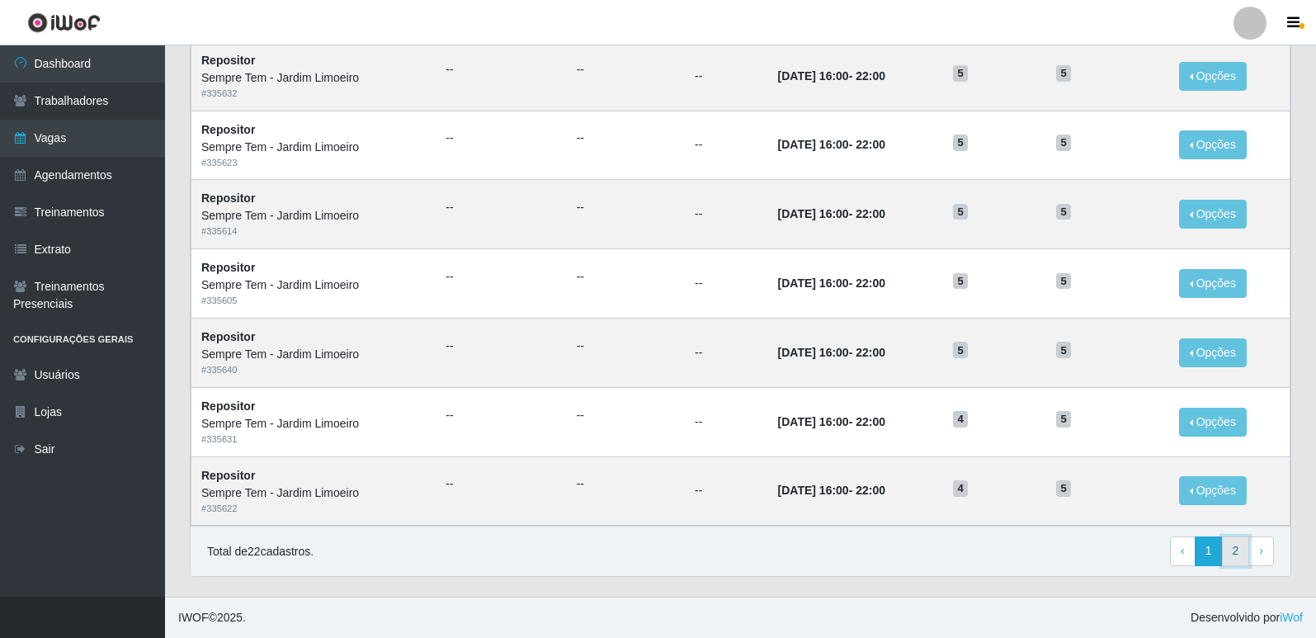
click at [1233, 542] on link "2" at bounding box center [1236, 551] width 28 height 30
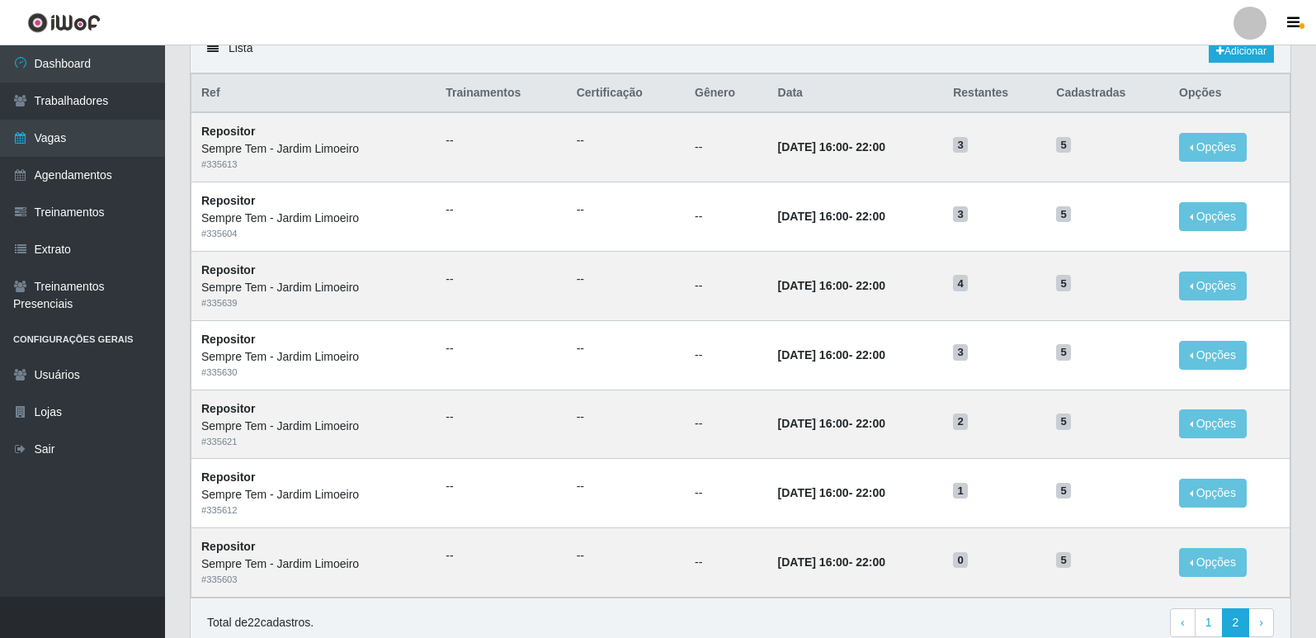
scroll to position [207, 0]
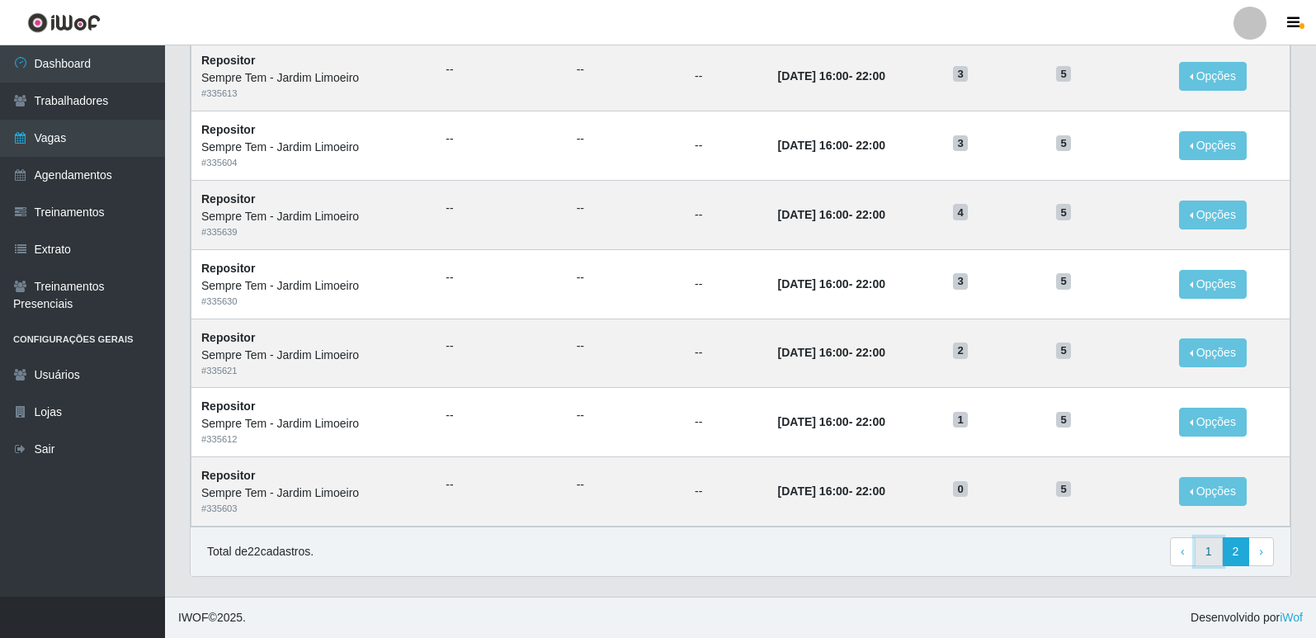
click at [1211, 550] on link "1" at bounding box center [1209, 552] width 28 height 30
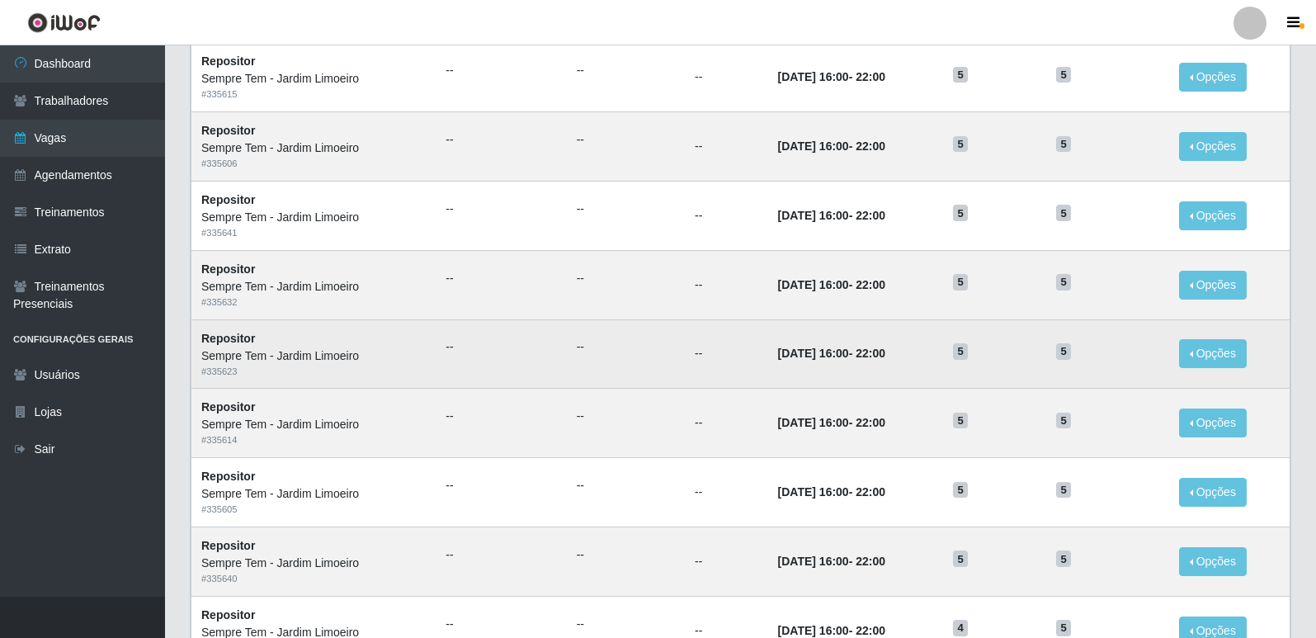
scroll to position [513, 0]
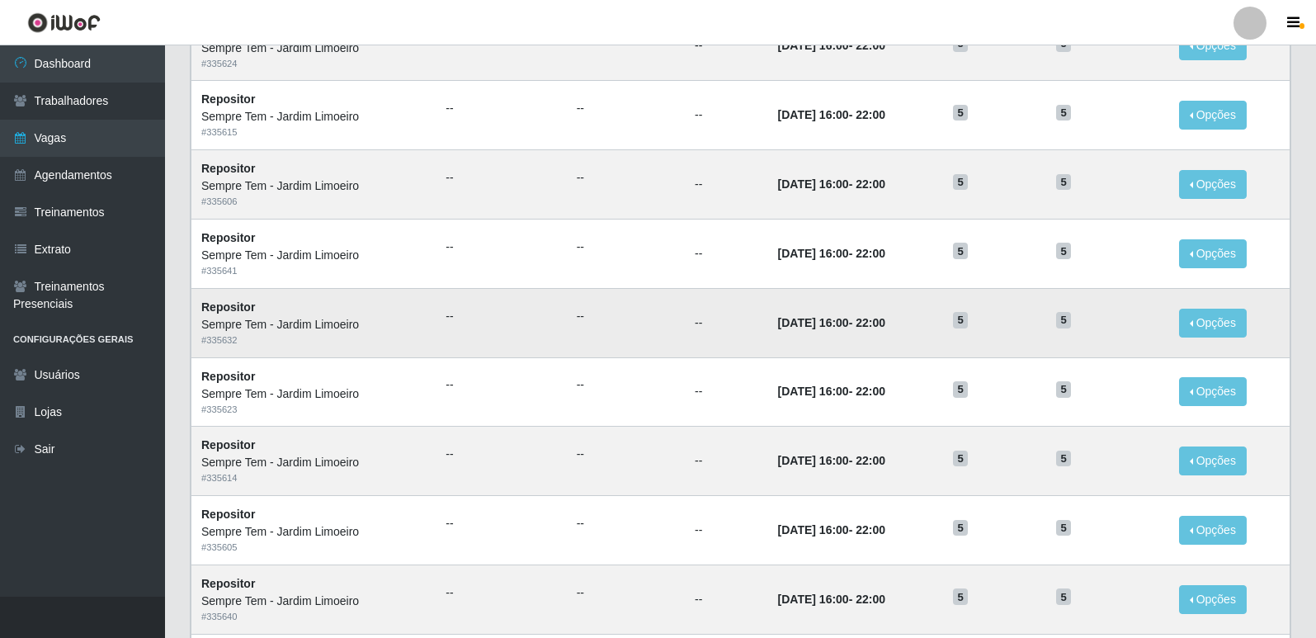
click at [685, 295] on td "--" at bounding box center [726, 322] width 83 height 69
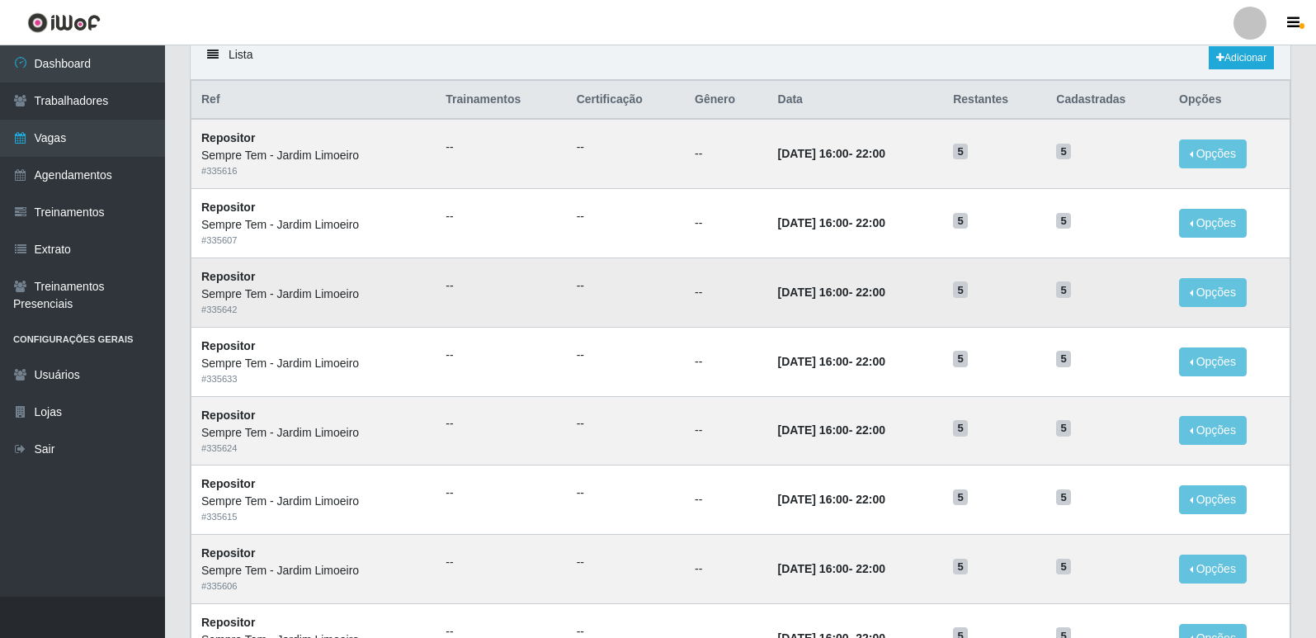
scroll to position [0, 0]
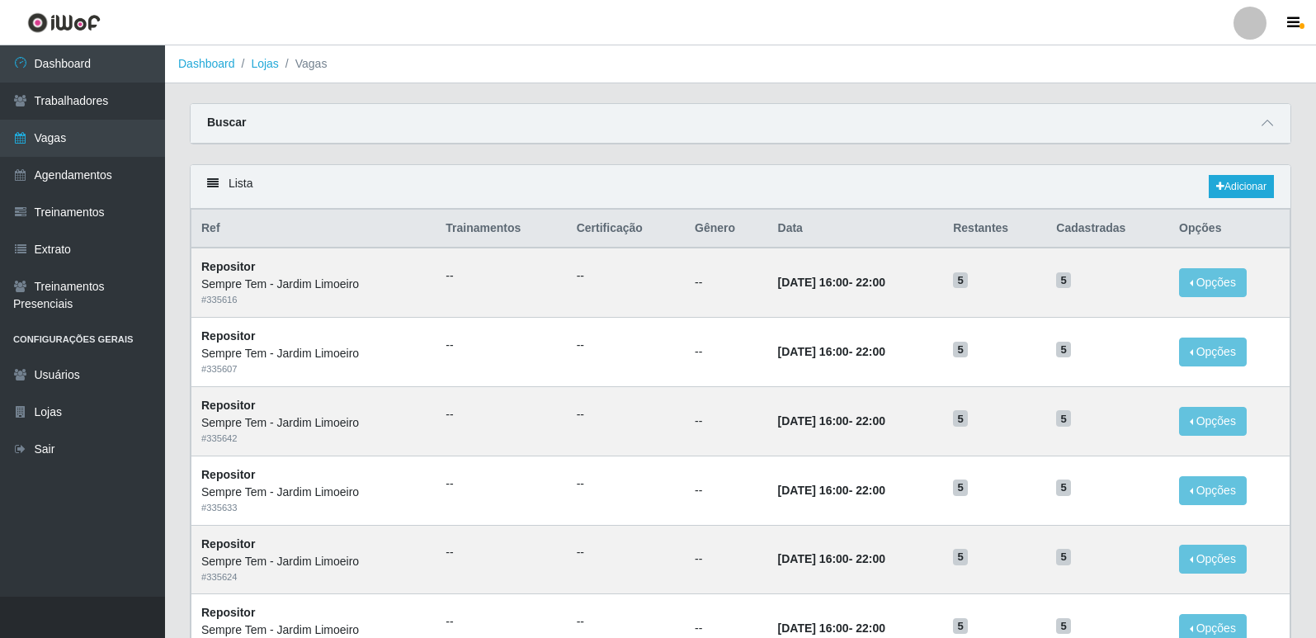
click at [843, 116] on div "Buscar" at bounding box center [741, 124] width 1100 height 40
click at [1276, 128] on span at bounding box center [1268, 123] width 20 height 19
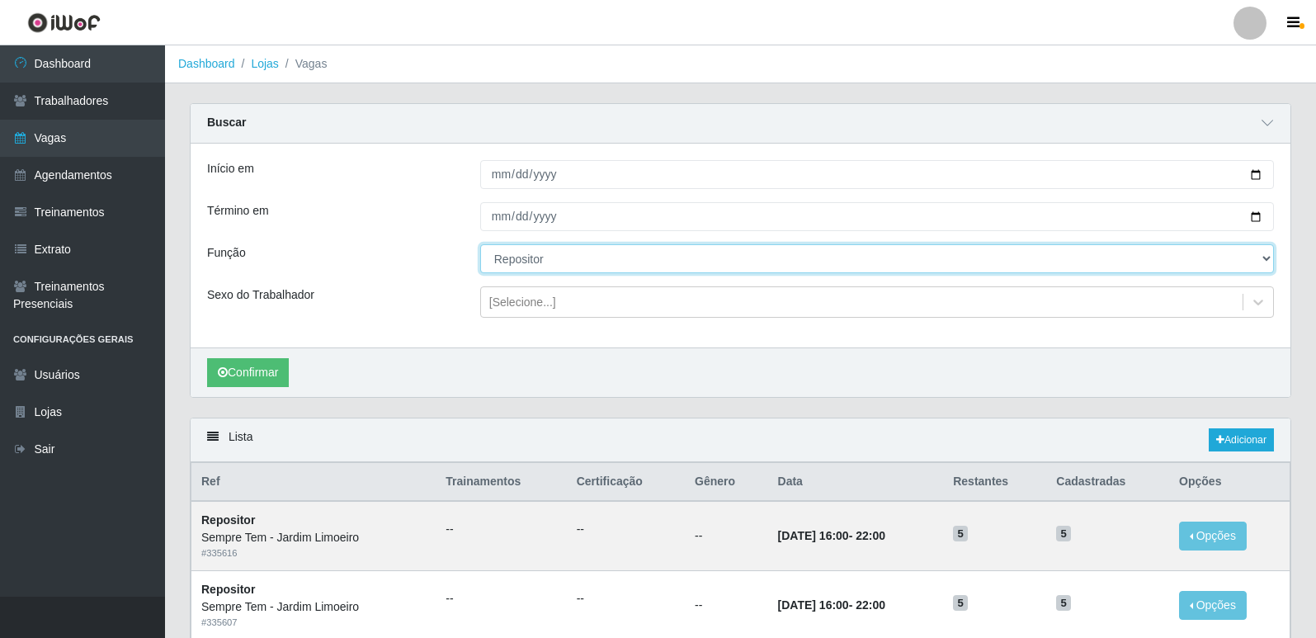
click at [585, 271] on select "[Selecione...] Embalador Embalador + Embalador ++ Repositor Repositor + Reposit…" at bounding box center [877, 258] width 794 height 29
click at [480, 245] on select "[Selecione...] Embalador Embalador + Embalador ++ Repositor Repositor + Reposit…" at bounding box center [877, 258] width 794 height 29
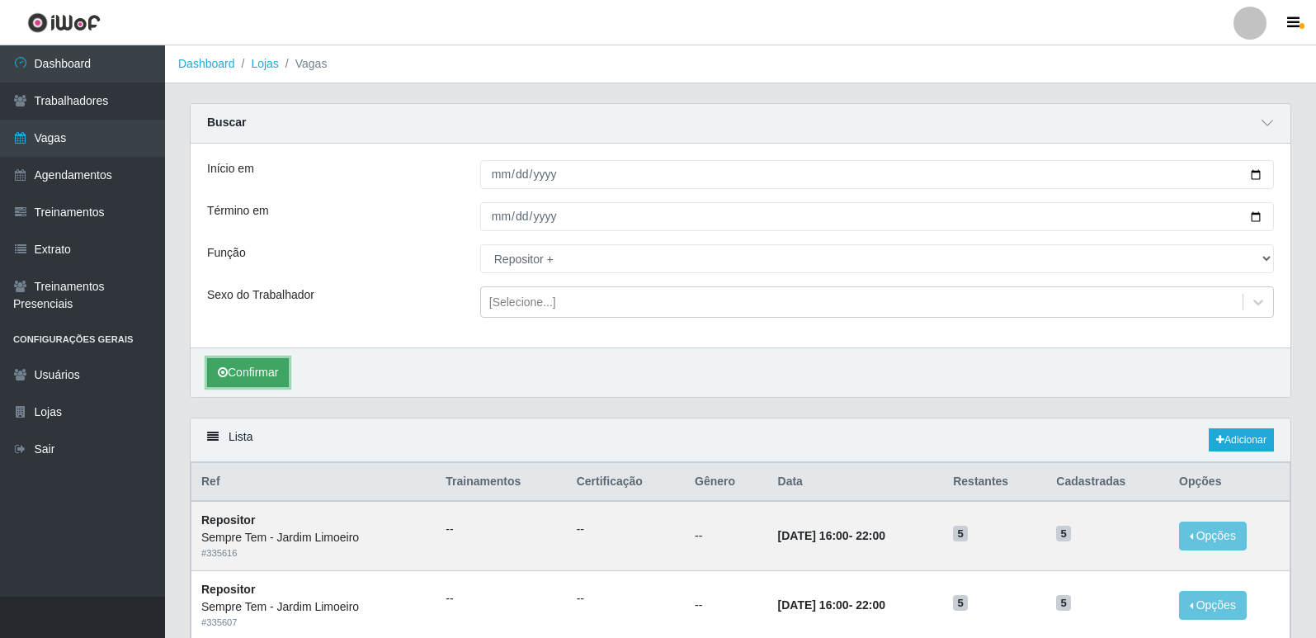
click at [257, 372] on button "Confirmar" at bounding box center [248, 372] width 82 height 29
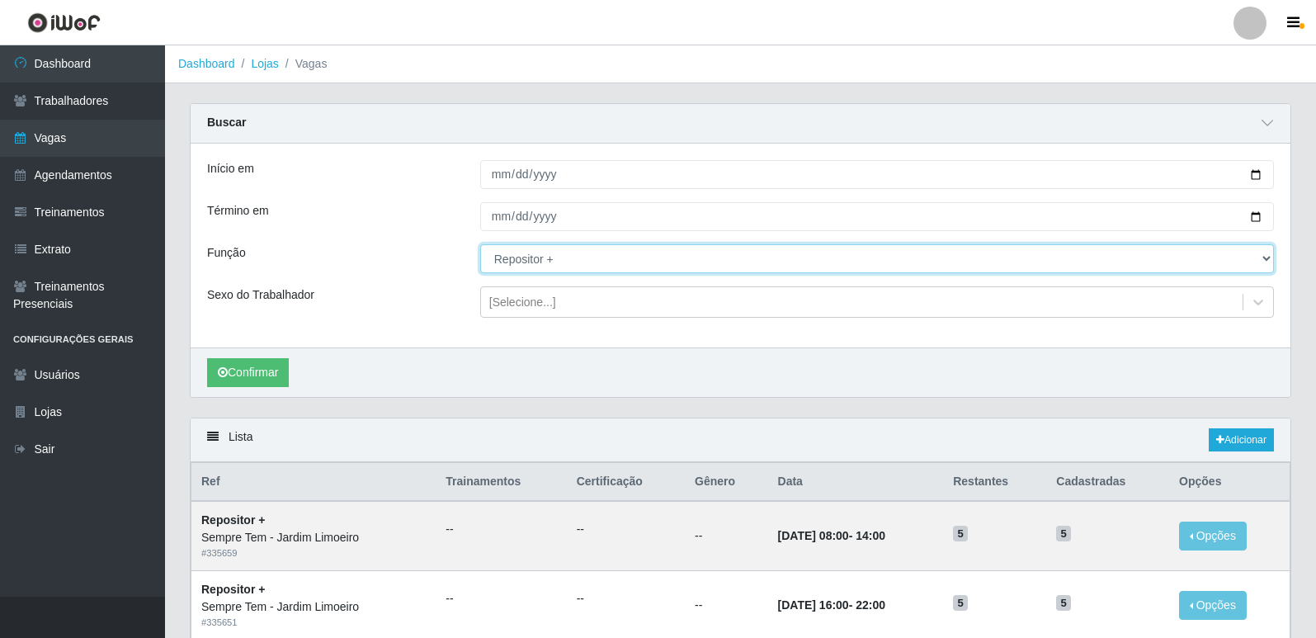
drag, startPoint x: 589, startPoint y: 260, endPoint x: 577, endPoint y: 272, distance: 17.5
click at [589, 260] on select "[Selecione...] Embalador Embalador + Embalador ++ Repositor Repositor + Reposit…" at bounding box center [877, 258] width 794 height 29
select select "86"
click at [480, 245] on select "[Selecione...] Embalador Embalador + Embalador ++ Repositor Repositor + Reposit…" at bounding box center [877, 258] width 794 height 29
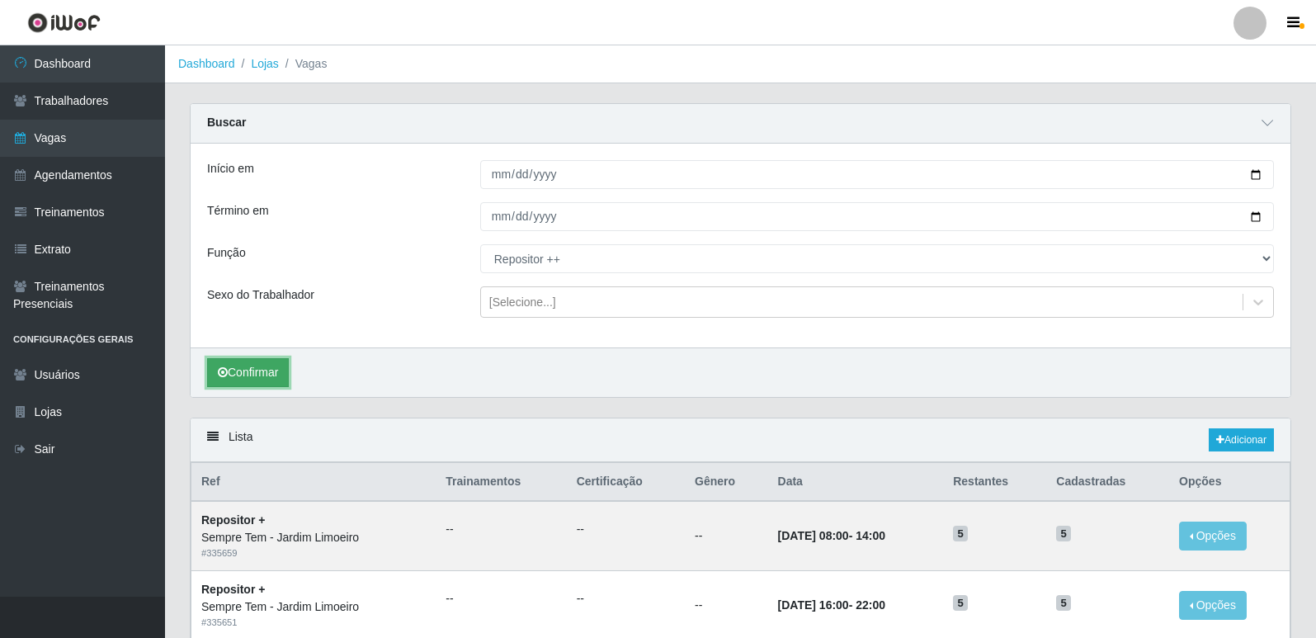
click at [276, 378] on button "Confirmar" at bounding box center [248, 372] width 82 height 29
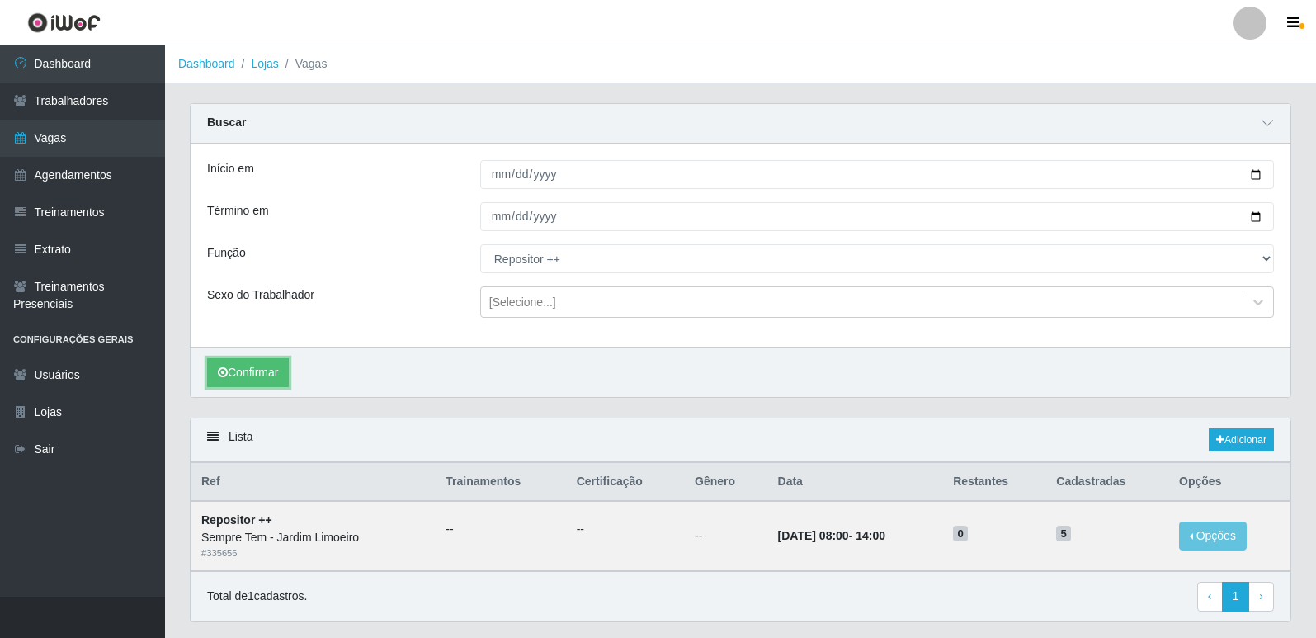
scroll to position [46, 0]
